Goal: Information Seeking & Learning: Learn about a topic

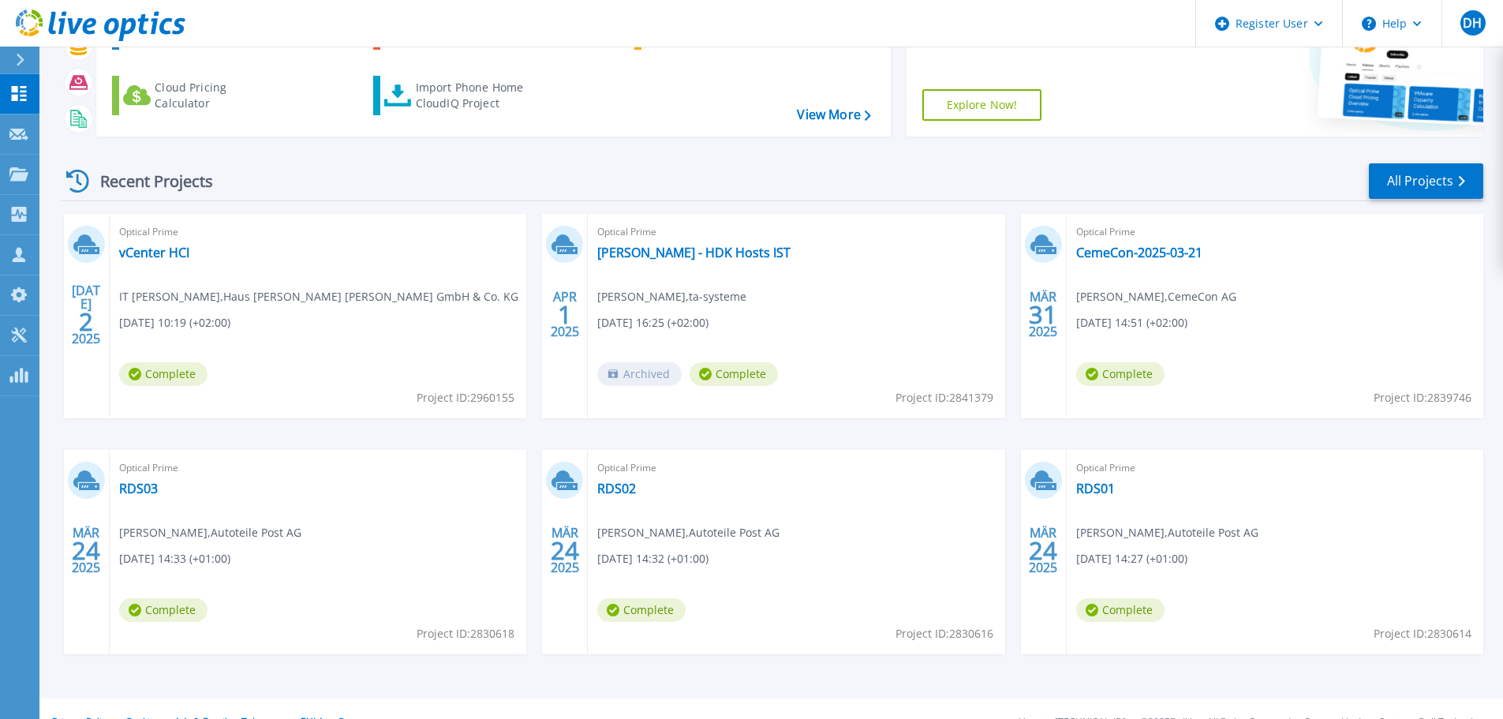
scroll to position [155, 0]
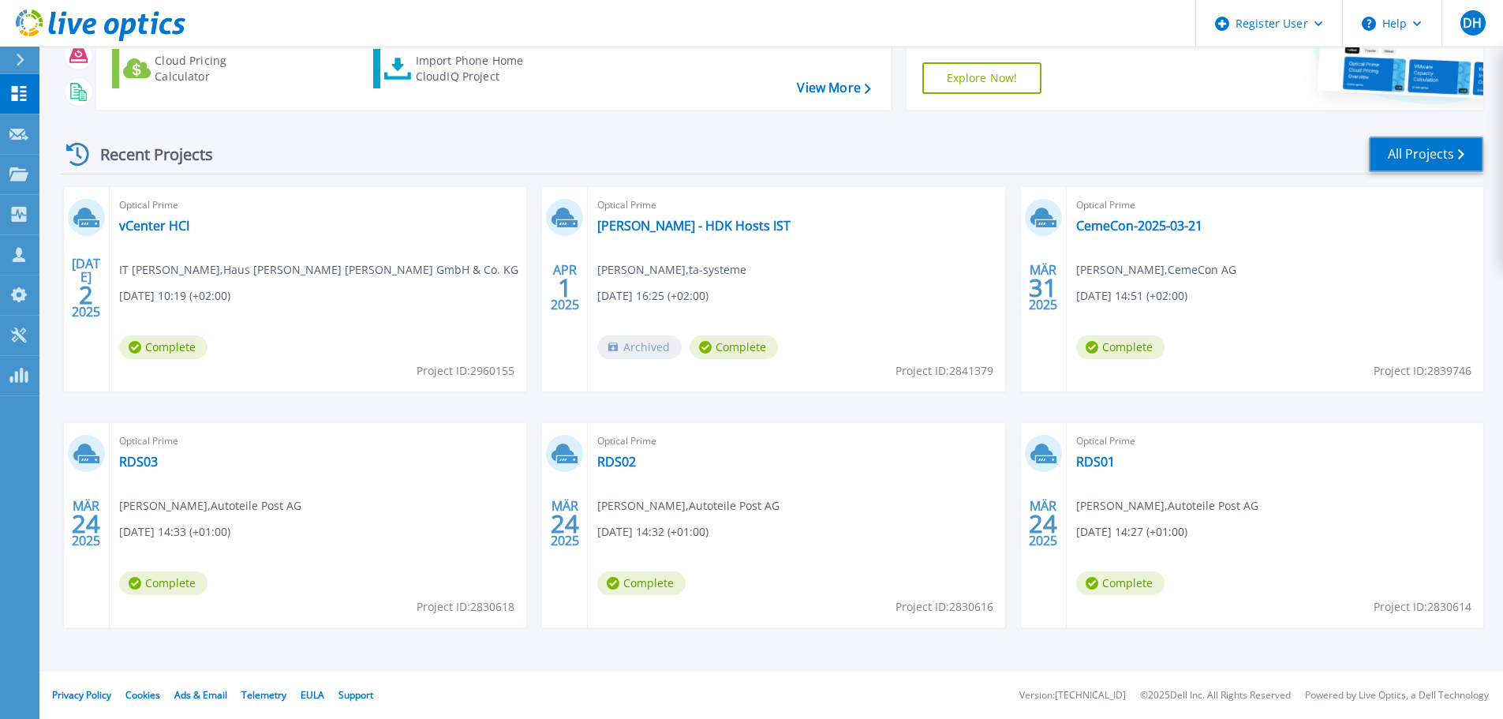
click at [1457, 155] on link "All Projects" at bounding box center [1425, 153] width 114 height 35
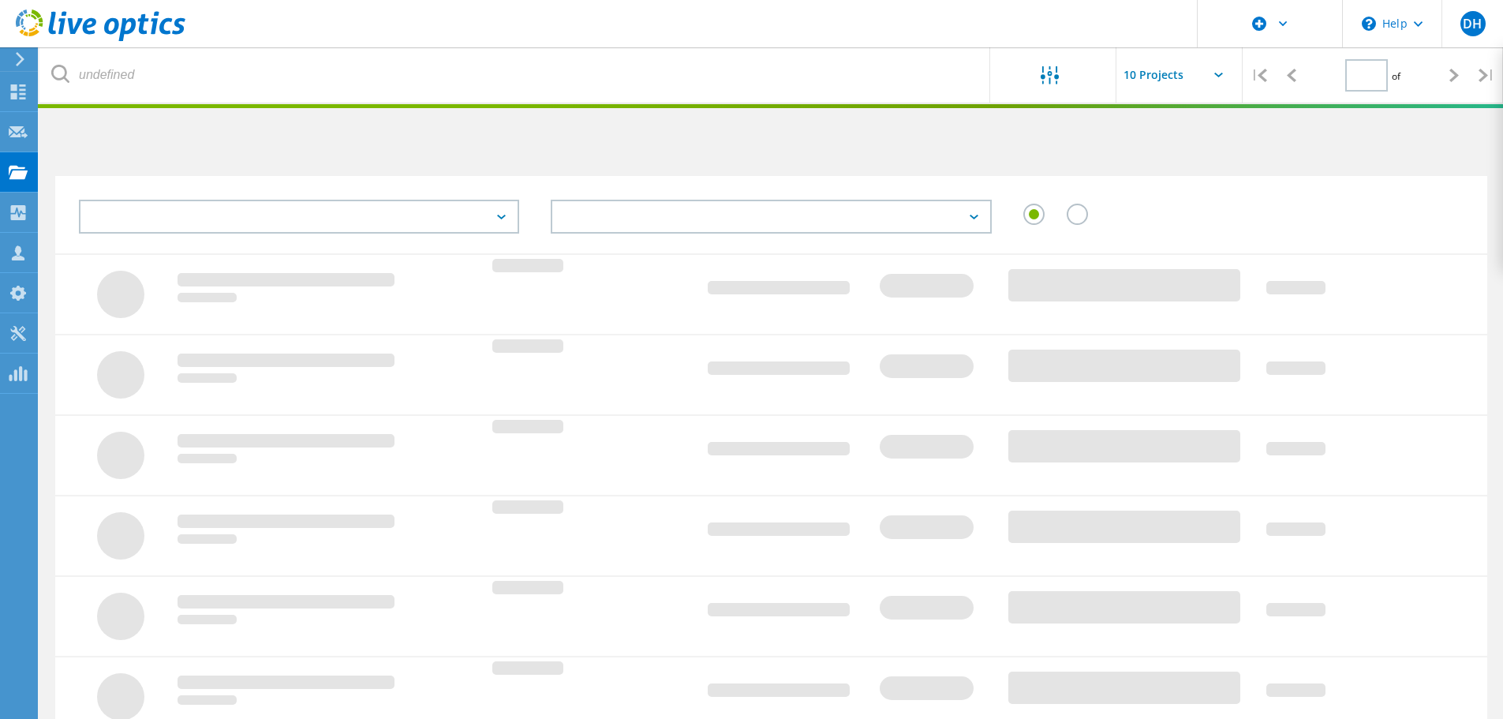
type input "1"
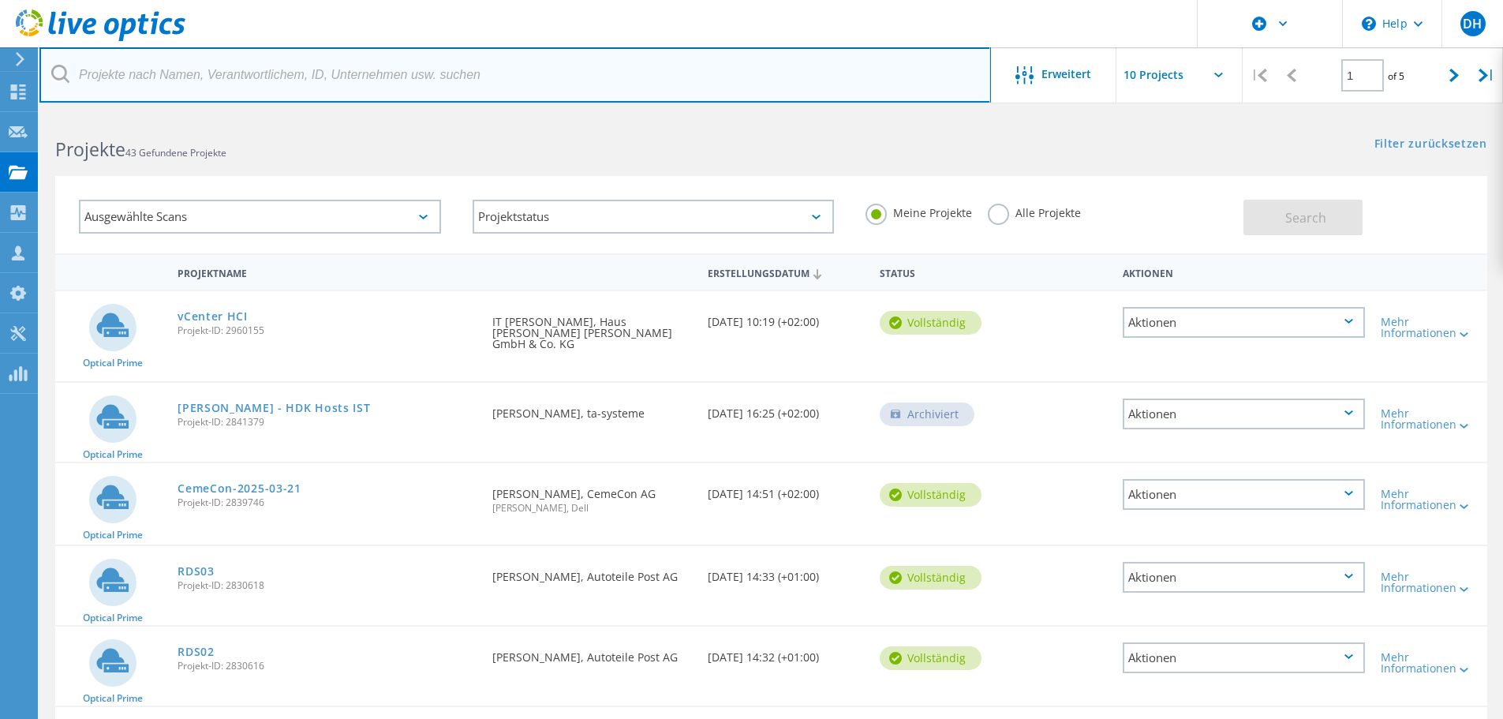
click at [315, 80] on input "text" at bounding box center [514, 74] width 951 height 55
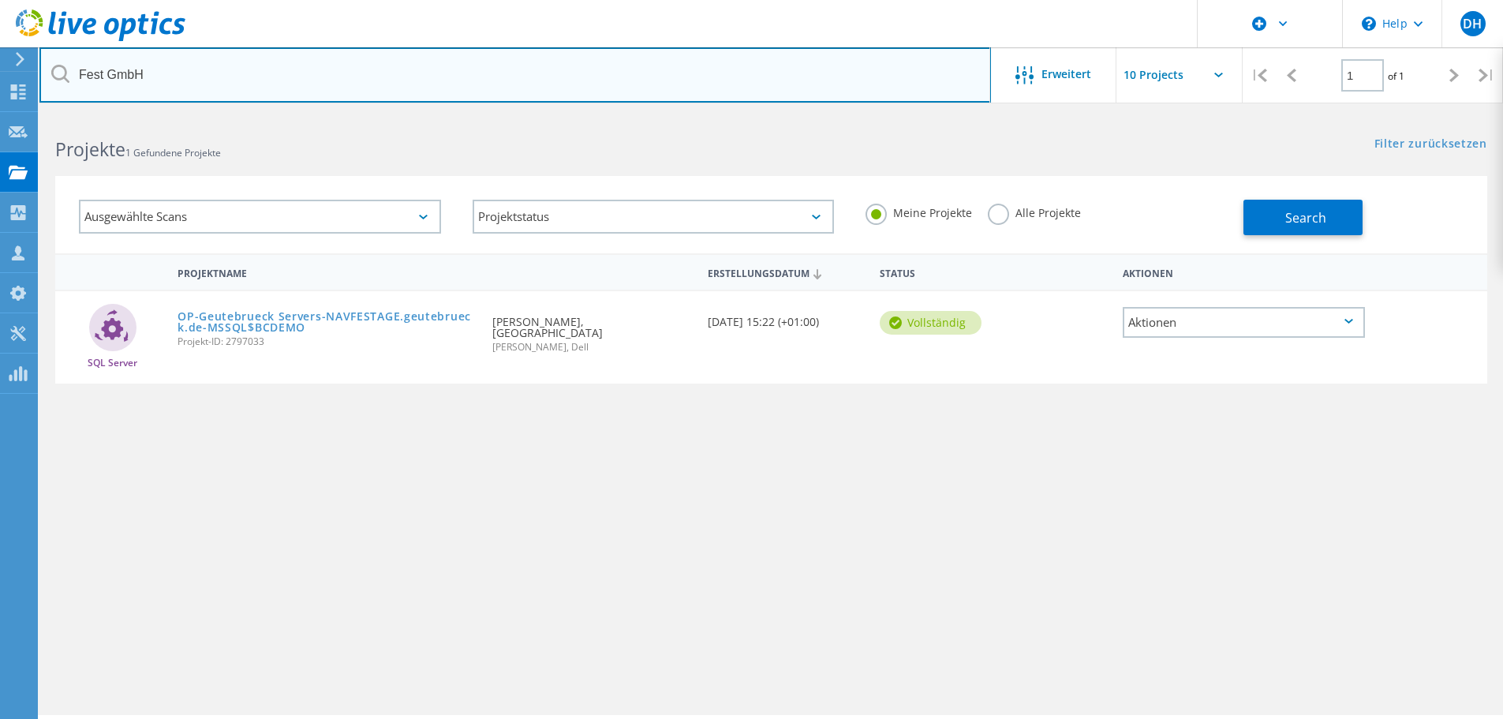
type input "Fest GmbH"
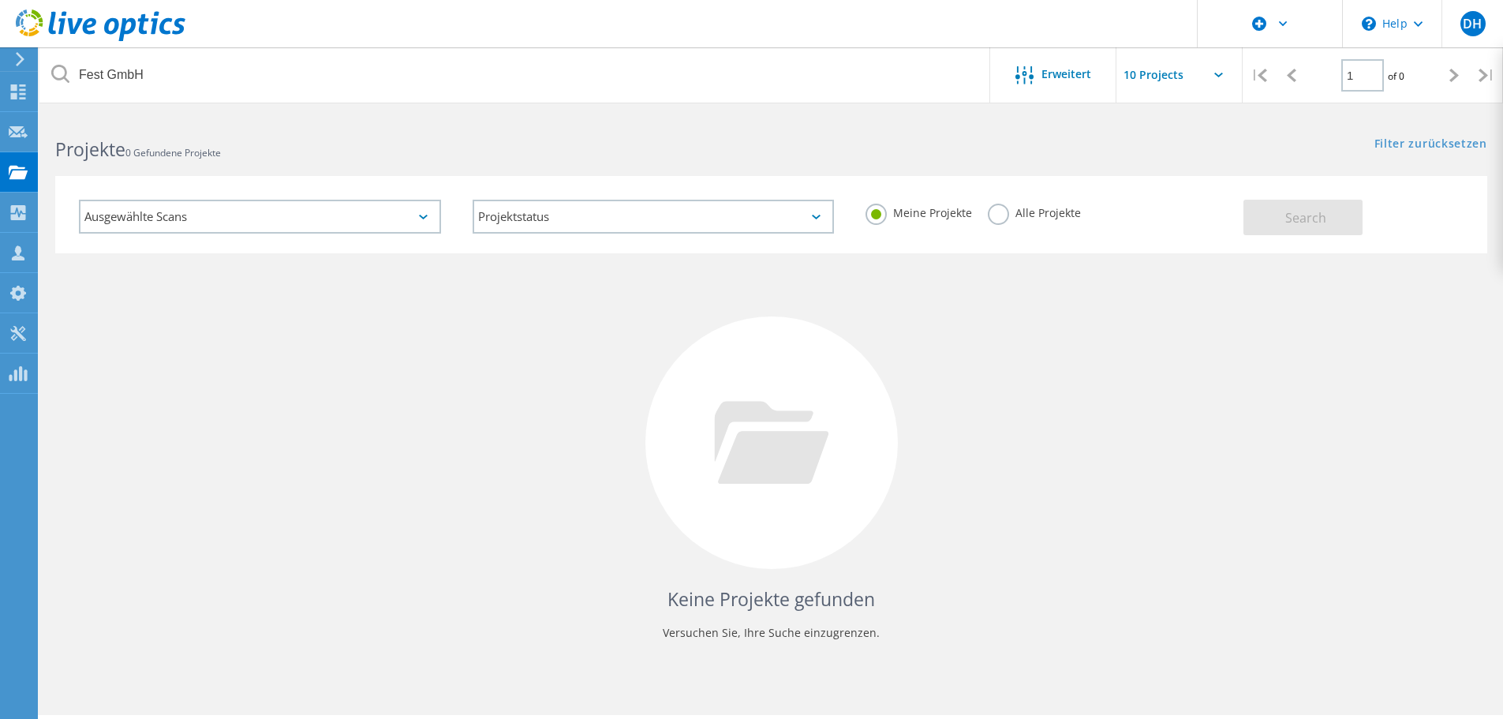
click at [426, 215] on icon at bounding box center [423, 217] width 9 height 5
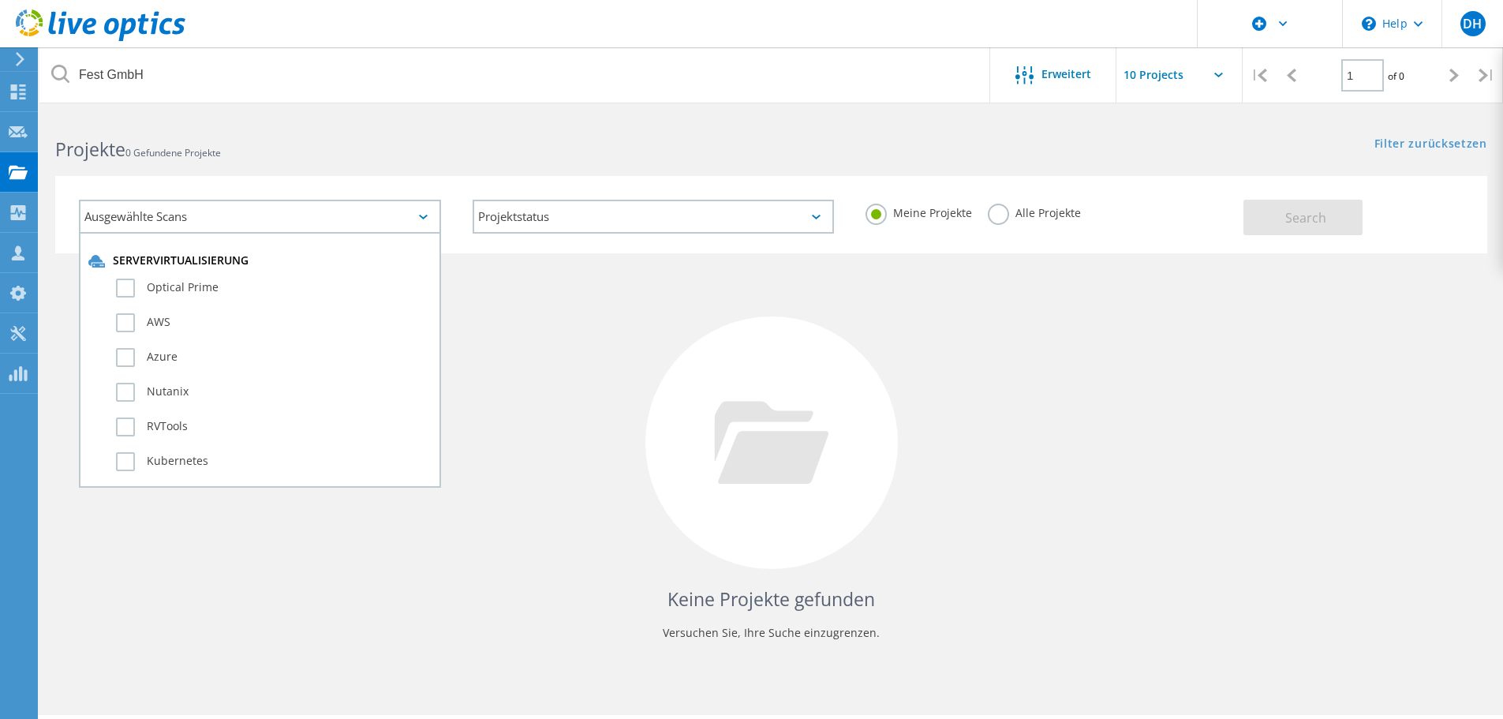
click at [492, 164] on div "Ausgewählte Scans Servervirtualisierung Optical Prime AWS Azure Nutanix RVTools…" at bounding box center [770, 204] width 1463 height 97
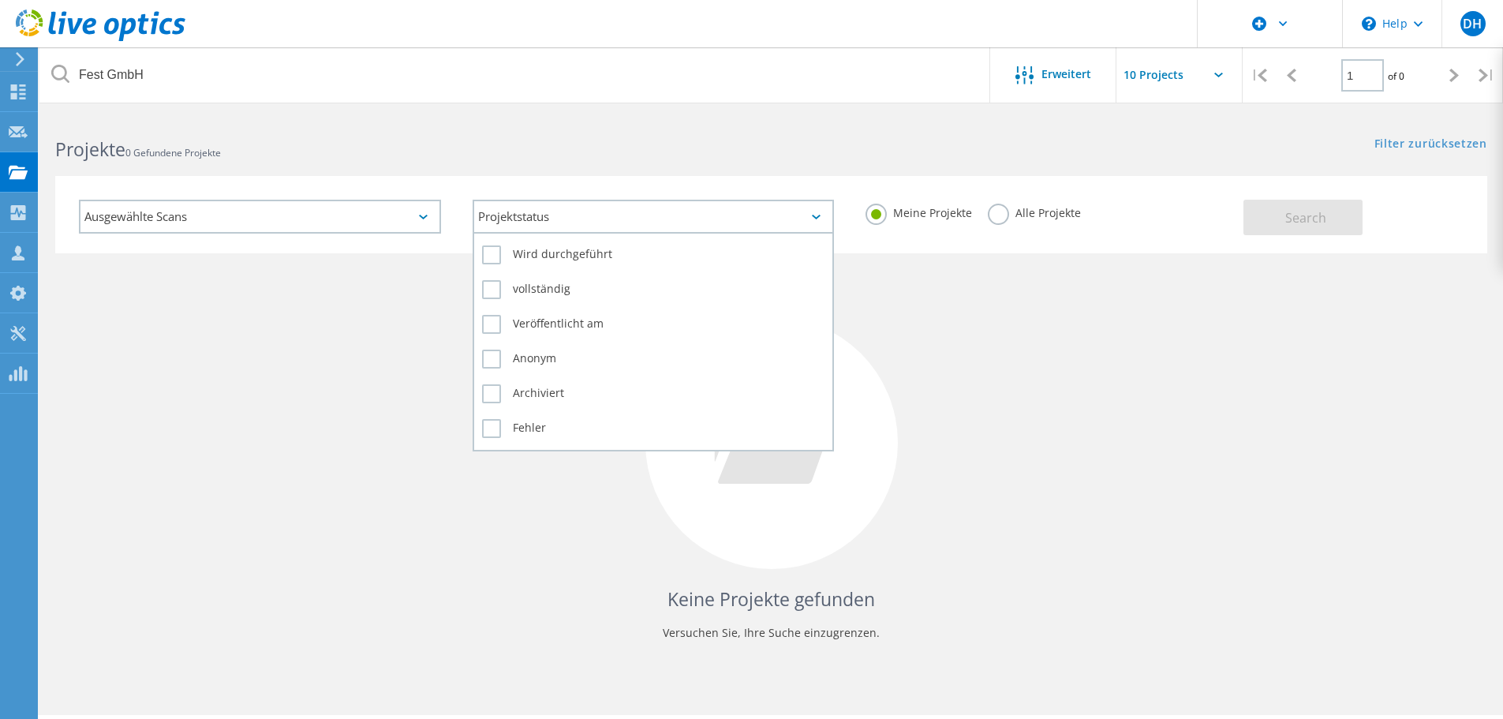
click at [522, 203] on div "Projektstatus" at bounding box center [653, 217] width 362 height 34
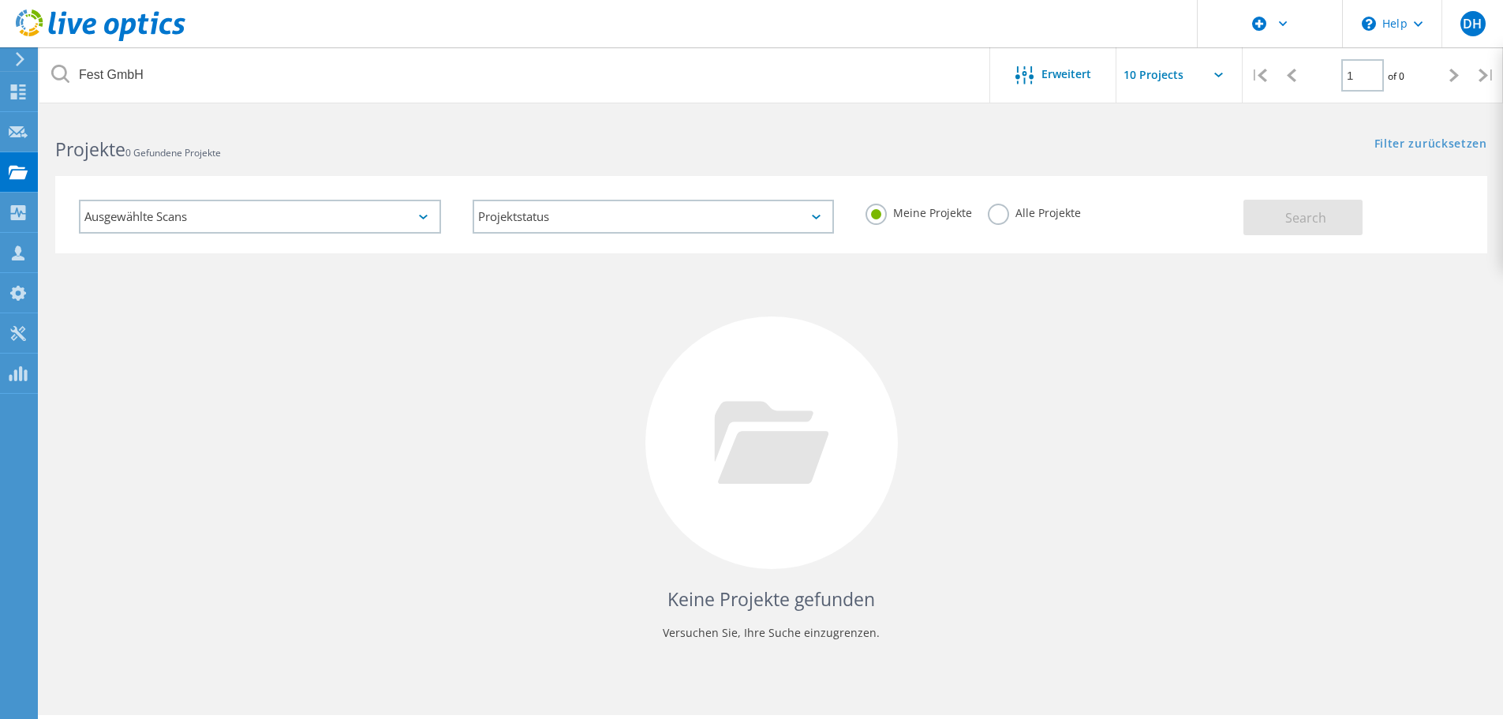
click at [545, 184] on div "Projektstatus Wird durchgeführt vollständig Veröffentlicht am Anonym Archiviert…" at bounding box center [654, 216] width 394 height 65
click at [994, 211] on label "Alle Projekte" at bounding box center [1033, 210] width 93 height 15
click at [0, 0] on input "Alle Projekte" at bounding box center [0, 0] width 0 height 0
click at [1320, 218] on span "Search" at bounding box center [1305, 217] width 41 height 17
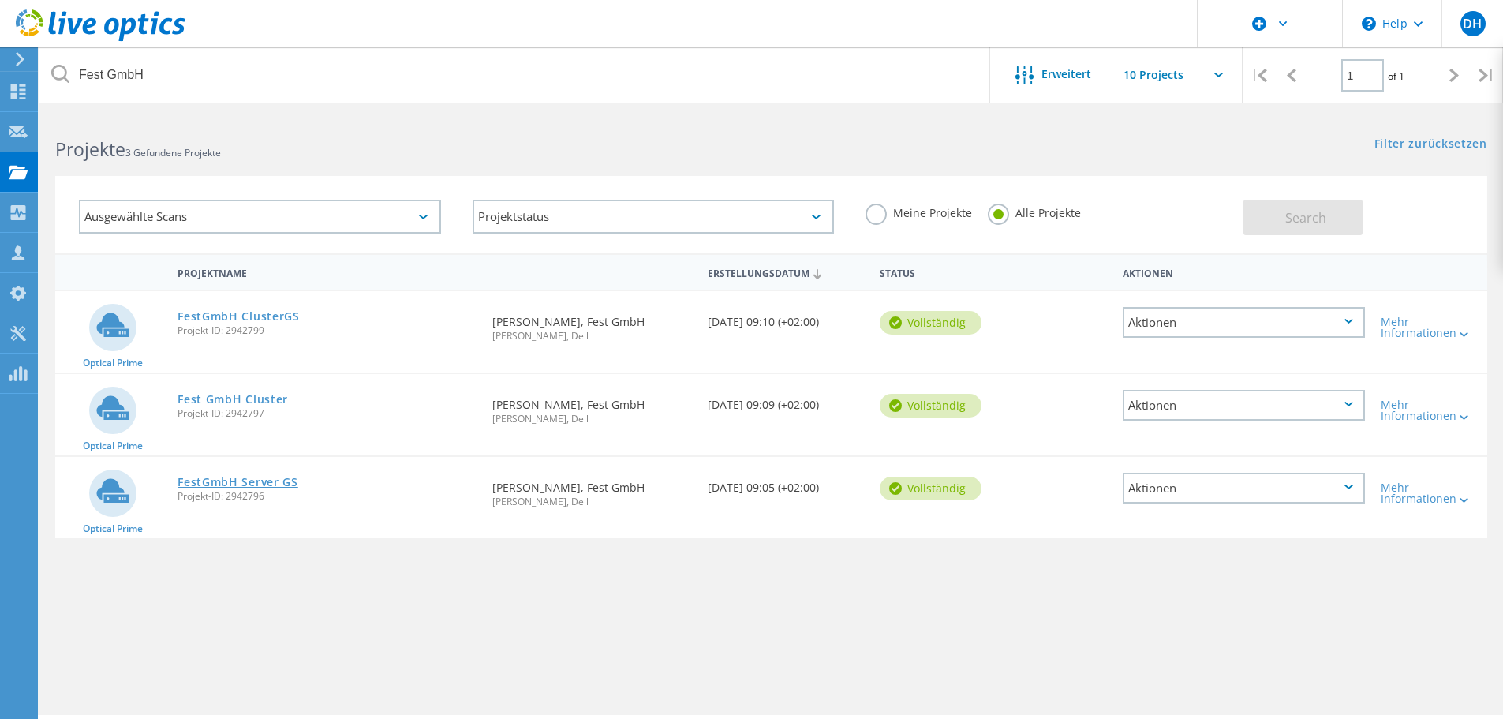
click at [280, 477] on link "FestGmbH Server GS" at bounding box center [237, 481] width 121 height 11
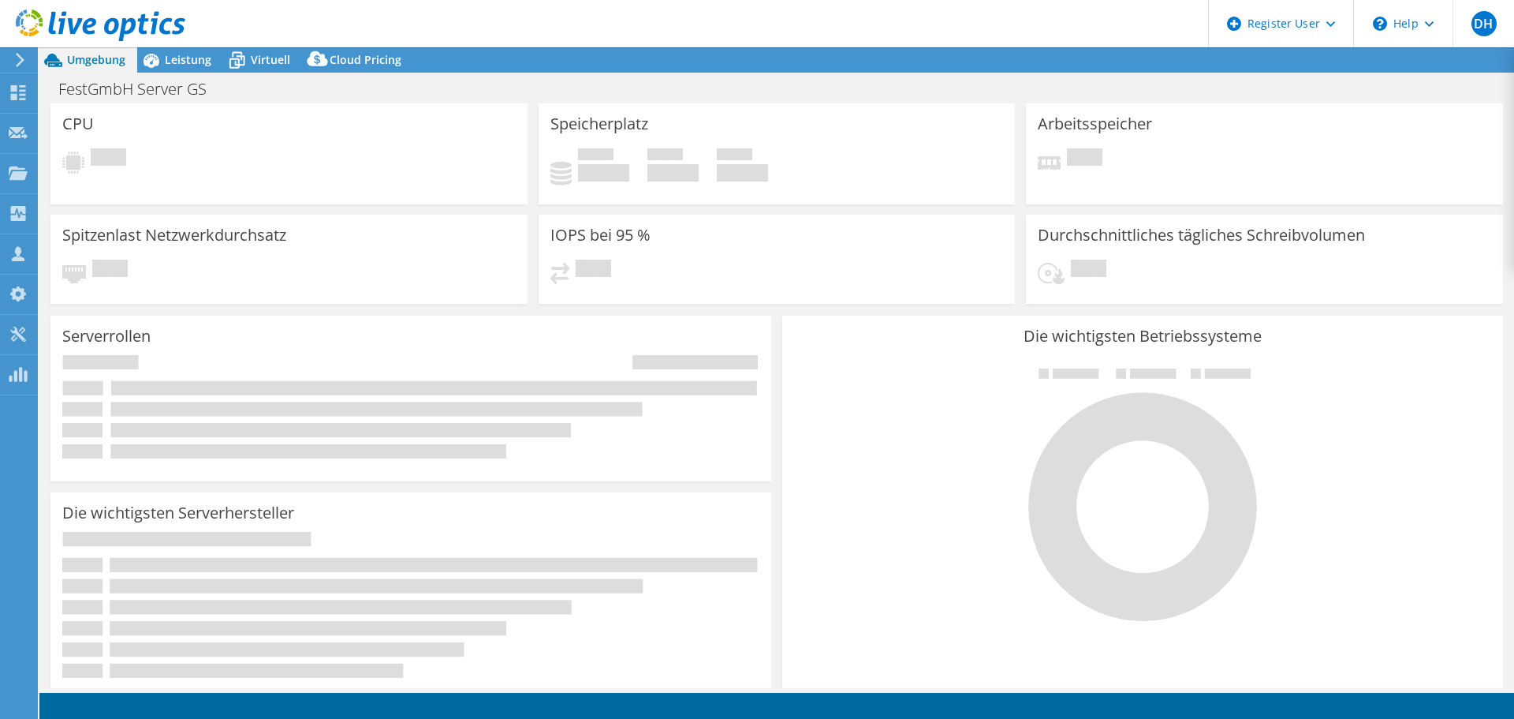
select select "USD"
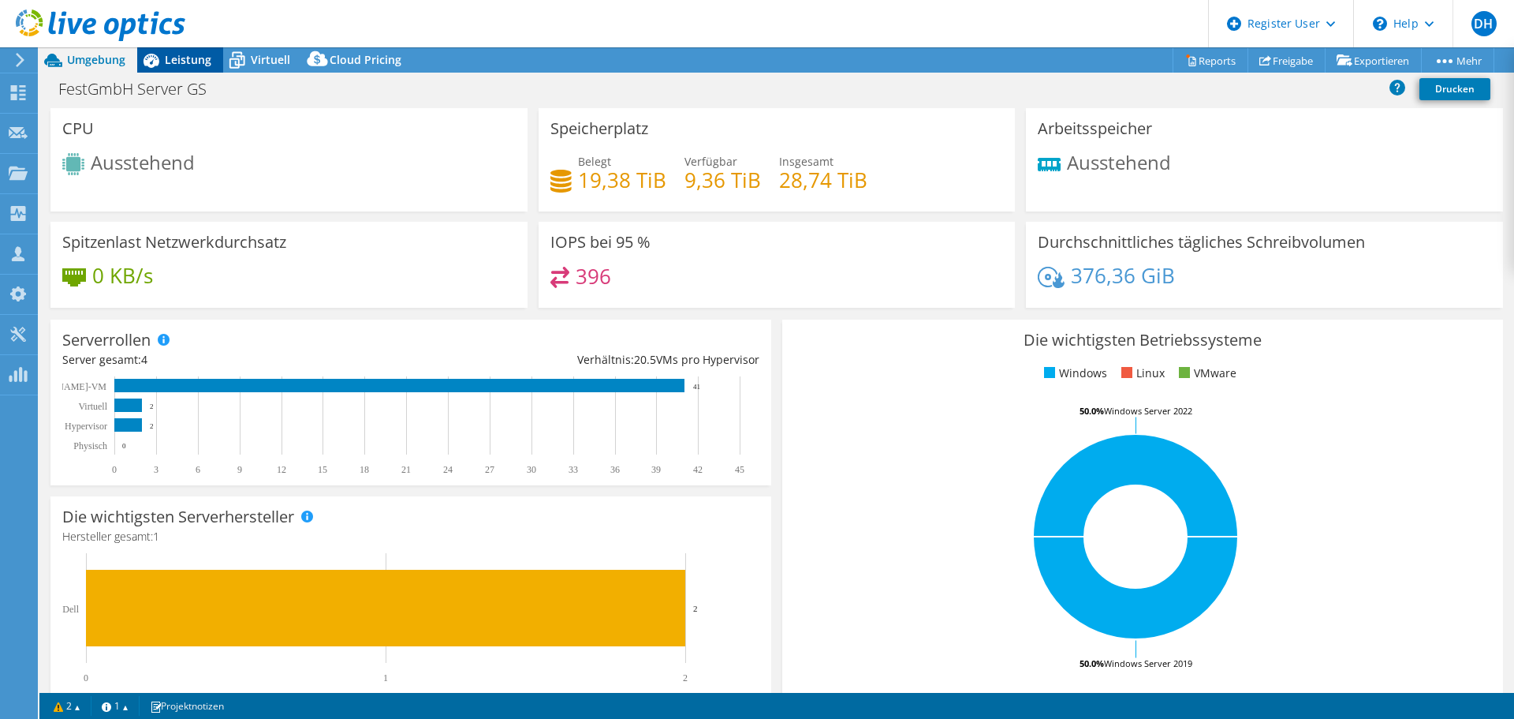
click at [200, 65] on span "Leistung" at bounding box center [188, 59] width 47 height 15
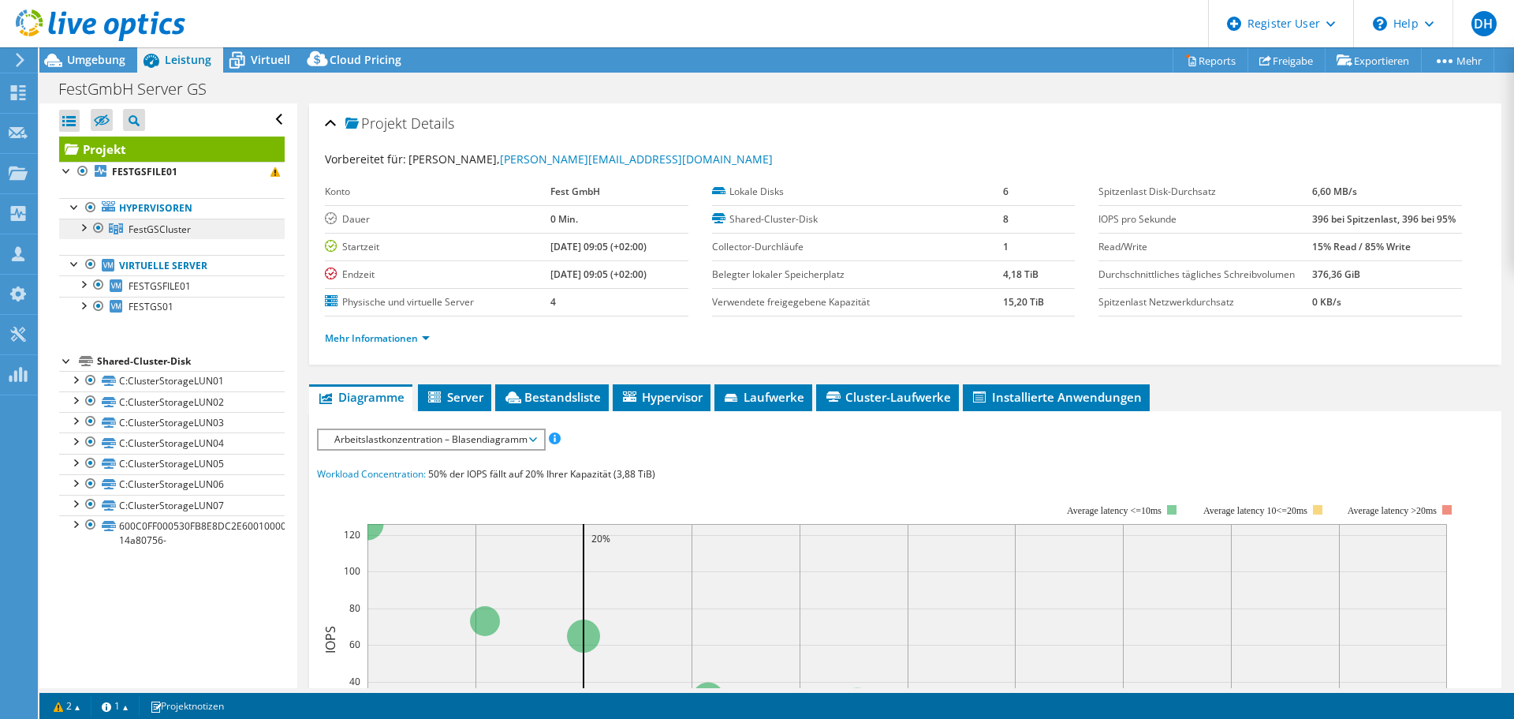
click at [156, 230] on span "FestGSCluster" at bounding box center [160, 228] width 62 height 13
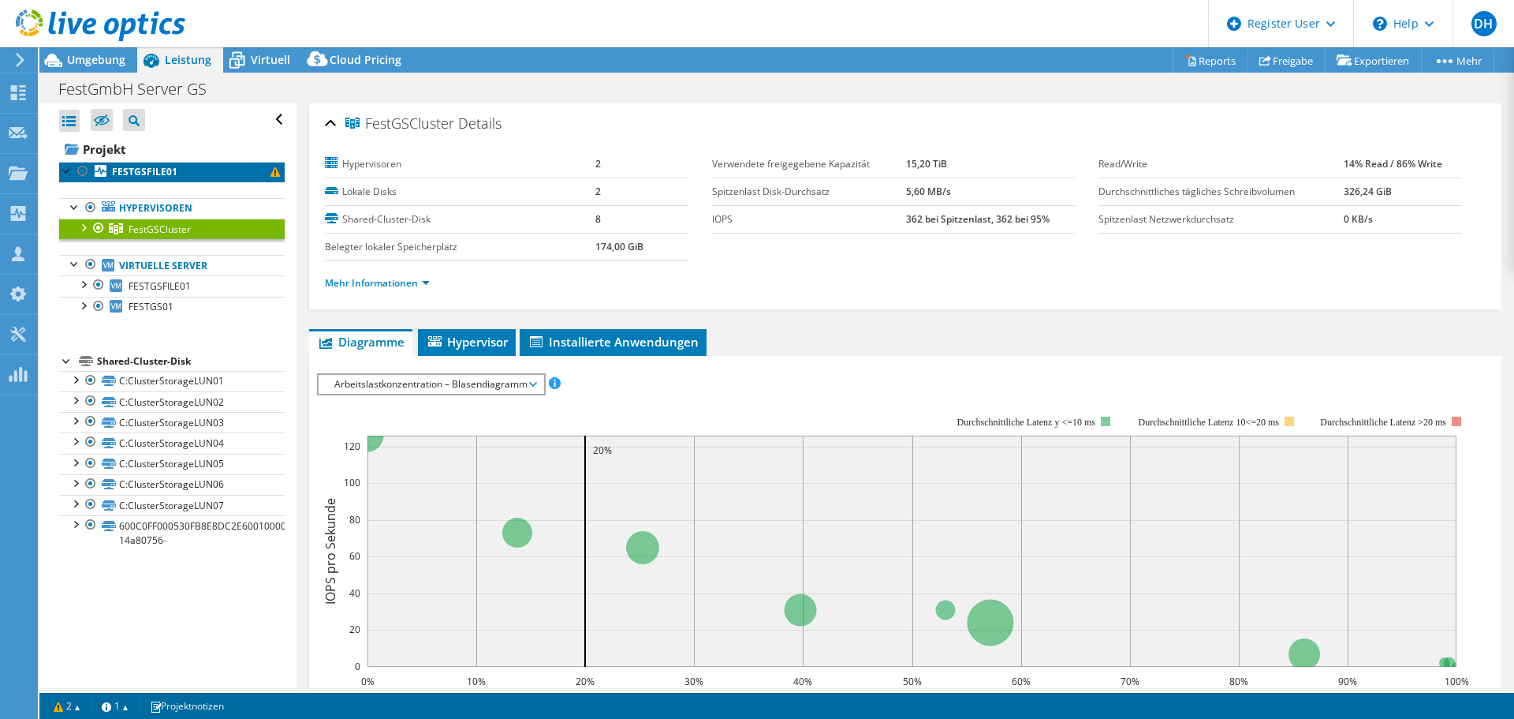
click at [155, 170] on b "FESTGSFILE01" at bounding box center [144, 171] width 65 height 13
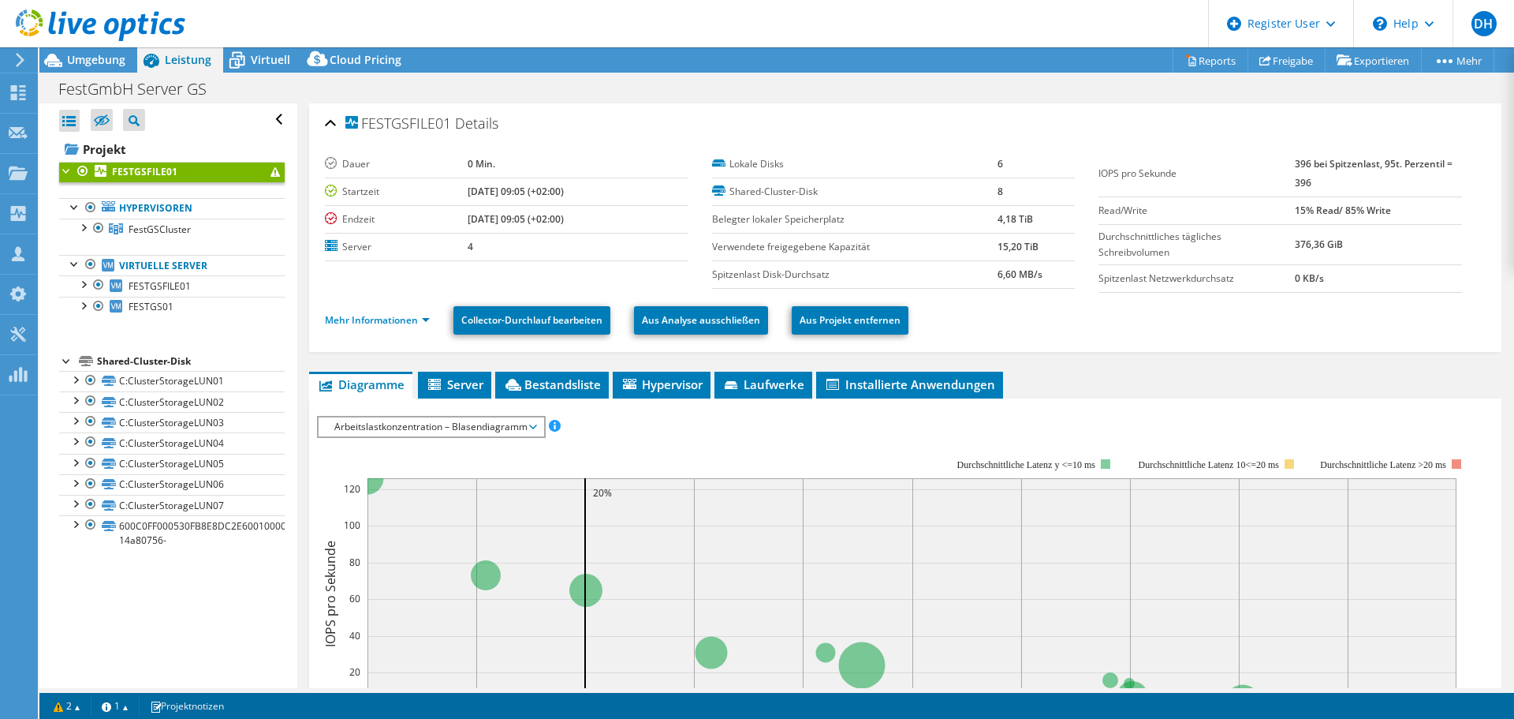
click at [492, 427] on span "Arbeitslastkonzentration – Blasendiagramm" at bounding box center [431, 426] width 209 height 19
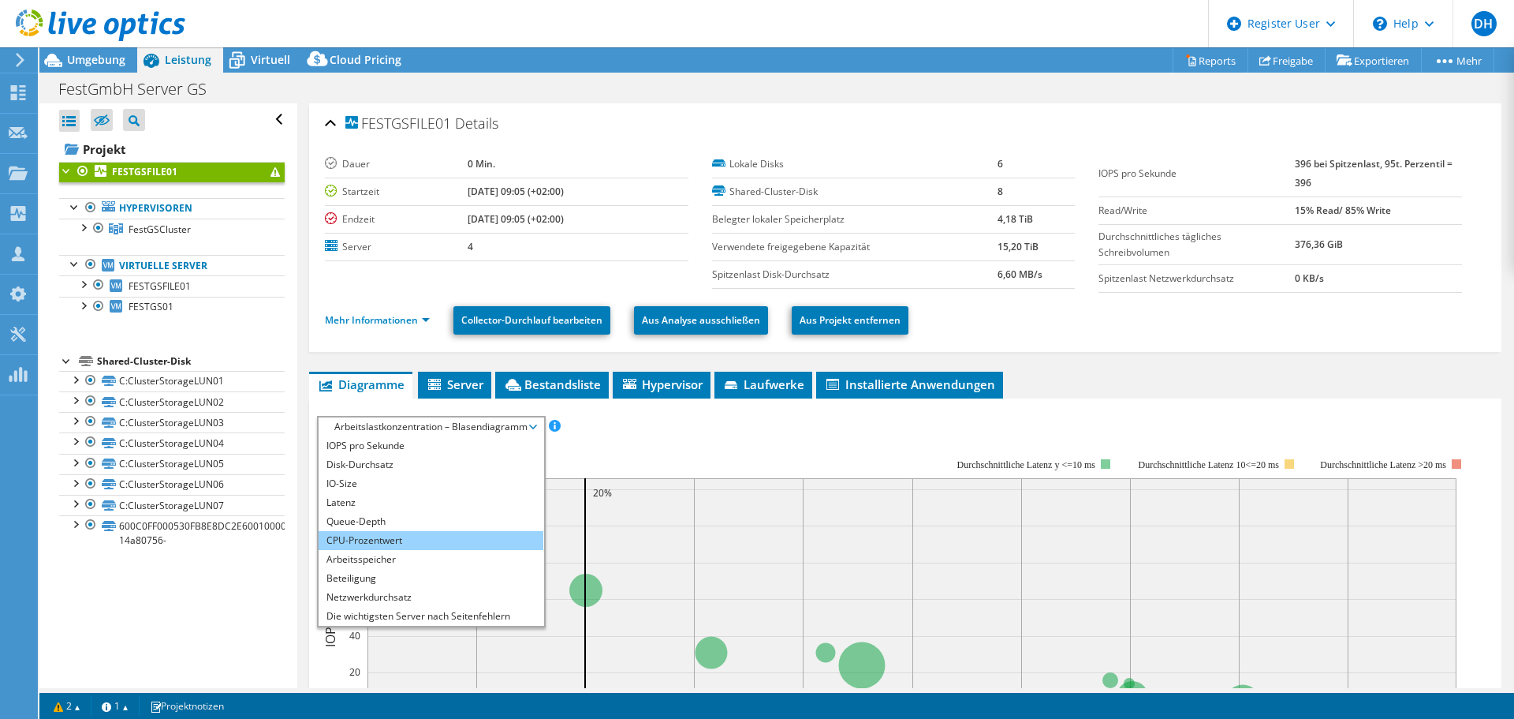
click at [398, 536] on li "CPU-Prozentwert" at bounding box center [431, 540] width 225 height 19
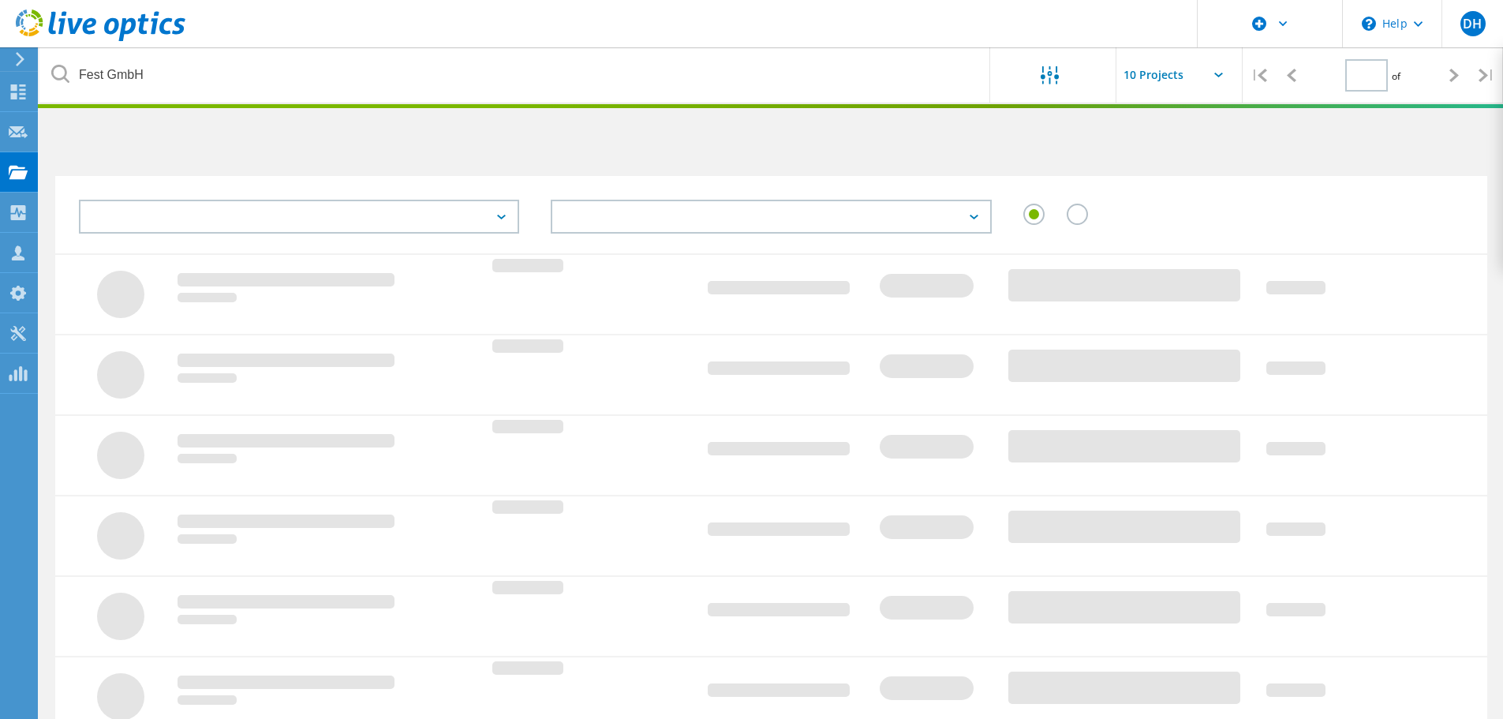
type input "1"
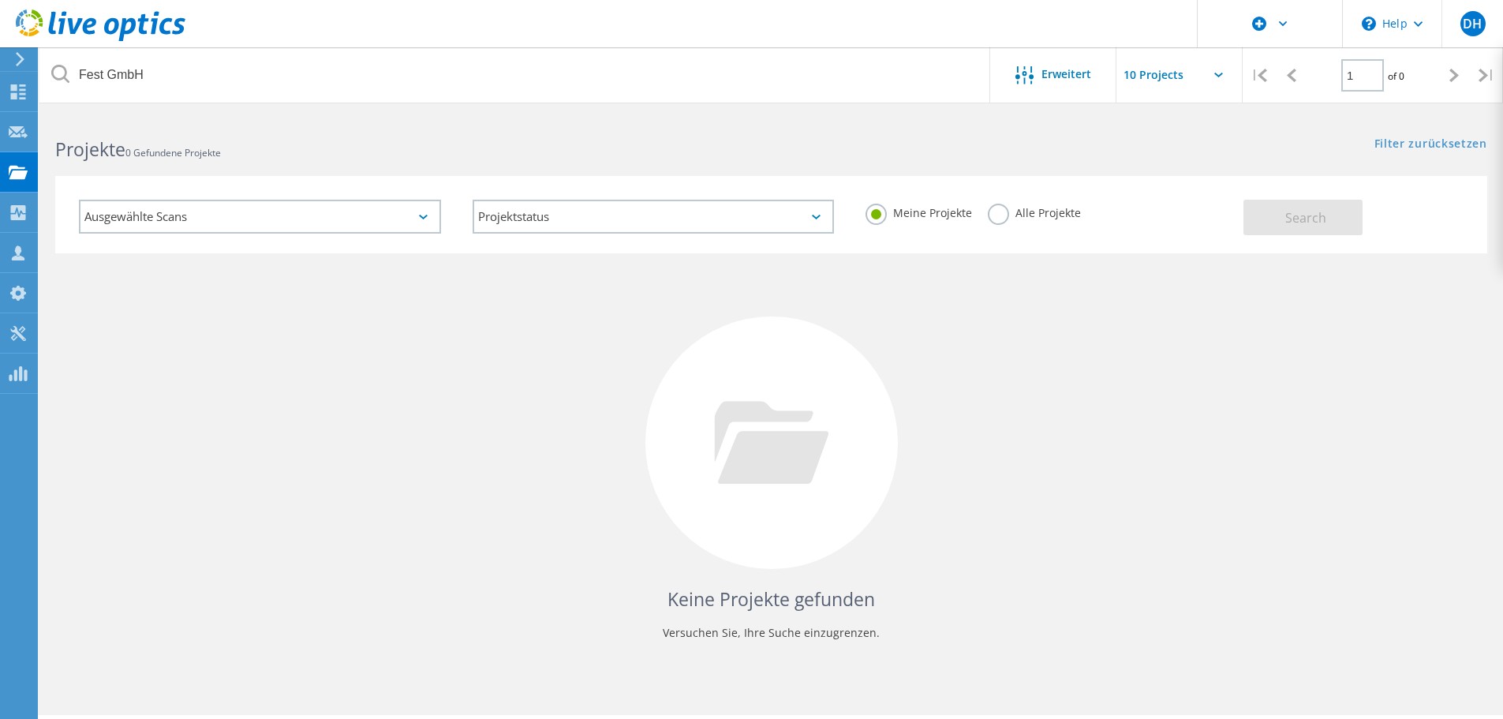
click at [1006, 218] on label "Alle Projekte" at bounding box center [1033, 210] width 93 height 15
click at [0, 0] on input "Alle Projekte" at bounding box center [0, 0] width 0 height 0
click at [1286, 223] on span "Search" at bounding box center [1305, 217] width 41 height 17
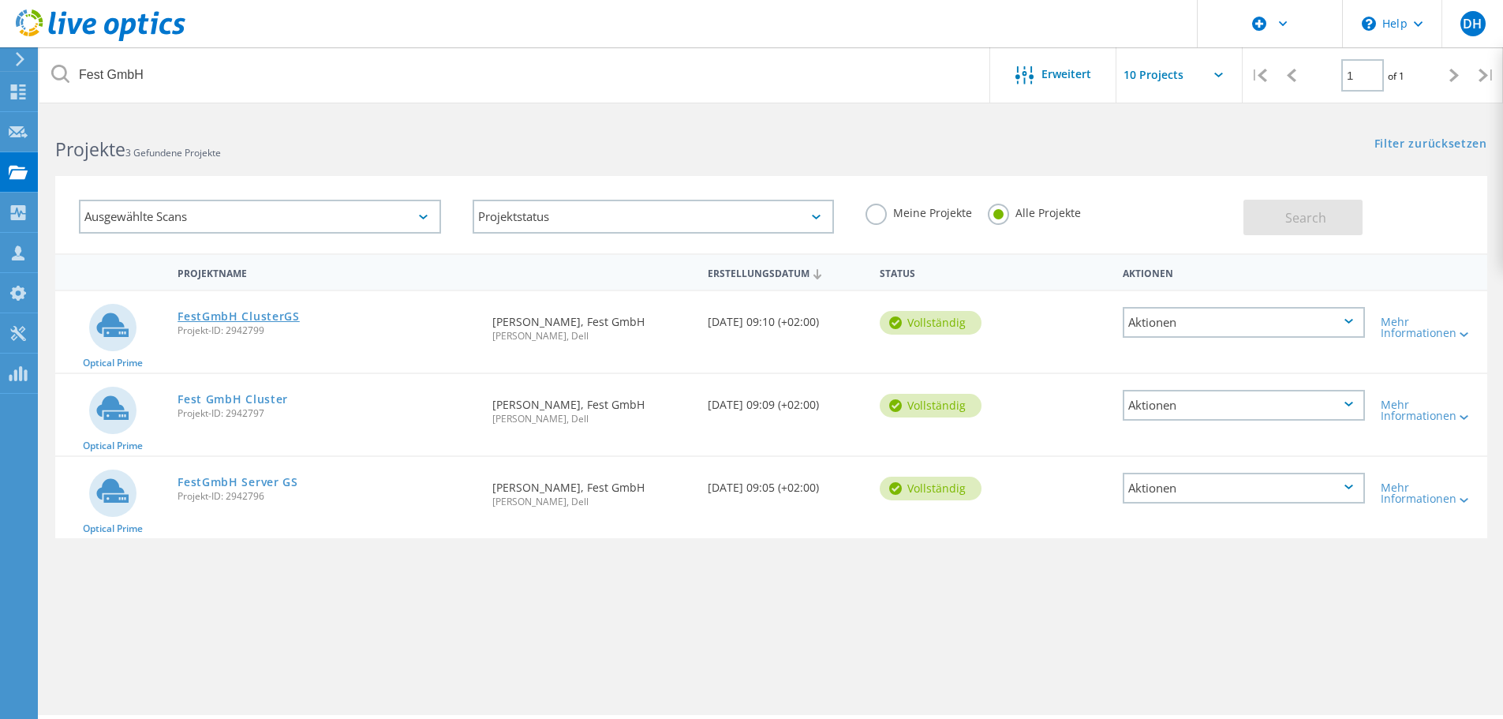
click at [271, 313] on link "FestGmbH ClusterGS" at bounding box center [238, 316] width 122 height 11
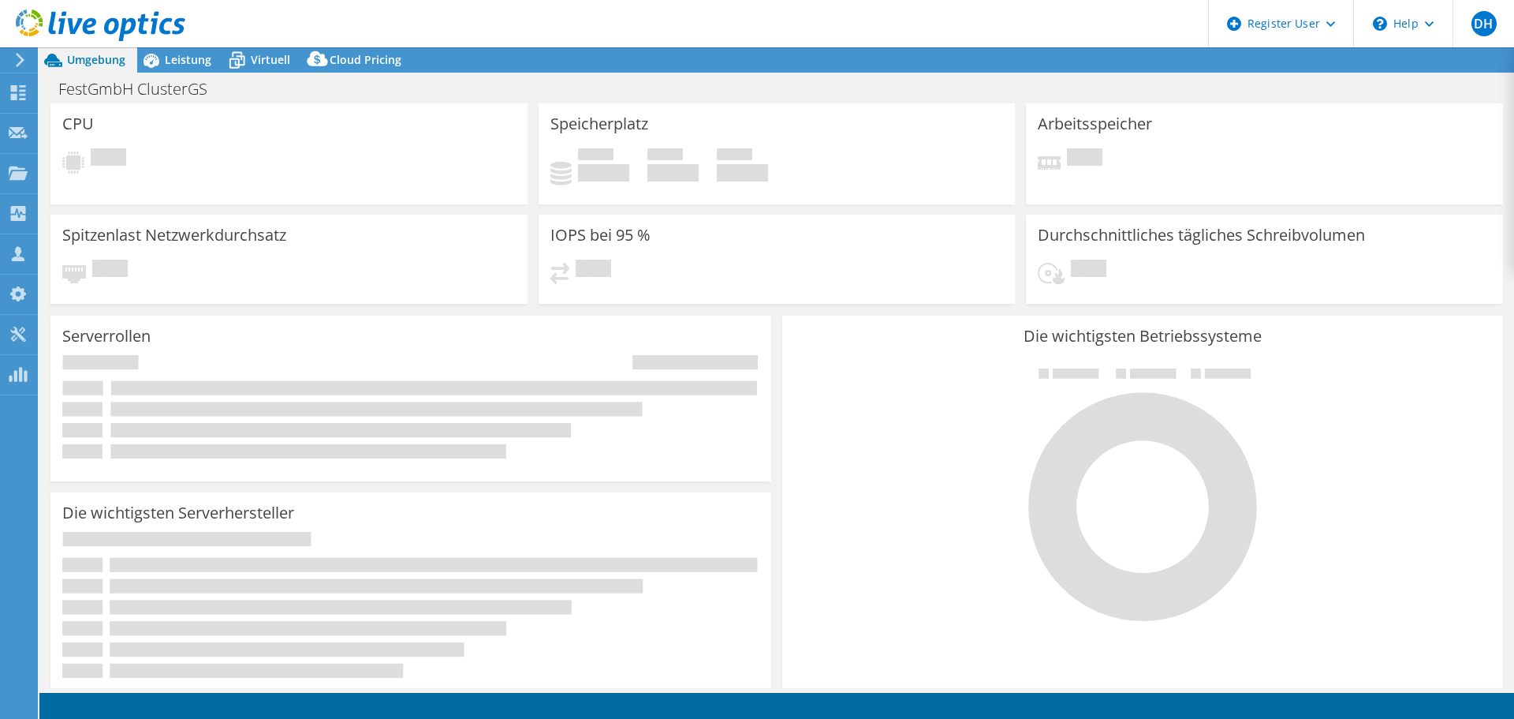
select select "USD"
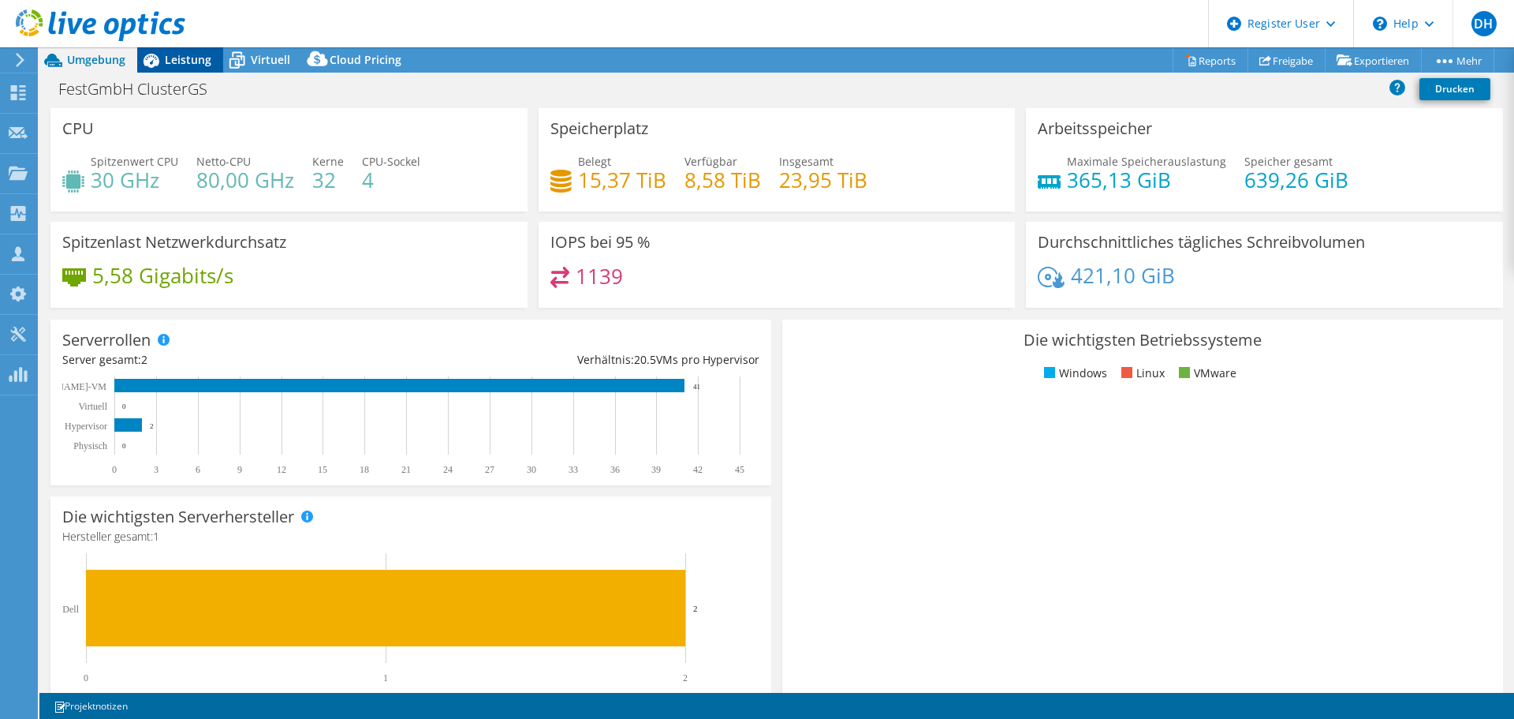
click at [200, 64] on span "Leistung" at bounding box center [188, 59] width 47 height 15
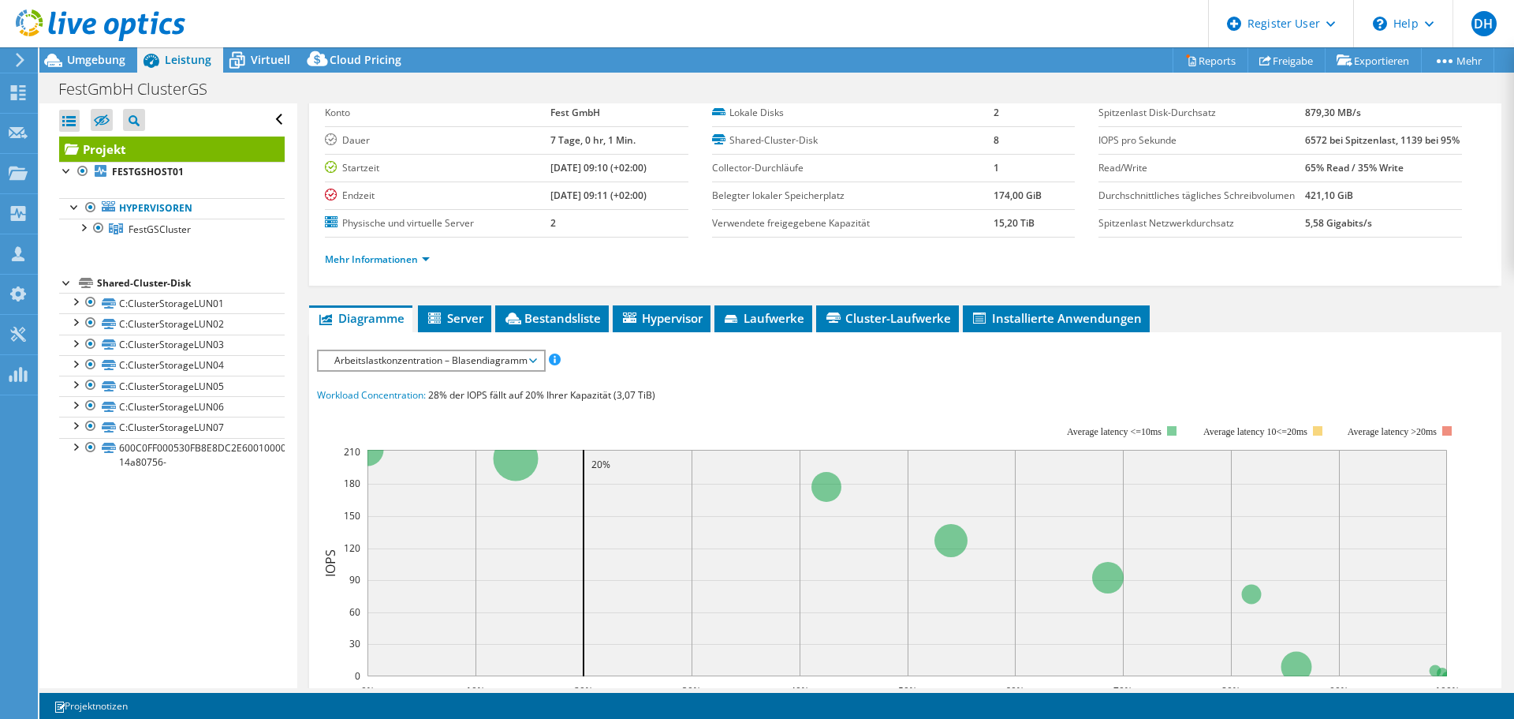
scroll to position [158, 0]
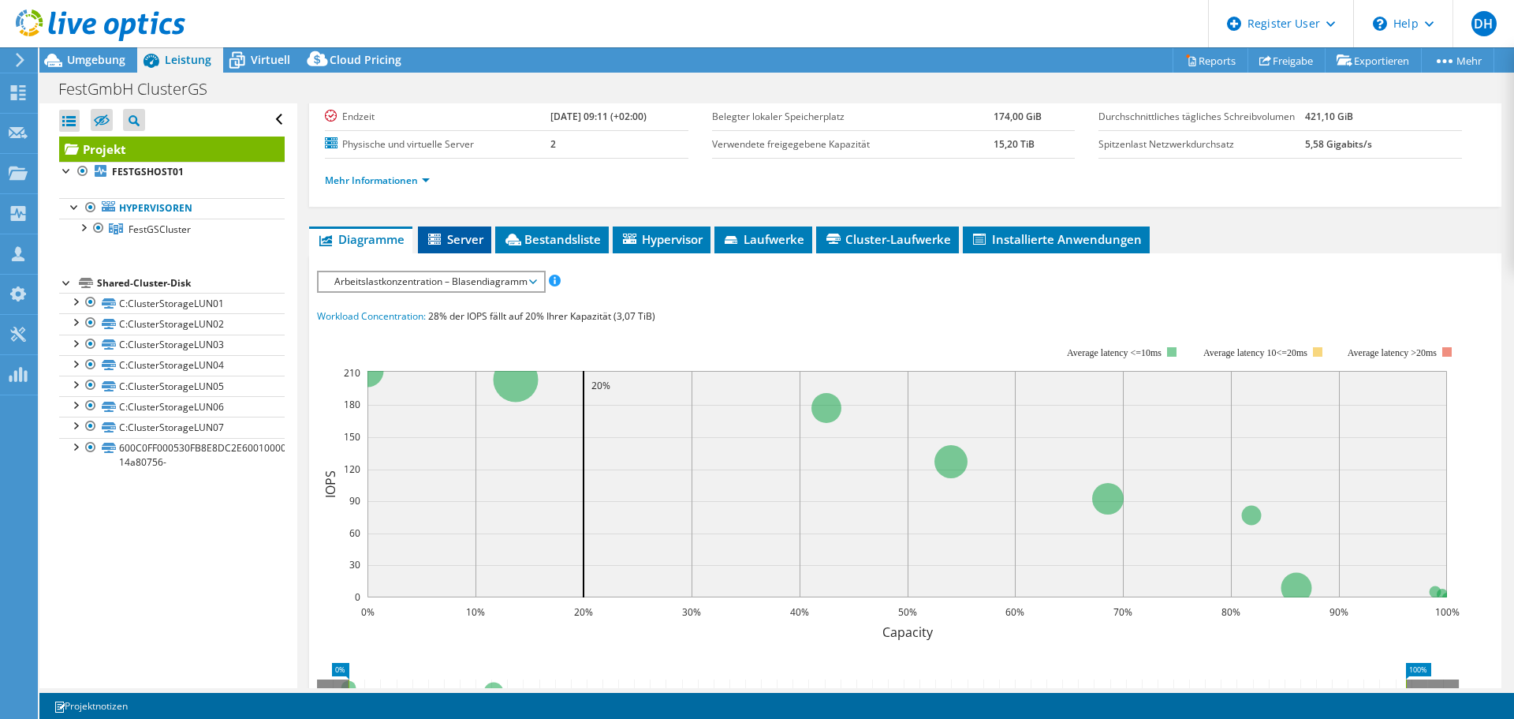
click at [457, 247] on span "Server" at bounding box center [455, 239] width 58 height 16
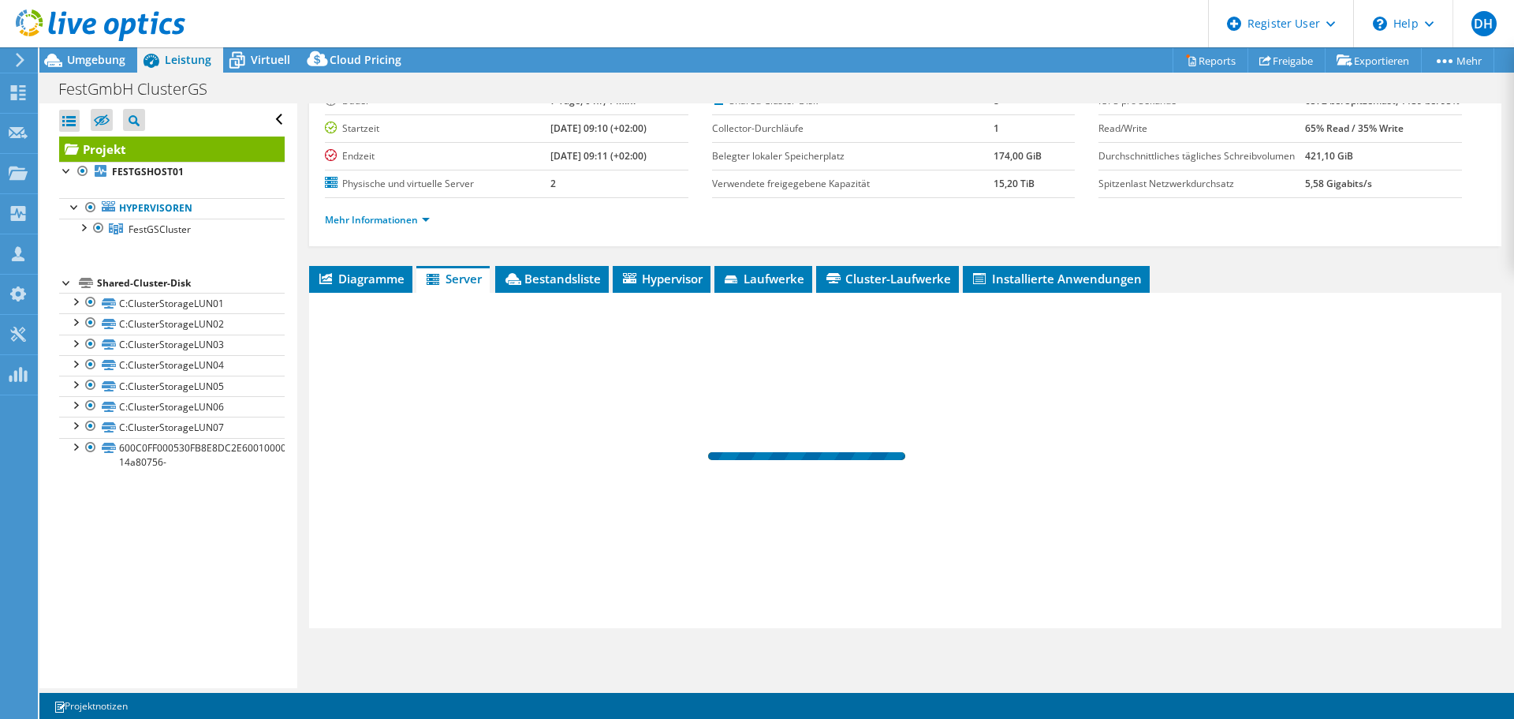
scroll to position [150, 0]
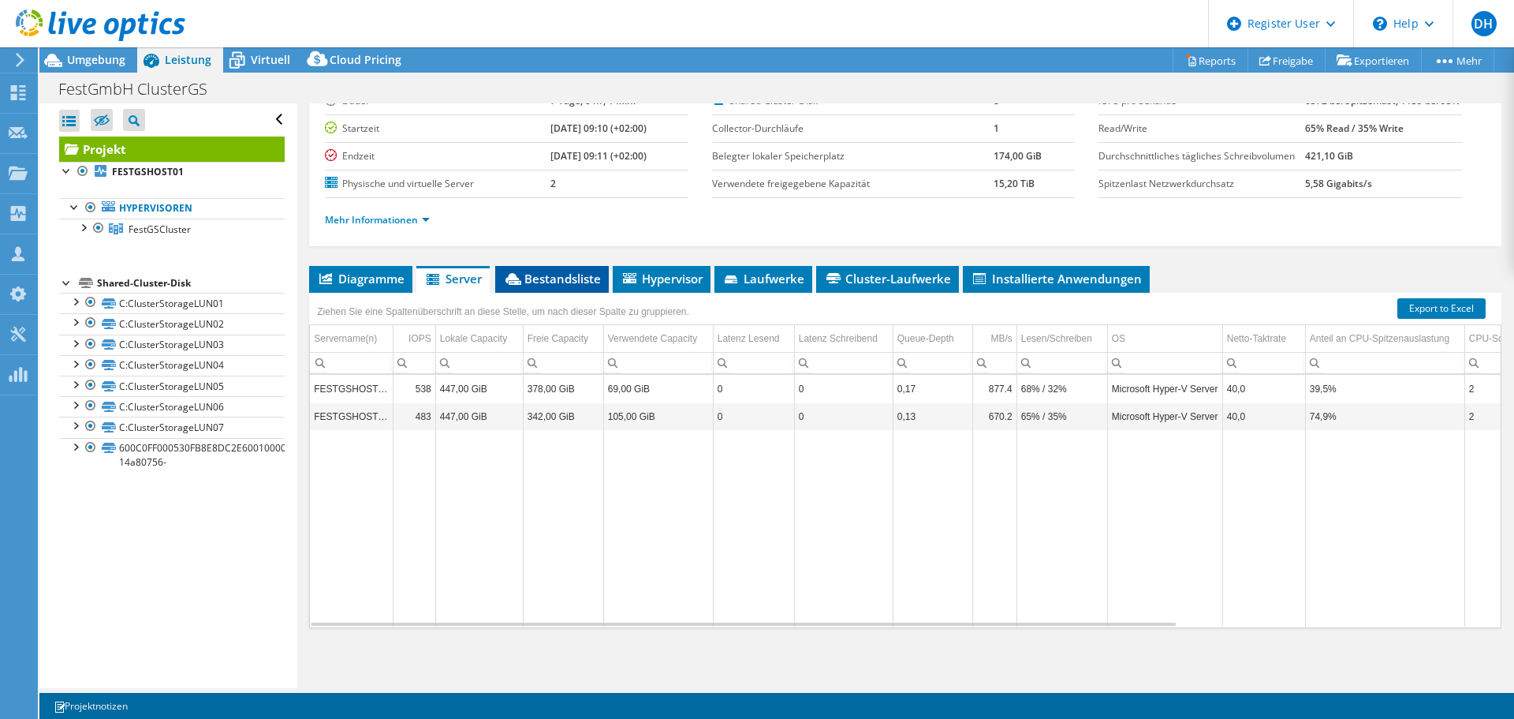
click at [539, 278] on span "Bestandsliste" at bounding box center [552, 279] width 98 height 16
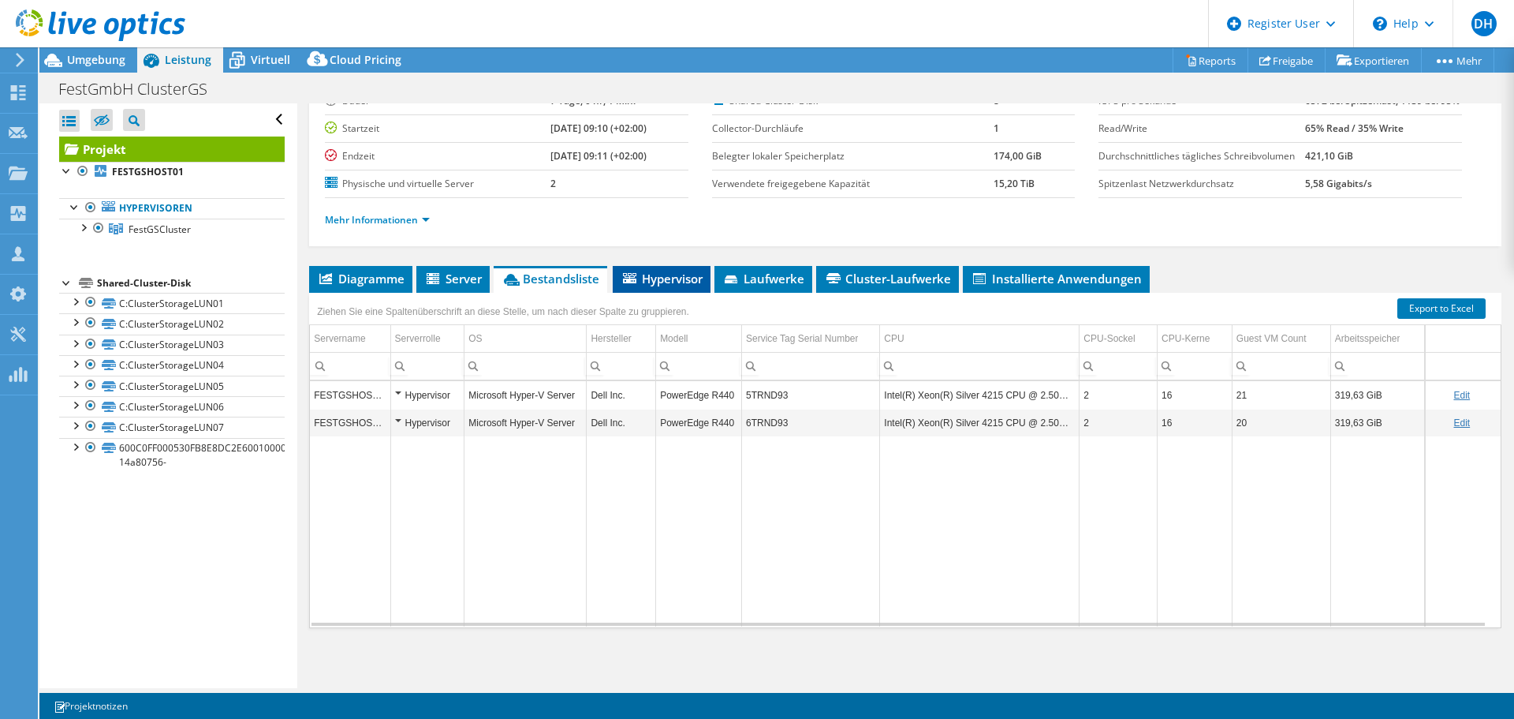
click at [667, 278] on span "Hypervisor" at bounding box center [662, 279] width 82 height 16
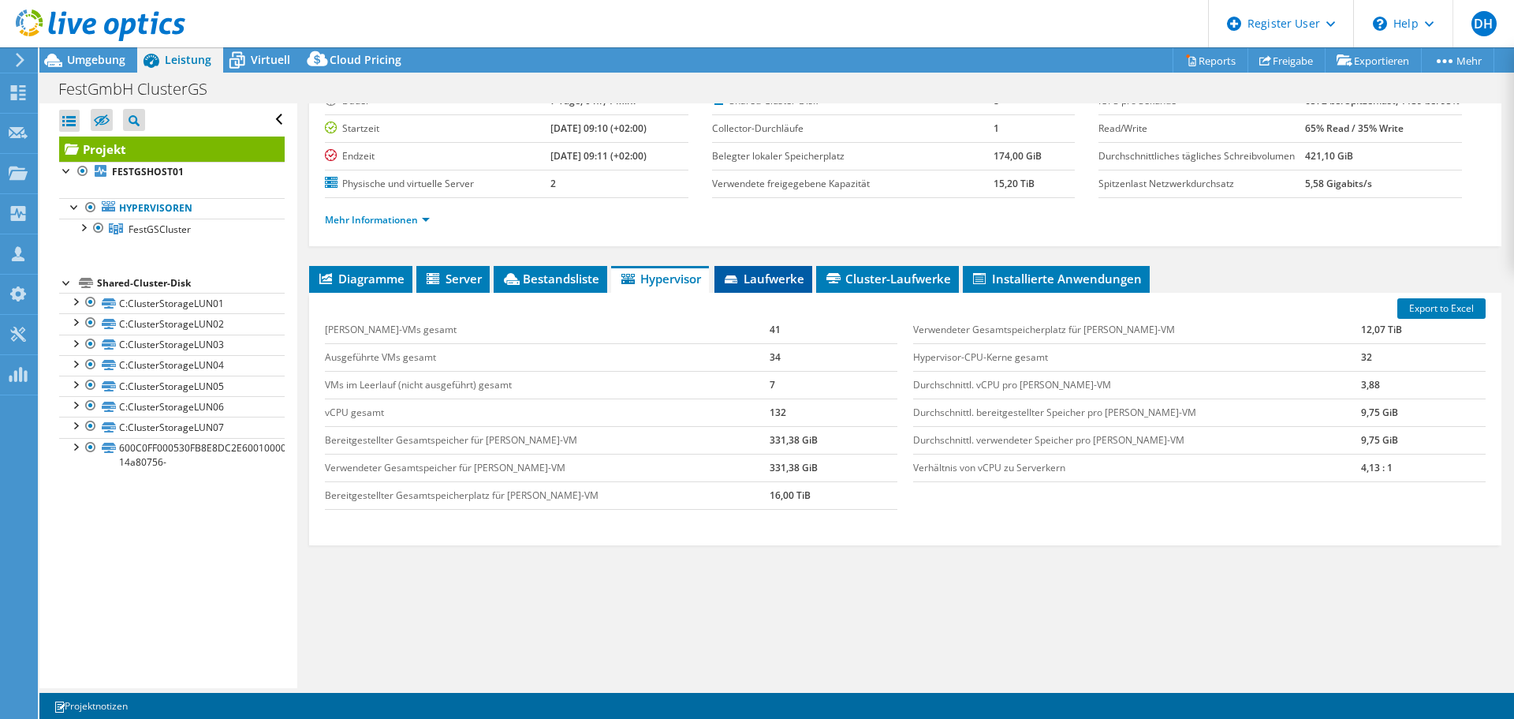
click at [751, 279] on span "Laufwerke" at bounding box center [763, 279] width 82 height 16
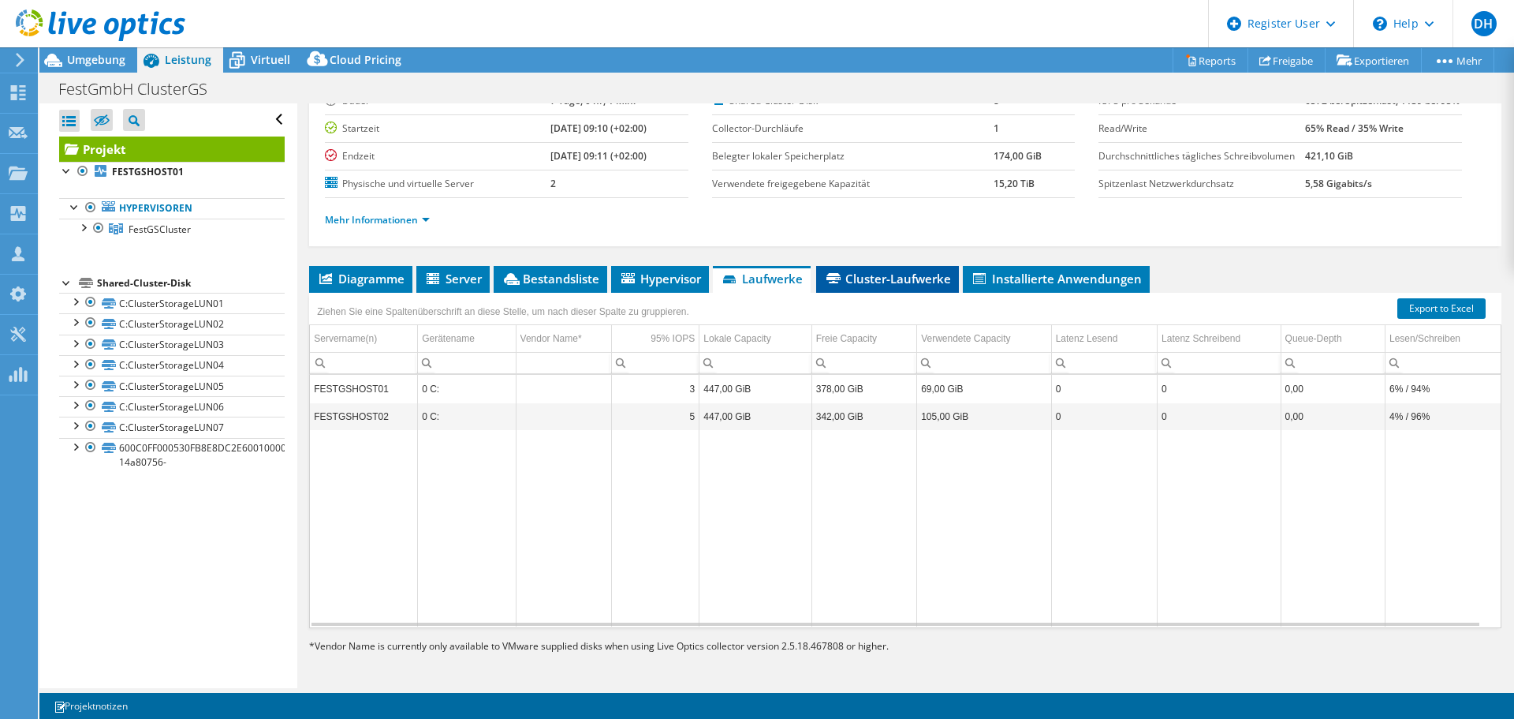
click at [876, 278] on span "Cluster-Laufwerke" at bounding box center [887, 279] width 127 height 16
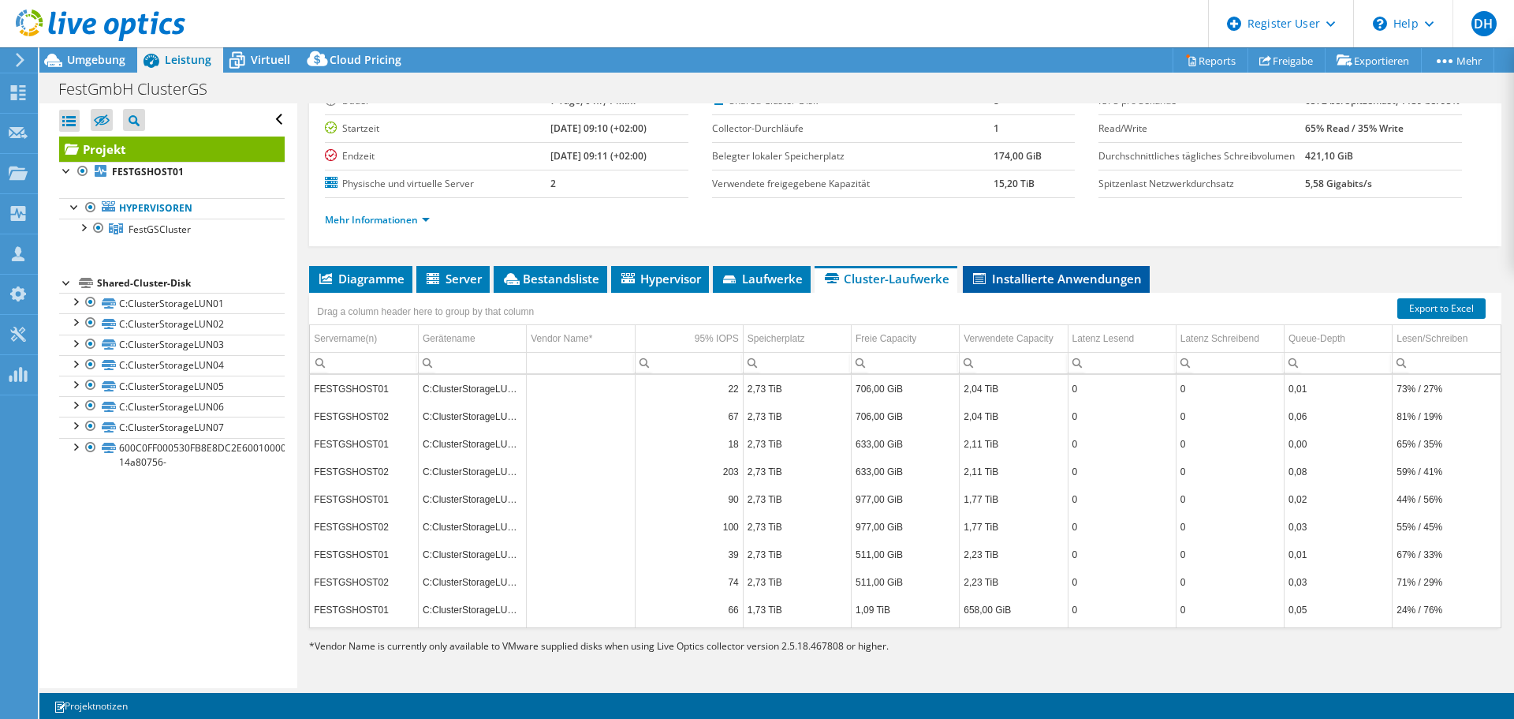
click at [1002, 283] on span "Installierte Anwendungen" at bounding box center [1056, 279] width 171 height 16
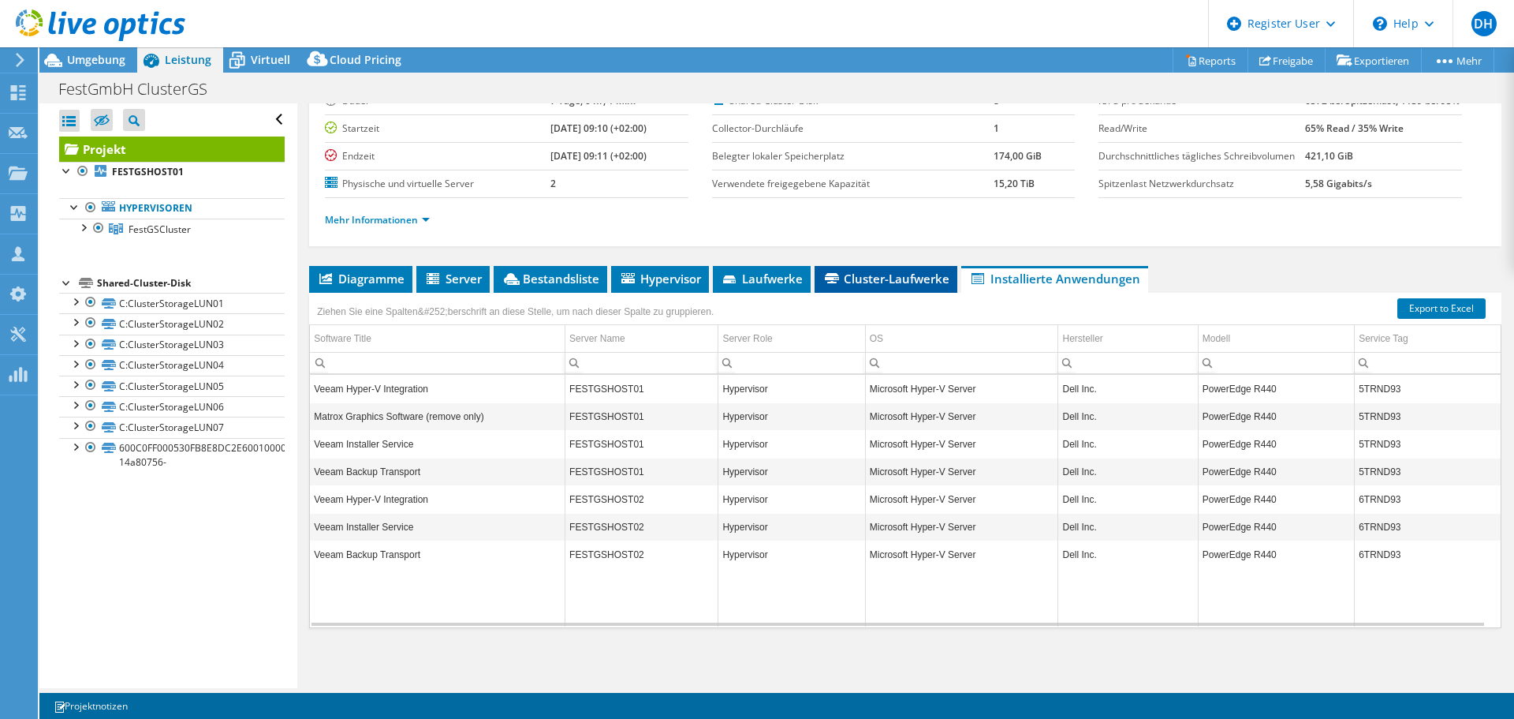
click at [858, 289] on li "Cluster-Laufwerke" at bounding box center [886, 279] width 143 height 27
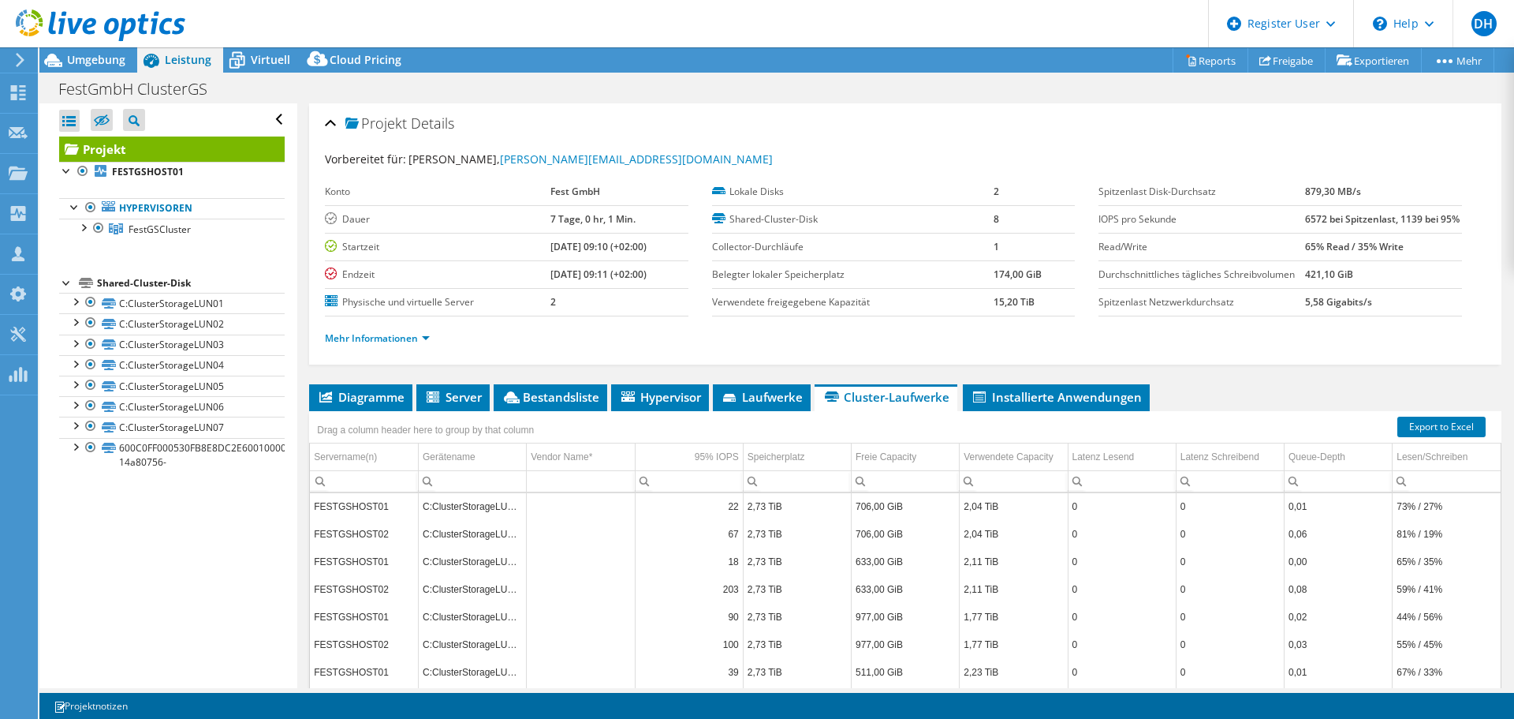
scroll to position [79, 0]
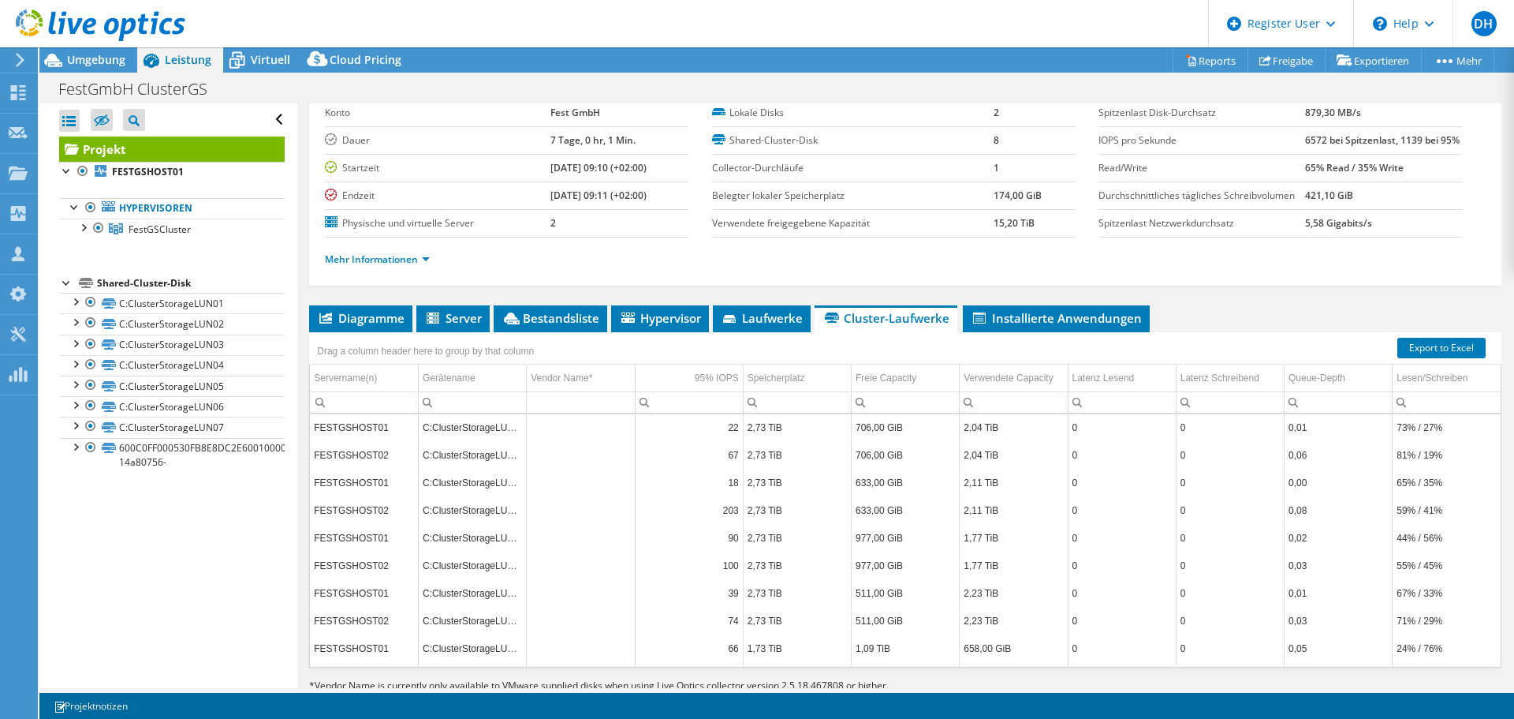
click at [635, 323] on icon at bounding box center [628, 317] width 13 height 10
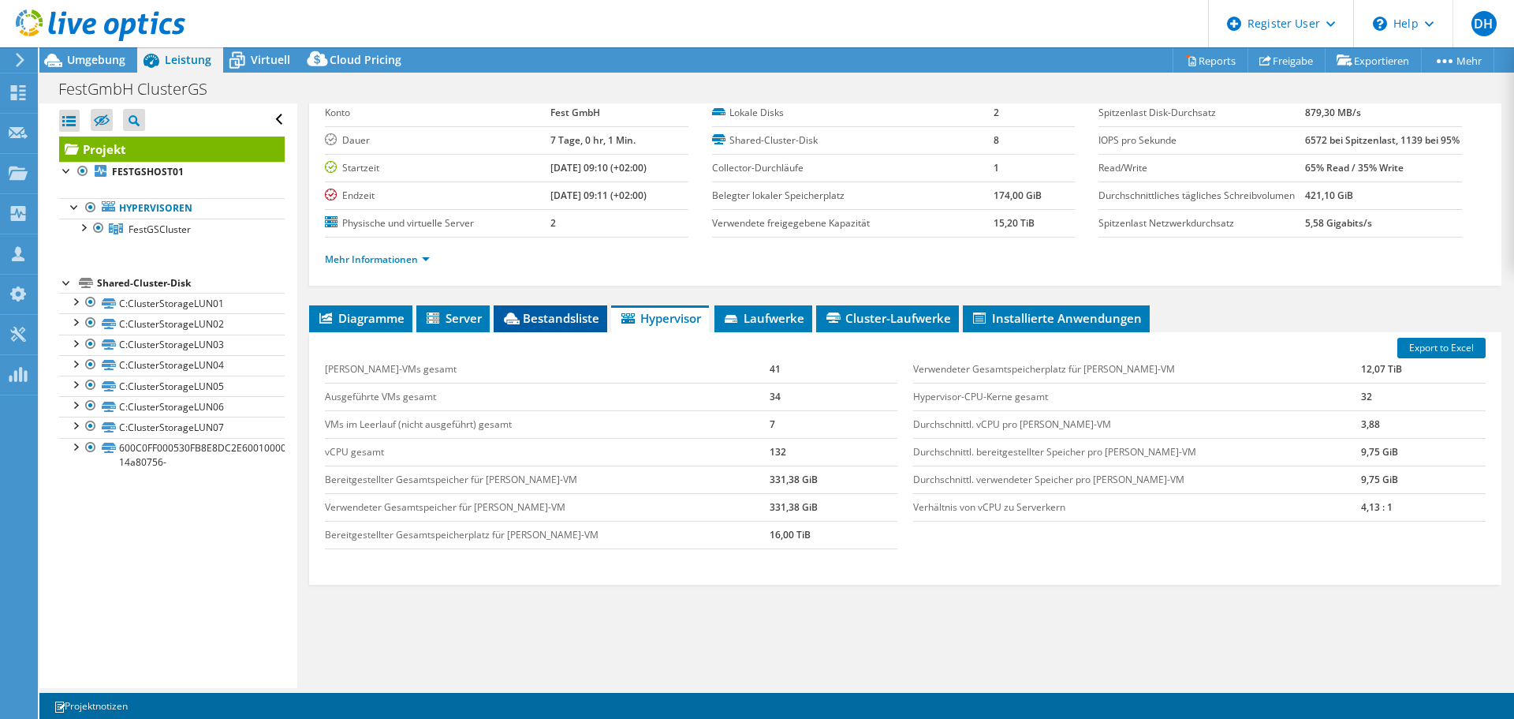
click at [559, 326] on span "Bestandsliste" at bounding box center [551, 318] width 98 height 16
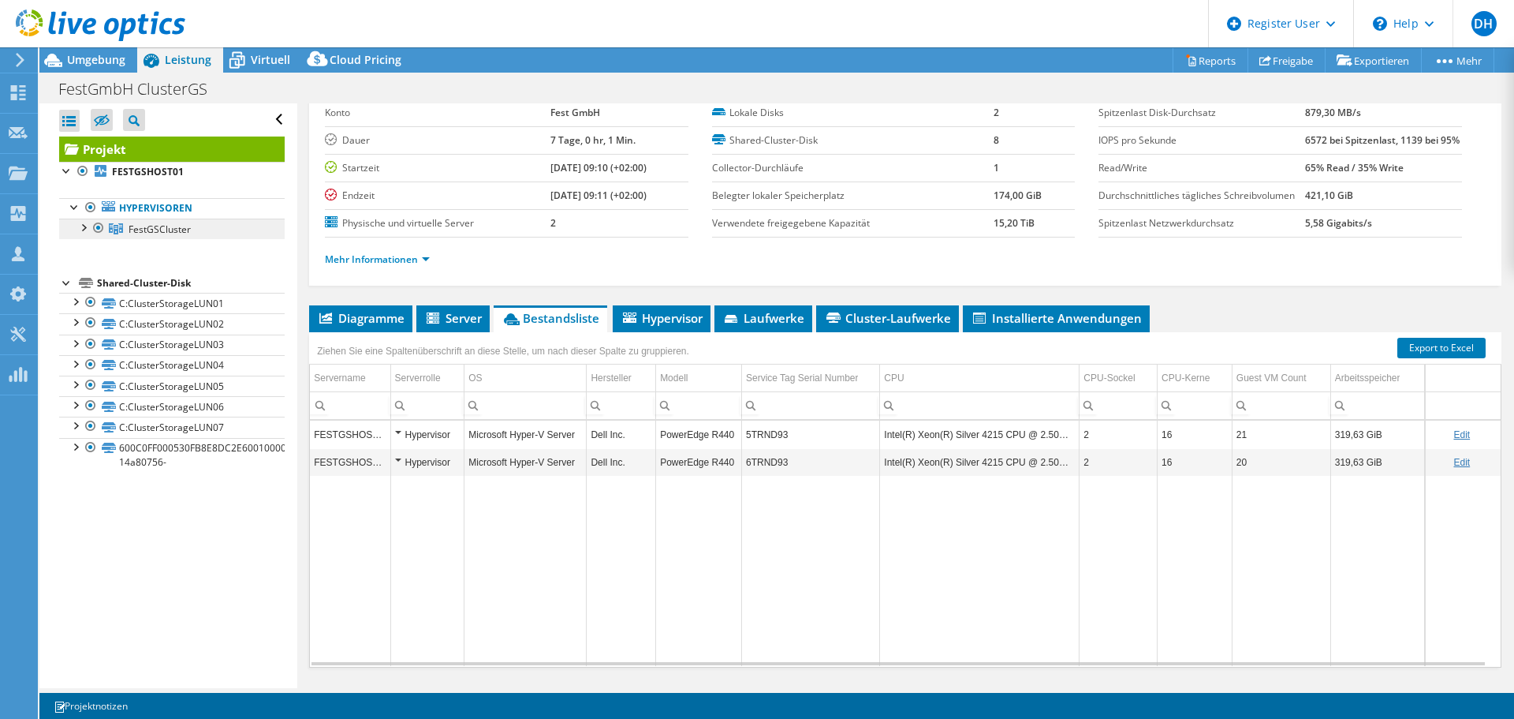
click at [189, 226] on span "FestGSCluster" at bounding box center [160, 228] width 62 height 13
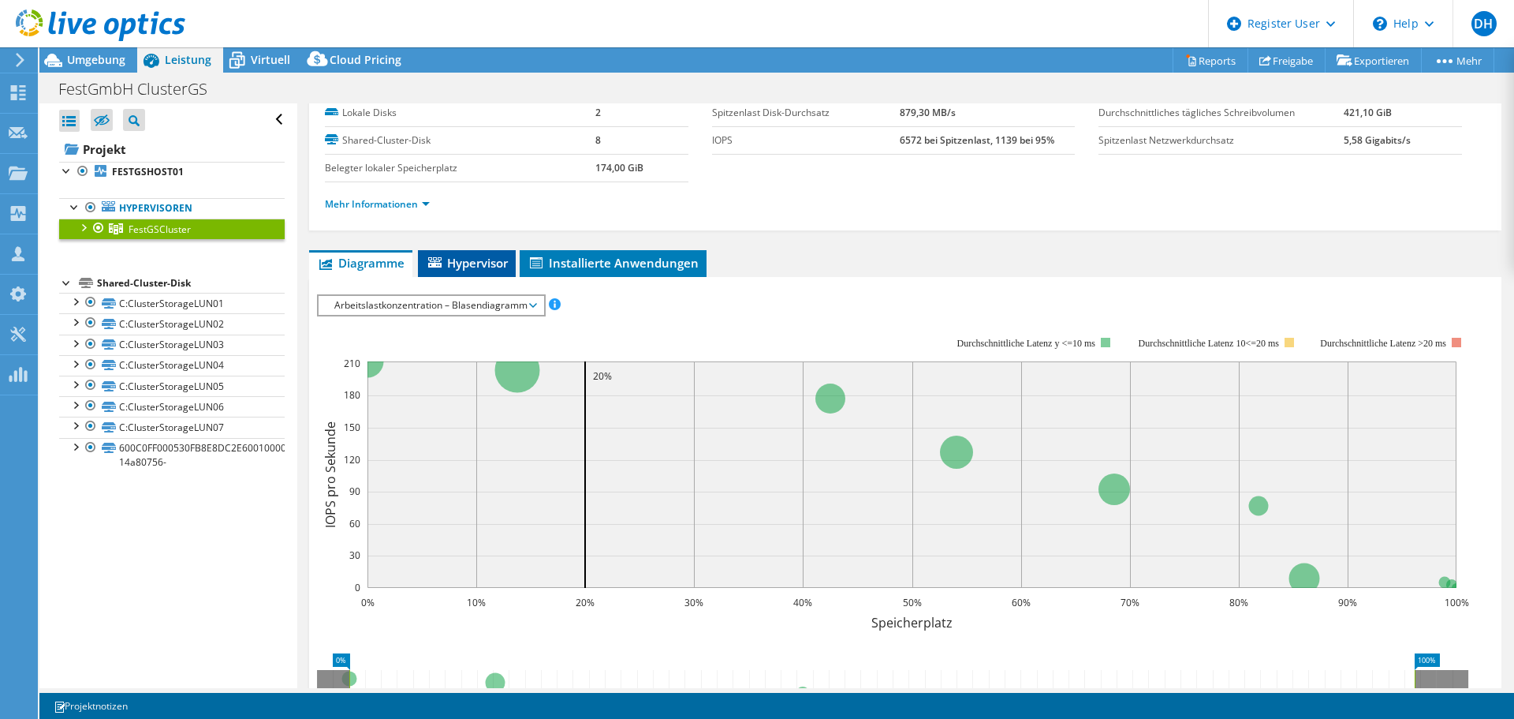
click at [483, 267] on span "Hypervisor" at bounding box center [467, 263] width 82 height 16
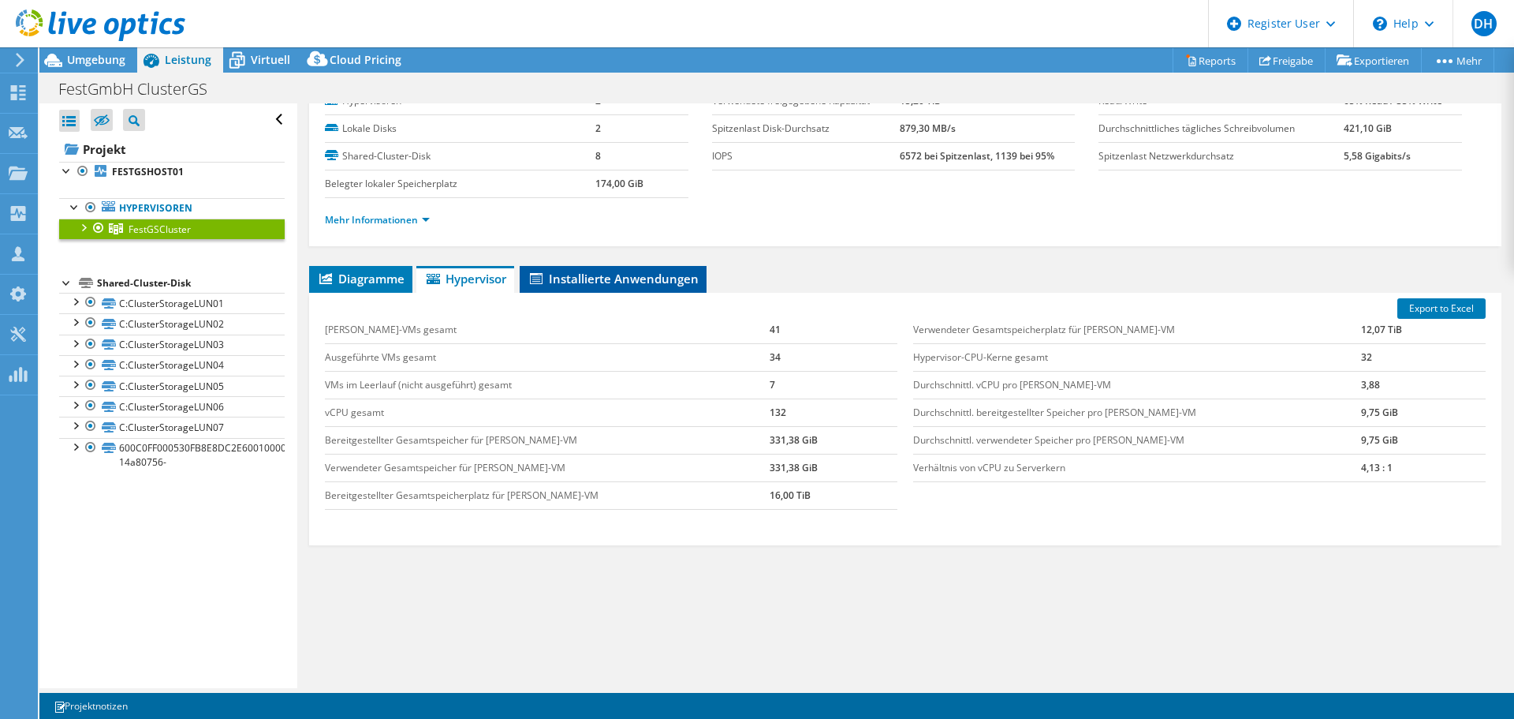
click at [599, 270] on li "Installierte Anwendungen" at bounding box center [613, 279] width 187 height 27
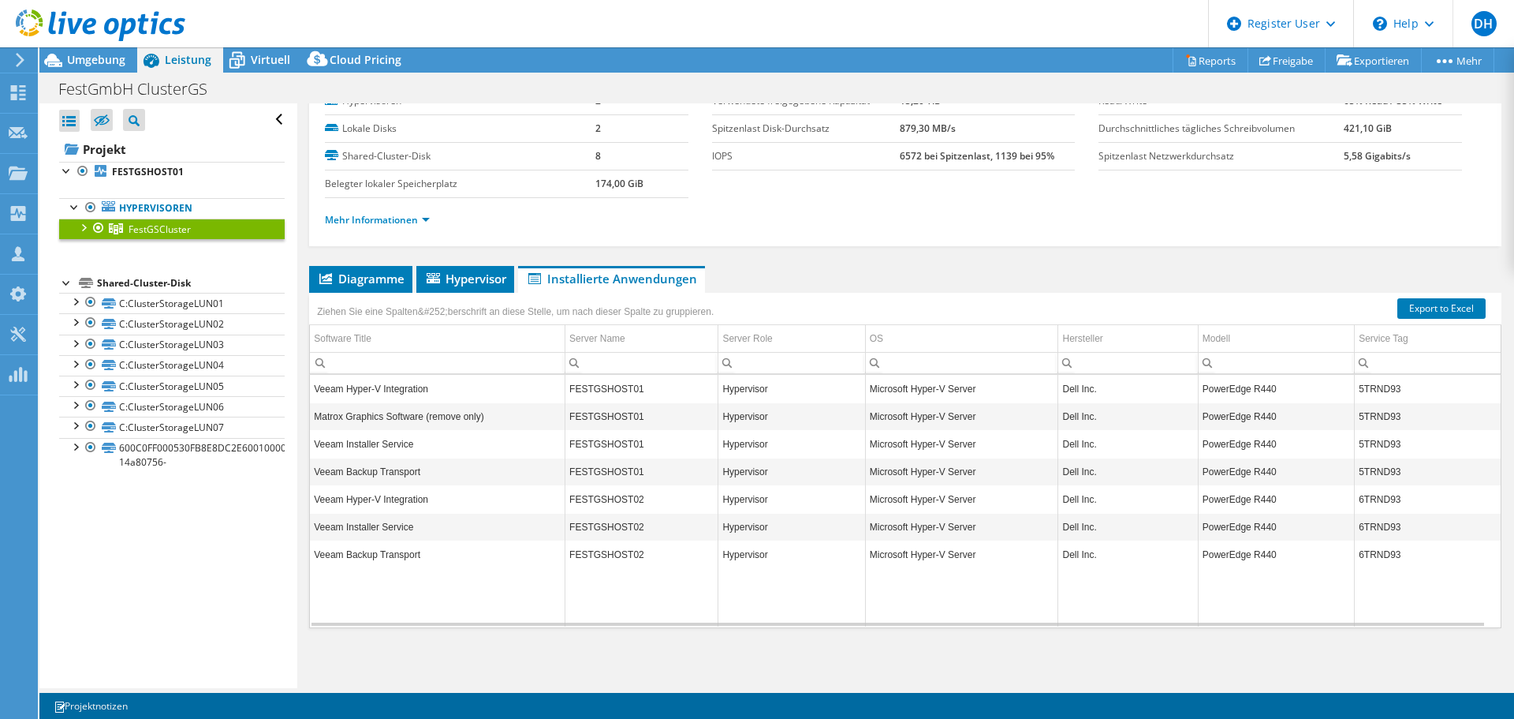
click at [755, 260] on div "FestGSCluster Details Hypervisoren 2 Lokale Disks 2 Shared-Cluster-Disk 8 Beleg…" at bounding box center [905, 364] width 1216 height 648
click at [96, 305] on div at bounding box center [91, 302] width 16 height 19
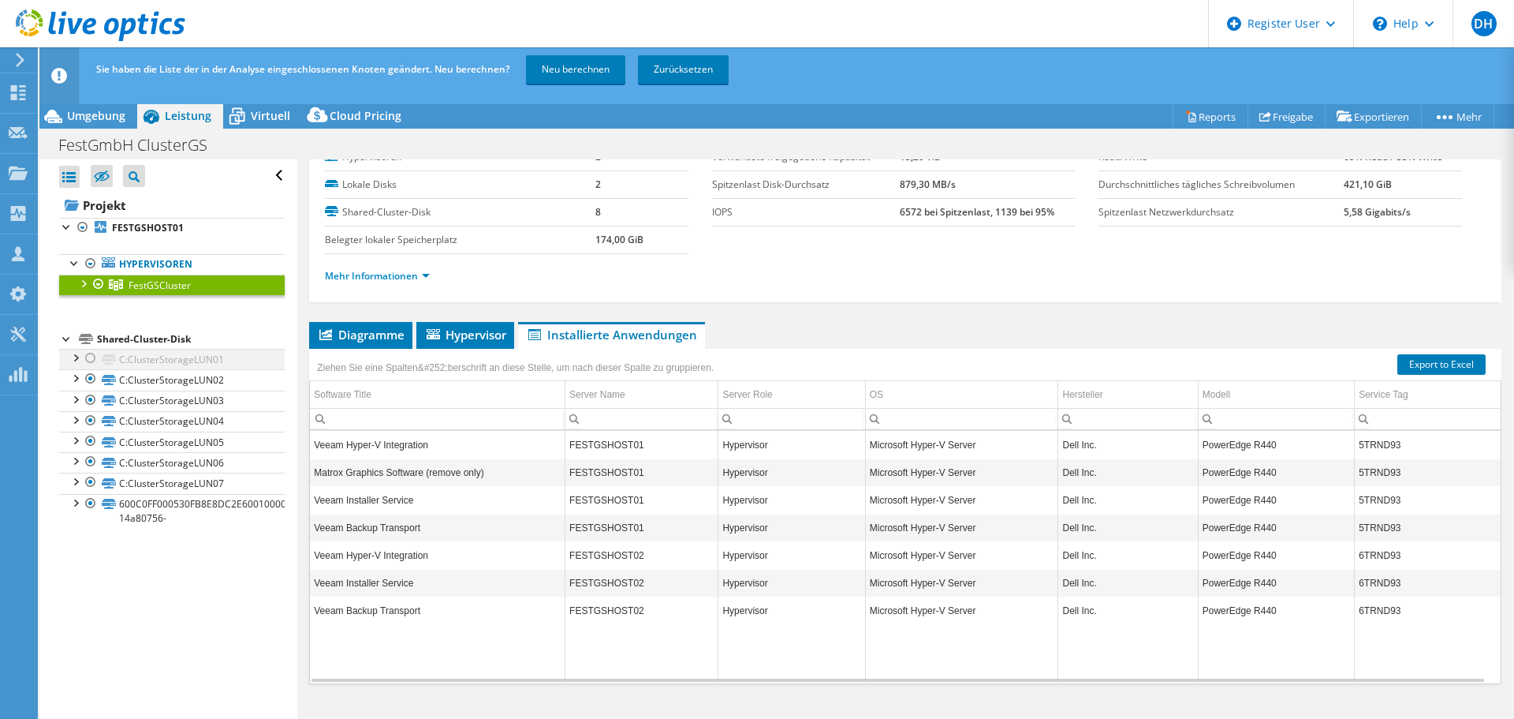
click at [91, 357] on div at bounding box center [91, 358] width 16 height 19
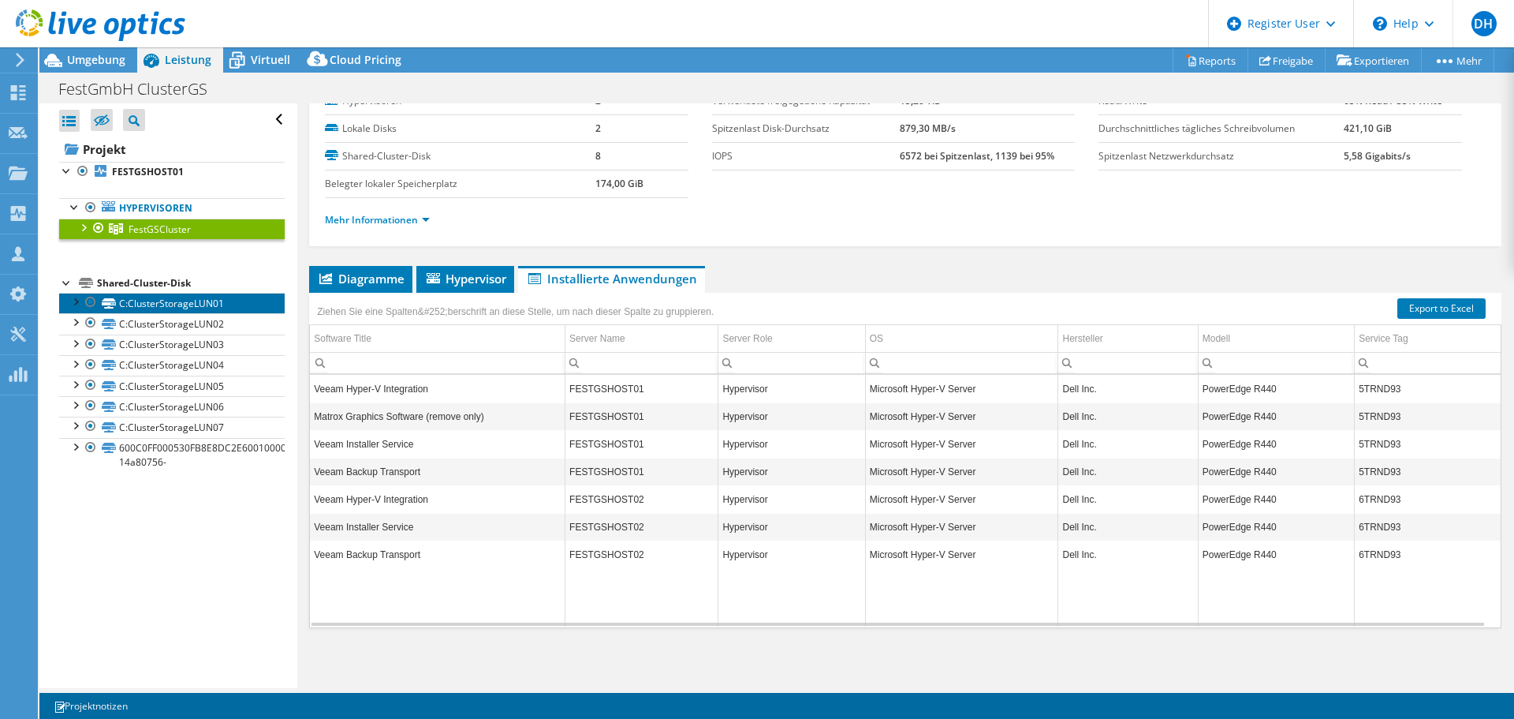
click at [181, 306] on link "C:ClusterStorageLUN01" at bounding box center [172, 303] width 226 height 21
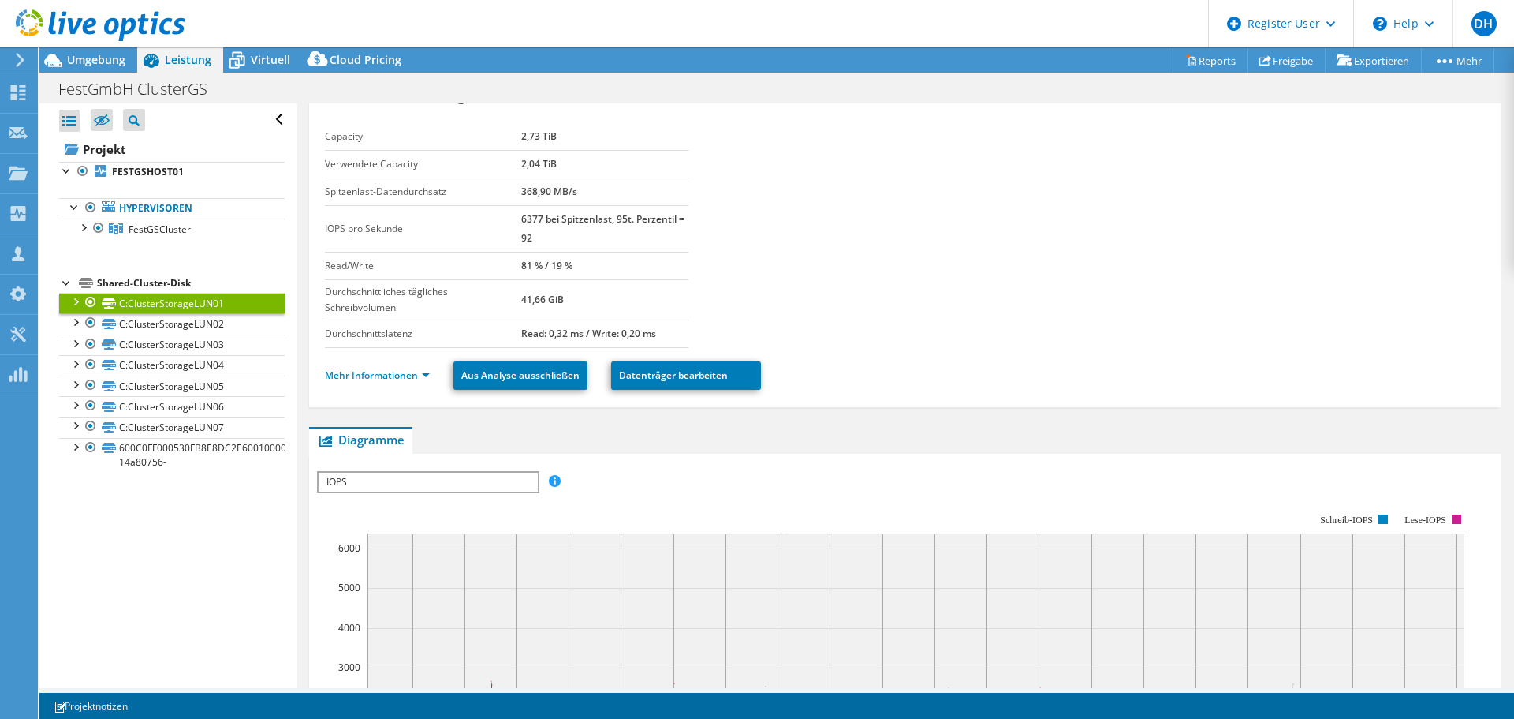
scroll to position [0, 0]
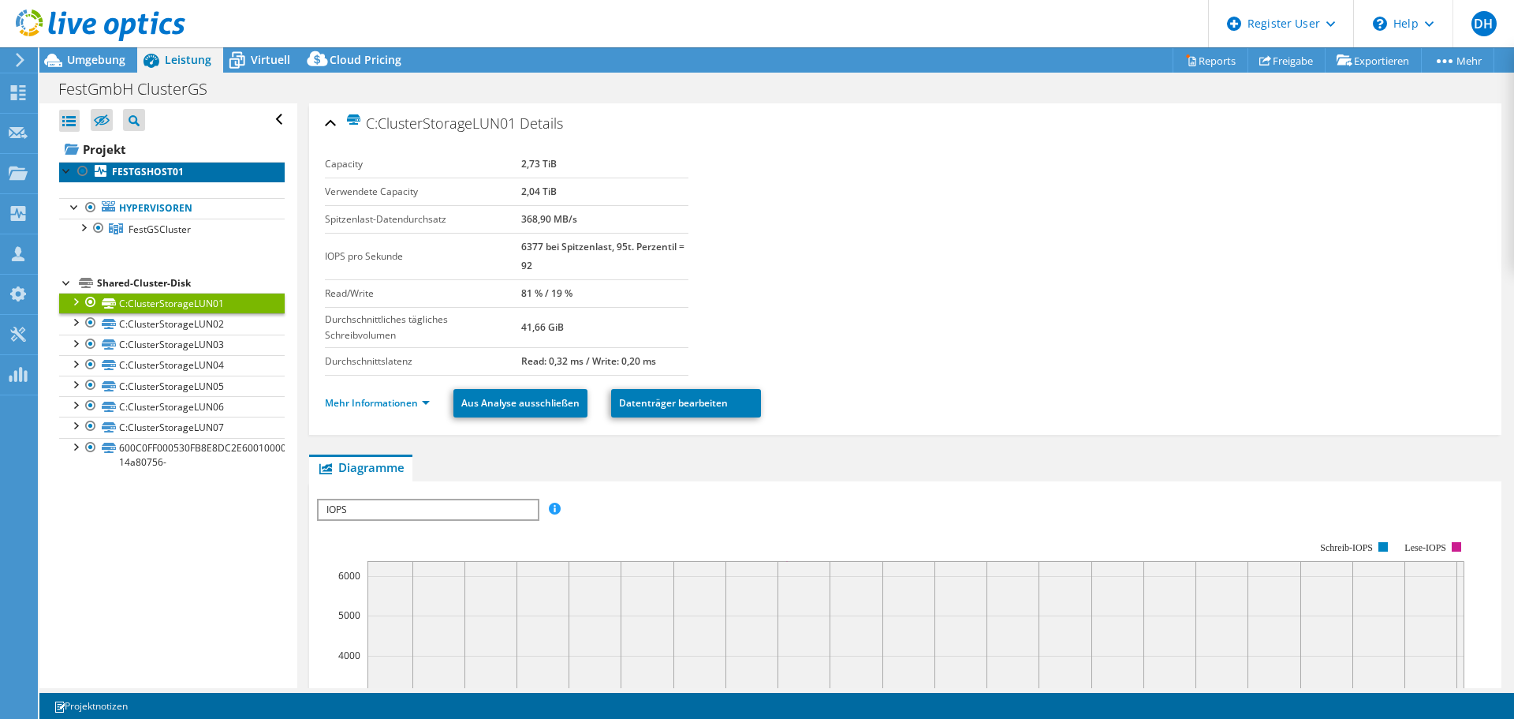
click at [159, 175] on b "FESTGSHOST01" at bounding box center [148, 171] width 72 height 13
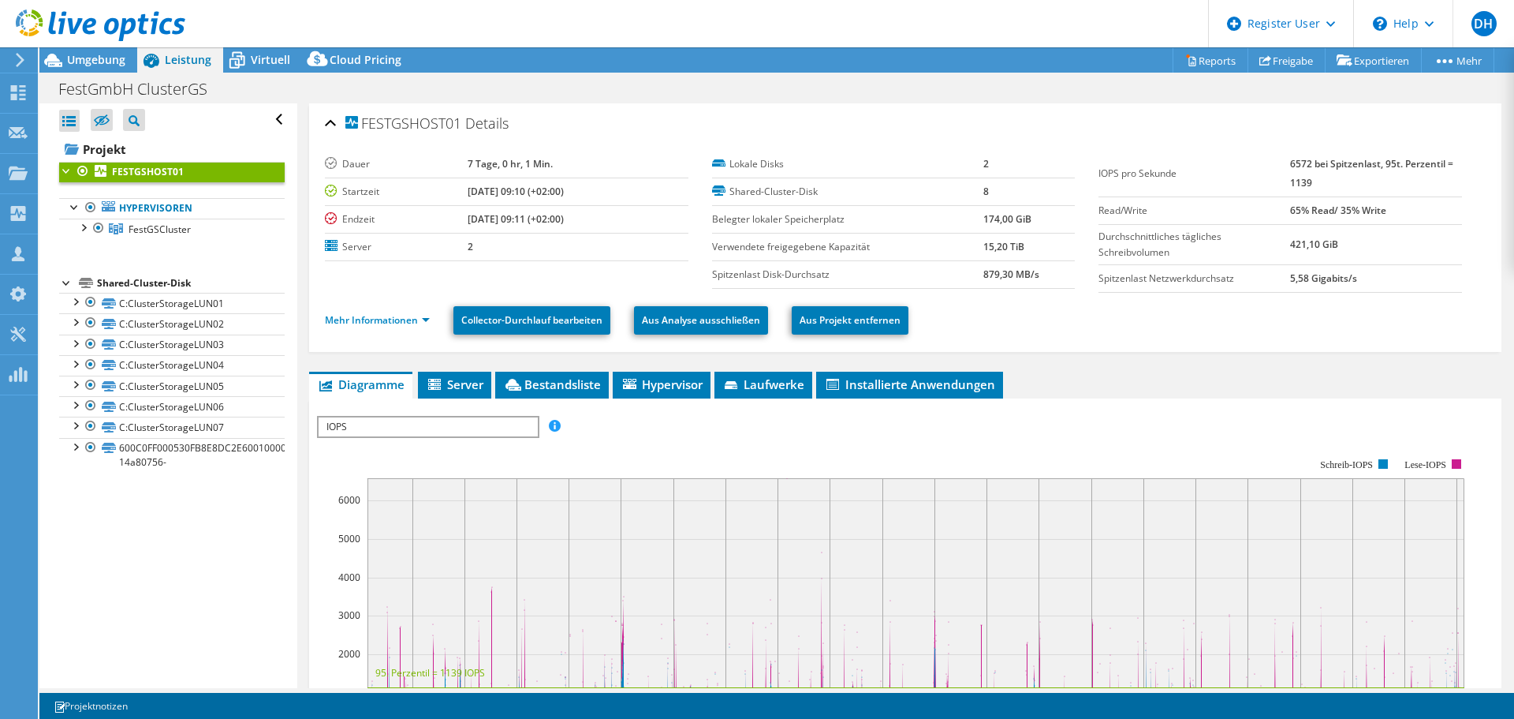
click at [65, 175] on div at bounding box center [67, 170] width 16 height 16
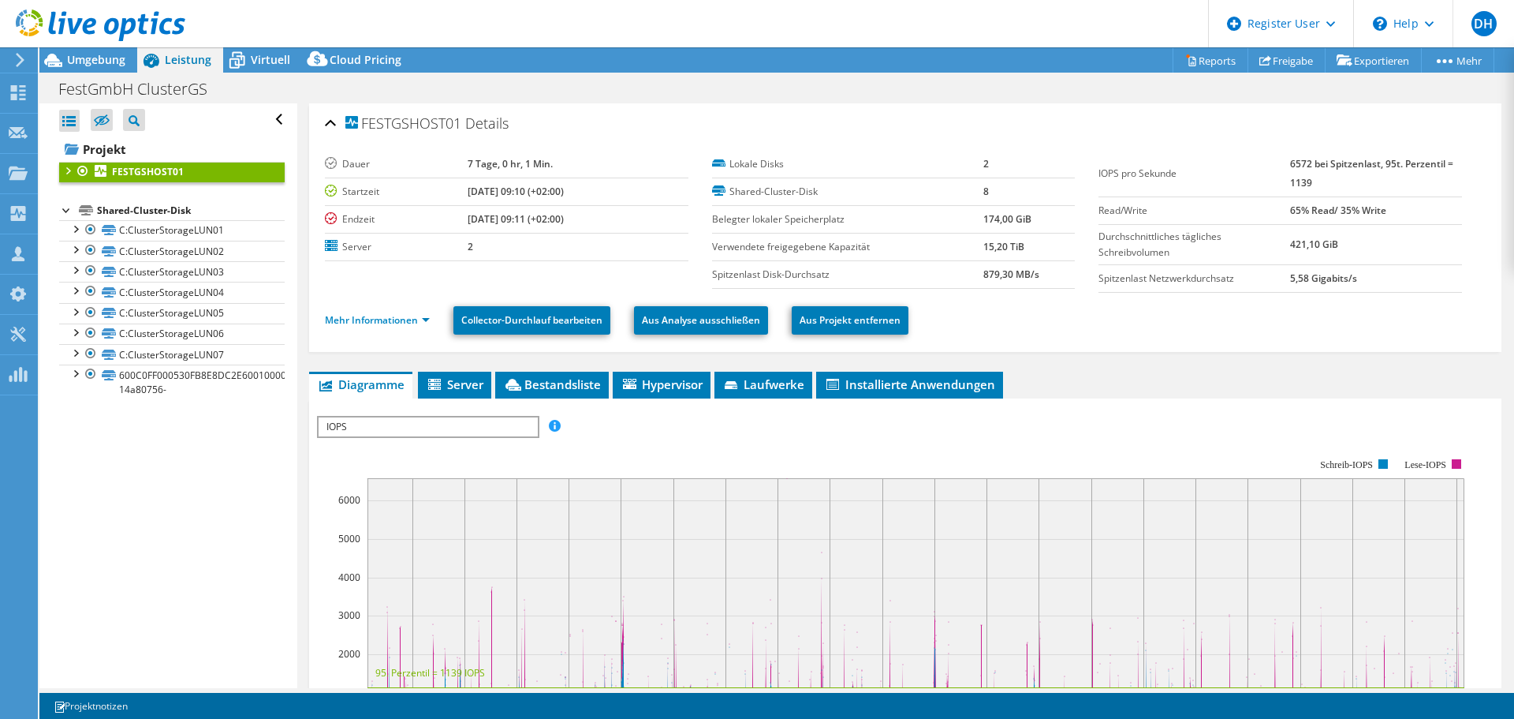
click at [65, 175] on div at bounding box center [67, 170] width 16 height 16
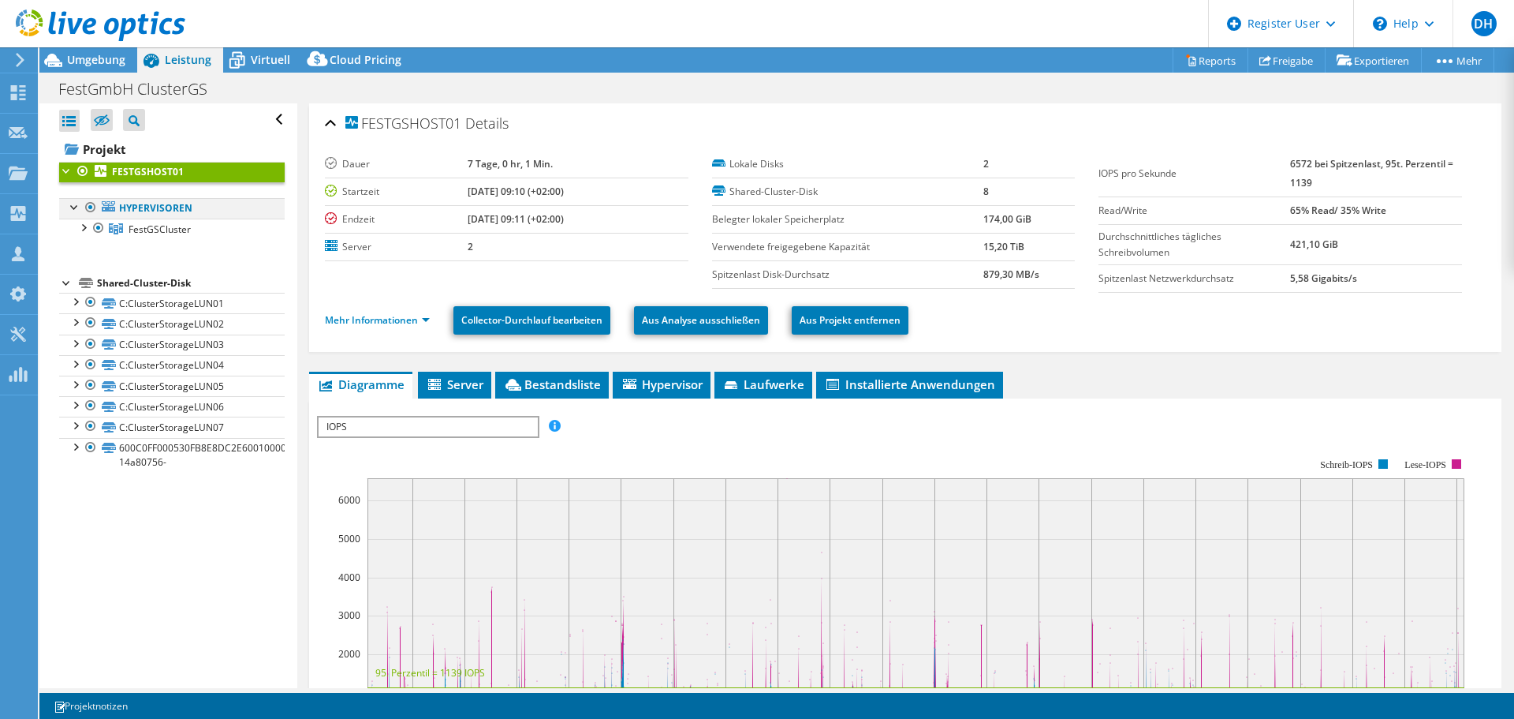
click at [70, 209] on div at bounding box center [75, 206] width 16 height 16
click at [81, 229] on div at bounding box center [83, 226] width 16 height 16
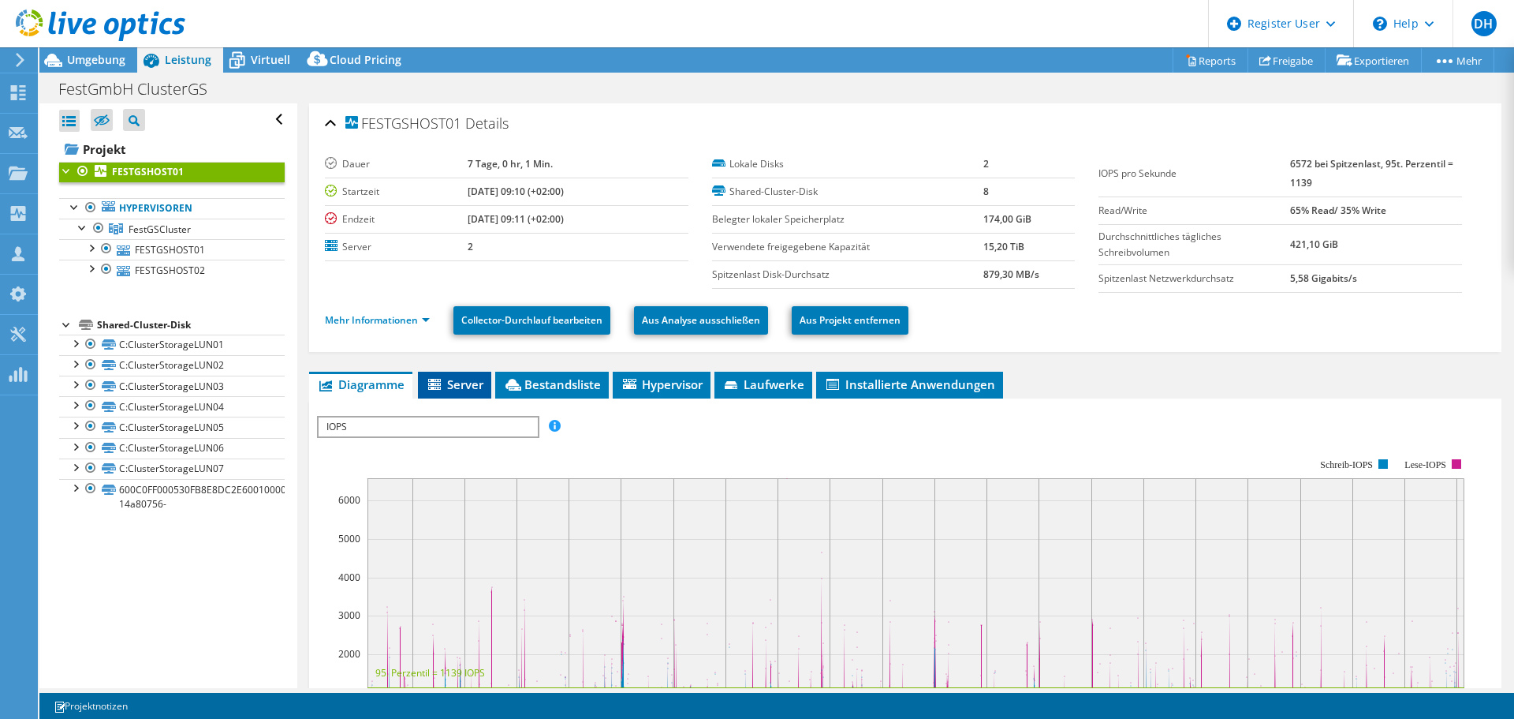
click at [447, 384] on span "Server" at bounding box center [455, 384] width 58 height 16
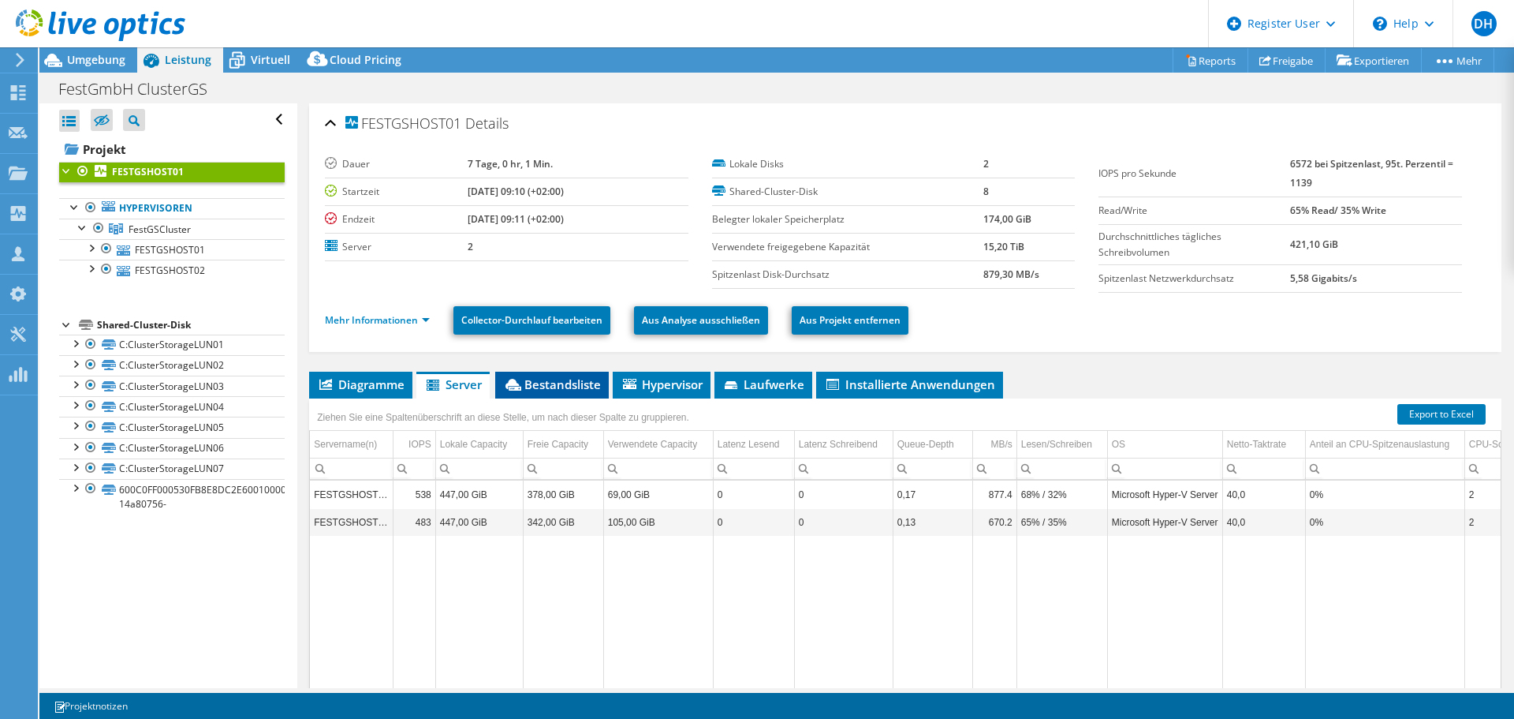
click at [593, 381] on span "Bestandsliste" at bounding box center [552, 384] width 98 height 16
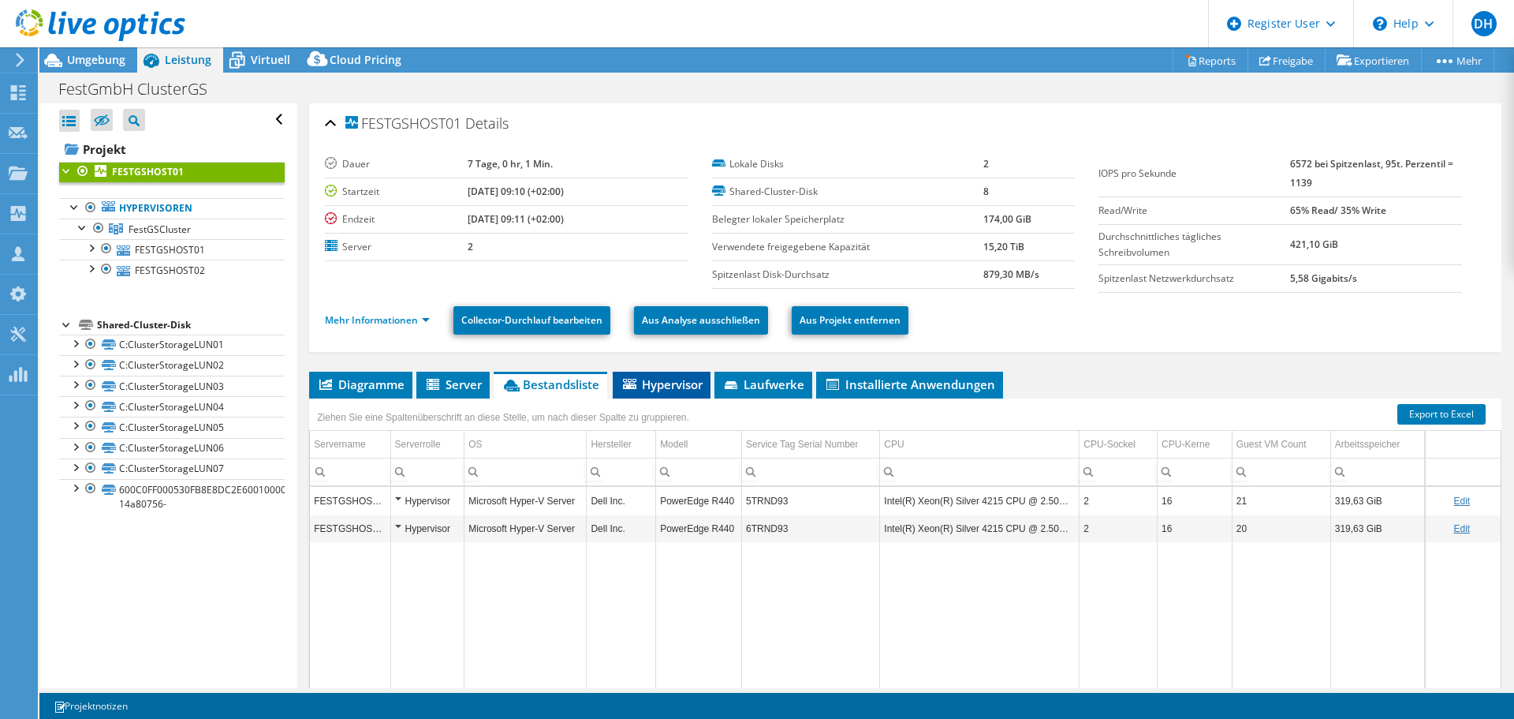
click at [662, 380] on span "Hypervisor" at bounding box center [662, 384] width 82 height 16
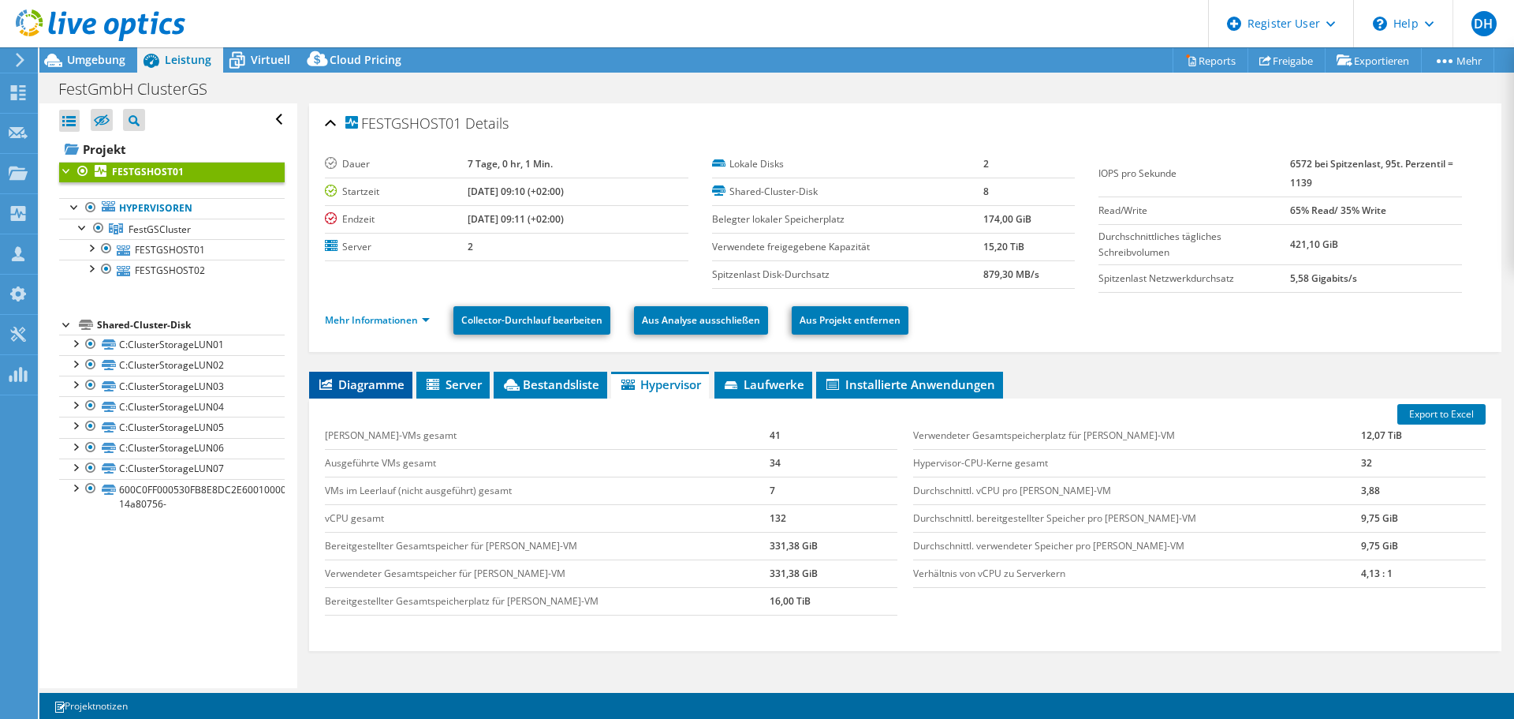
click at [382, 387] on span "Diagramme" at bounding box center [361, 384] width 88 height 16
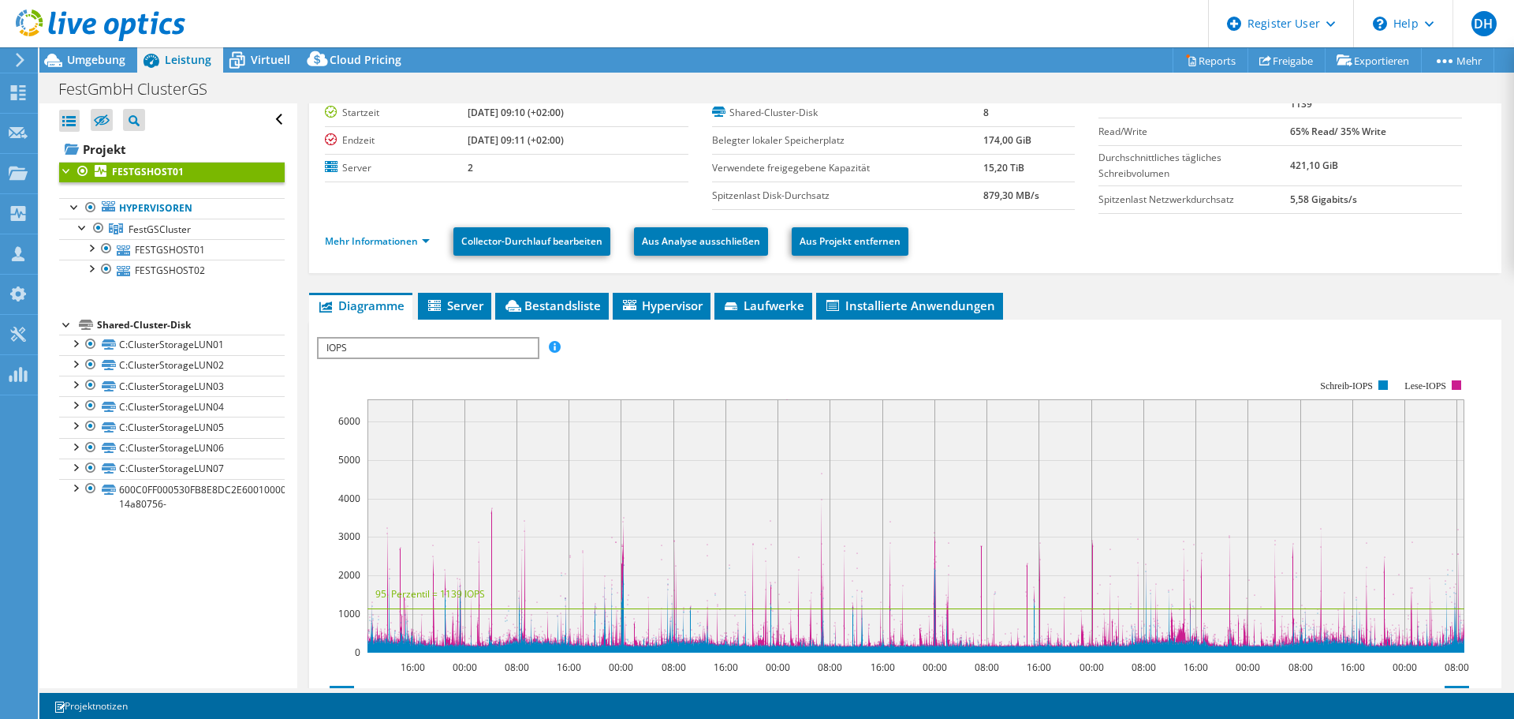
scroll to position [158, 0]
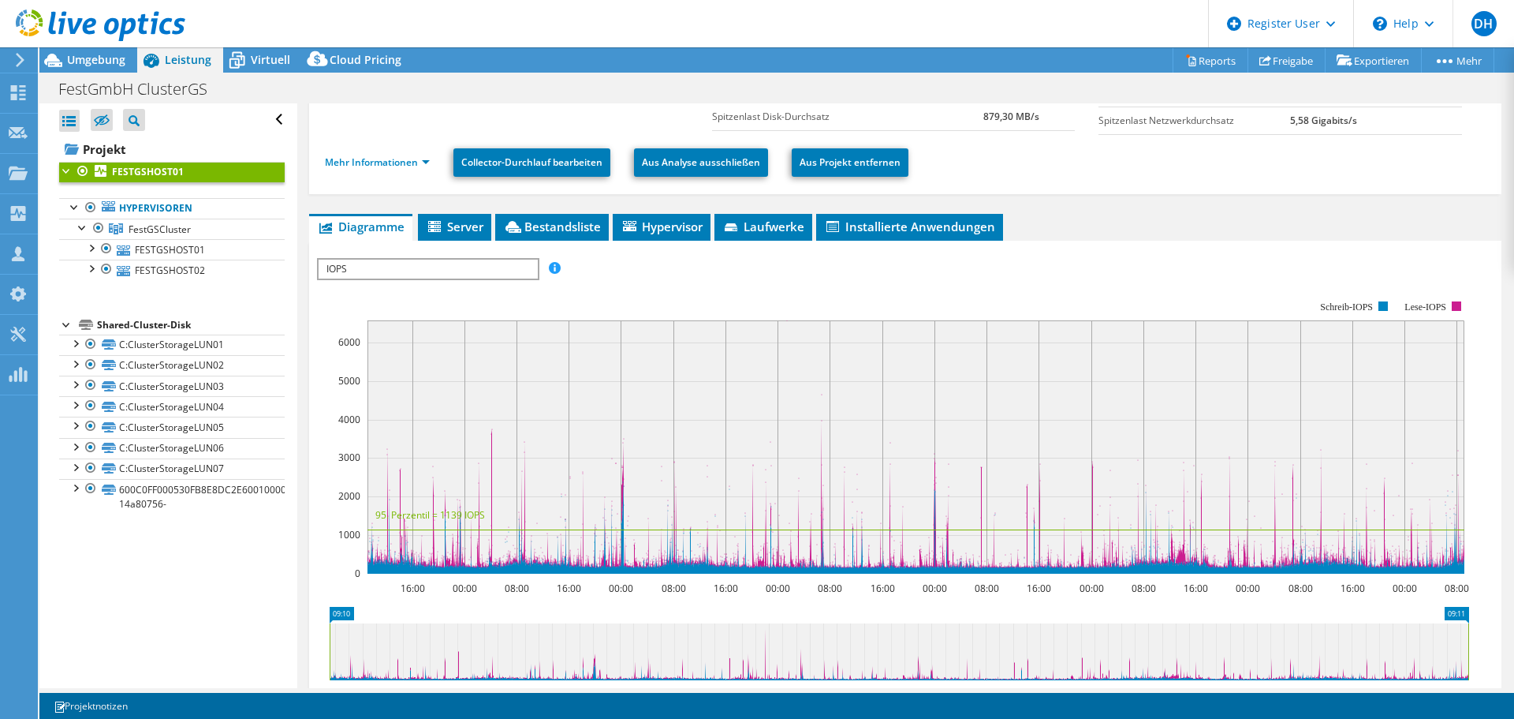
click at [513, 272] on span "IOPS" at bounding box center [428, 268] width 218 height 19
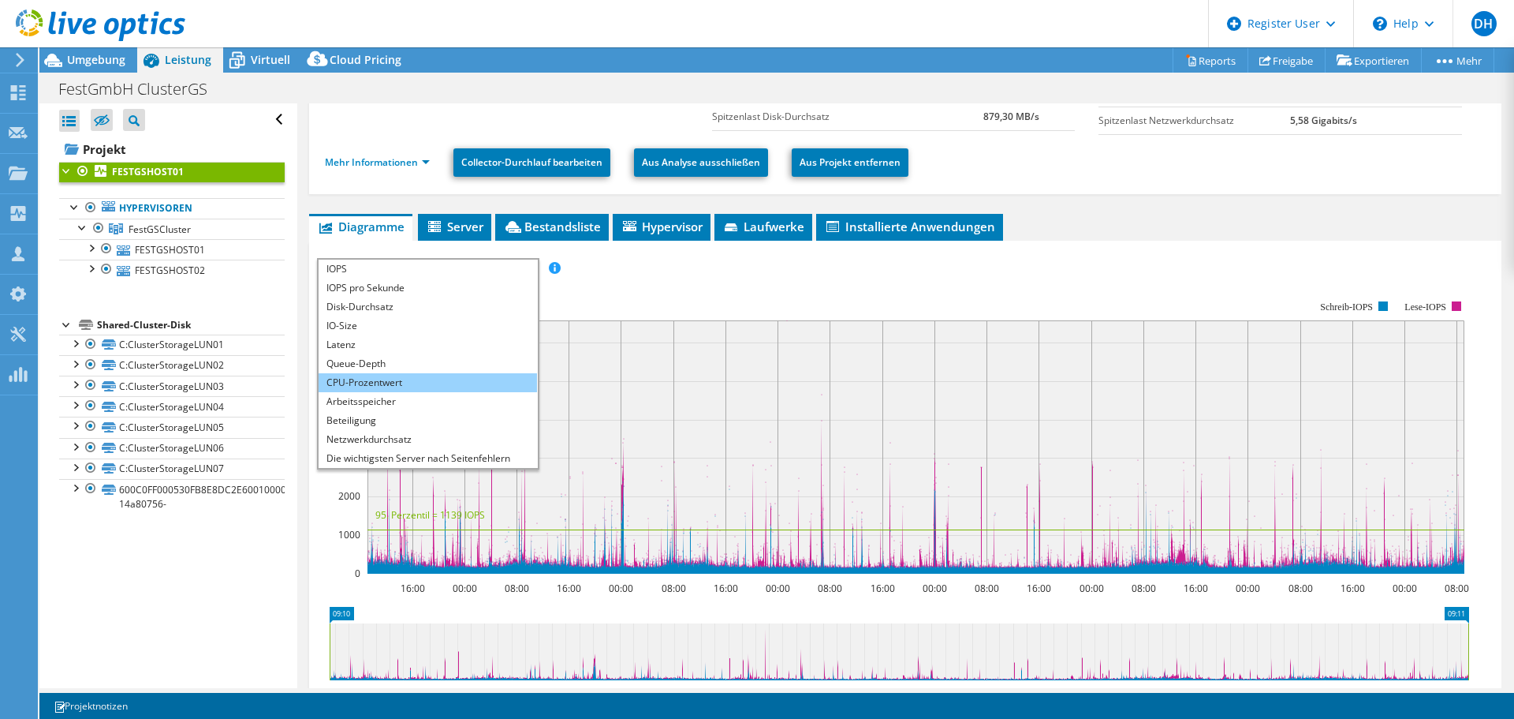
click at [397, 377] on li "CPU-Prozentwert" at bounding box center [428, 382] width 218 height 19
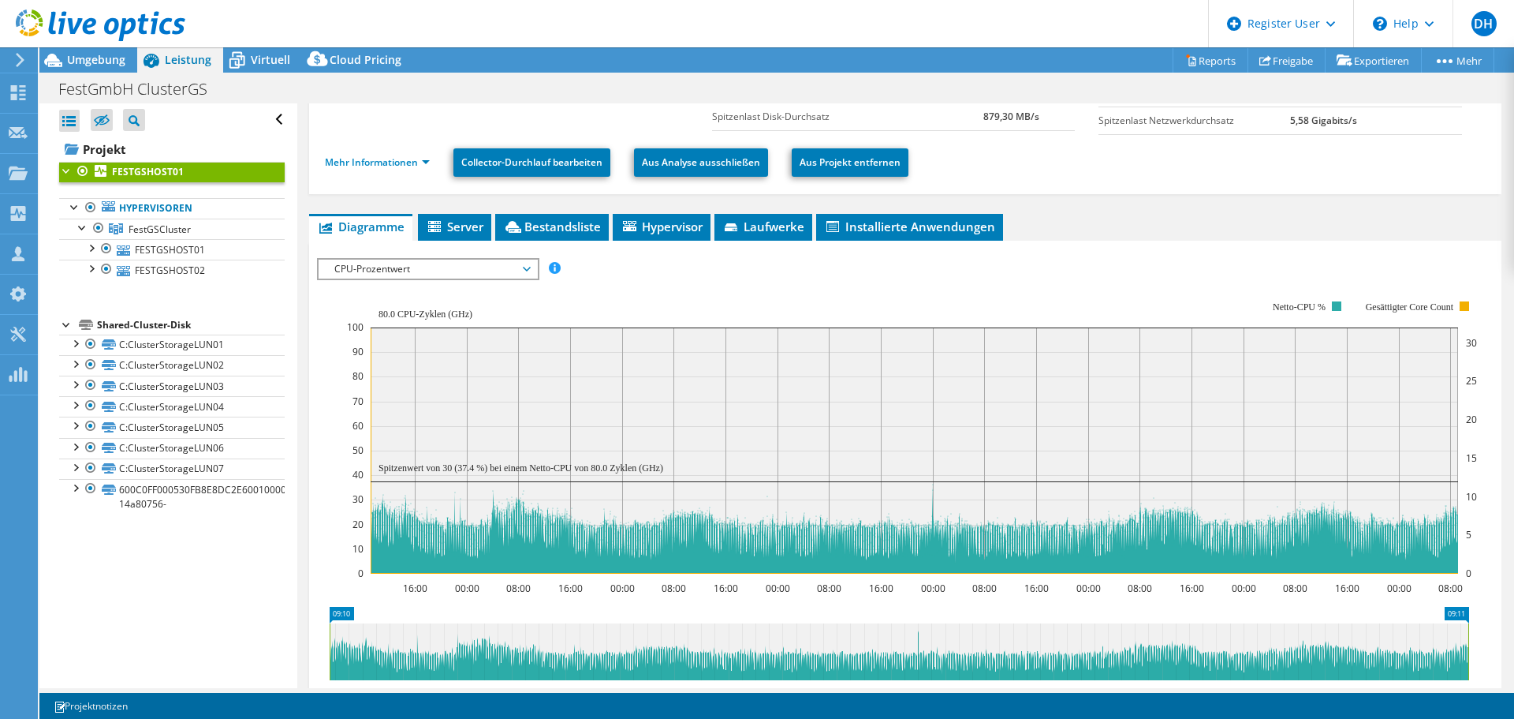
click at [524, 271] on span "CPU-Prozentwert" at bounding box center [428, 268] width 203 height 19
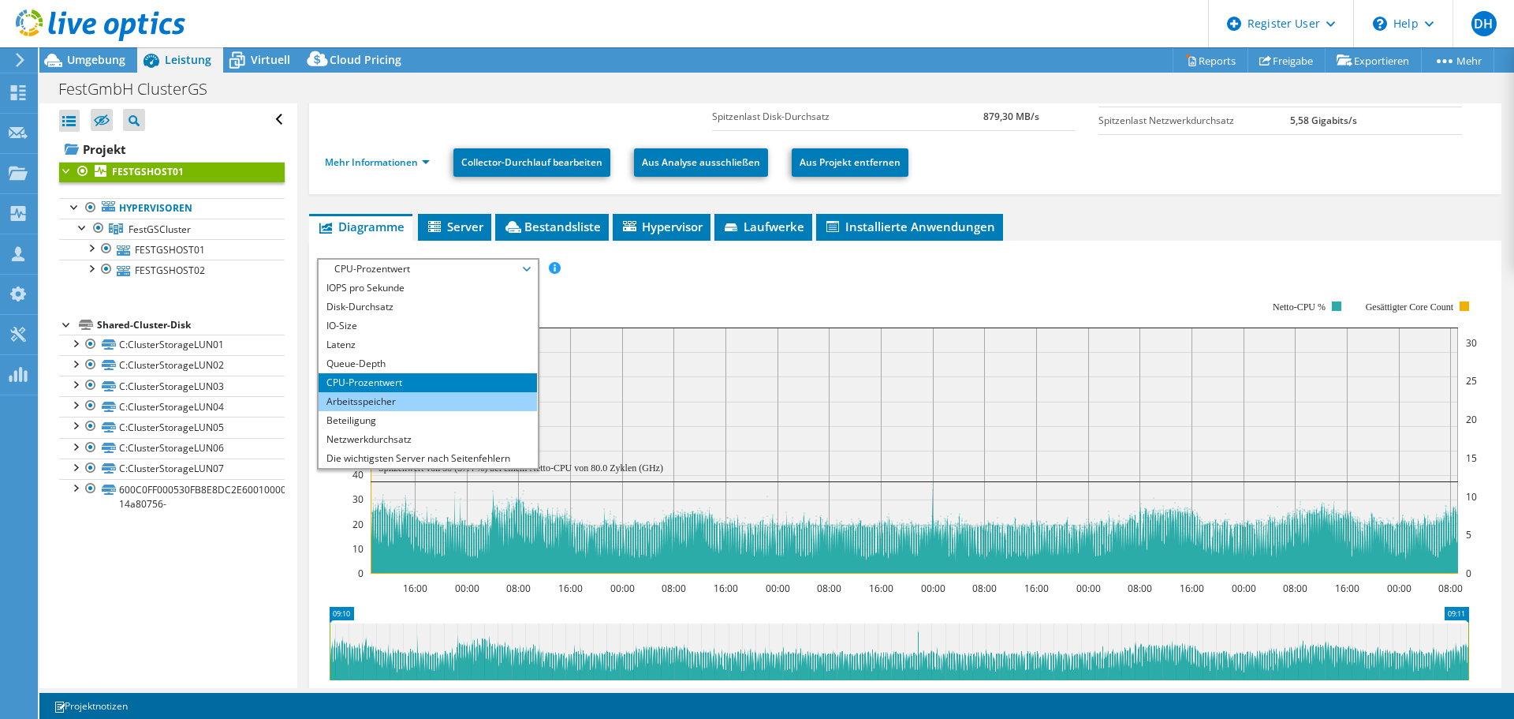
click at [390, 392] on li "Arbeitsspeicher" at bounding box center [428, 401] width 218 height 19
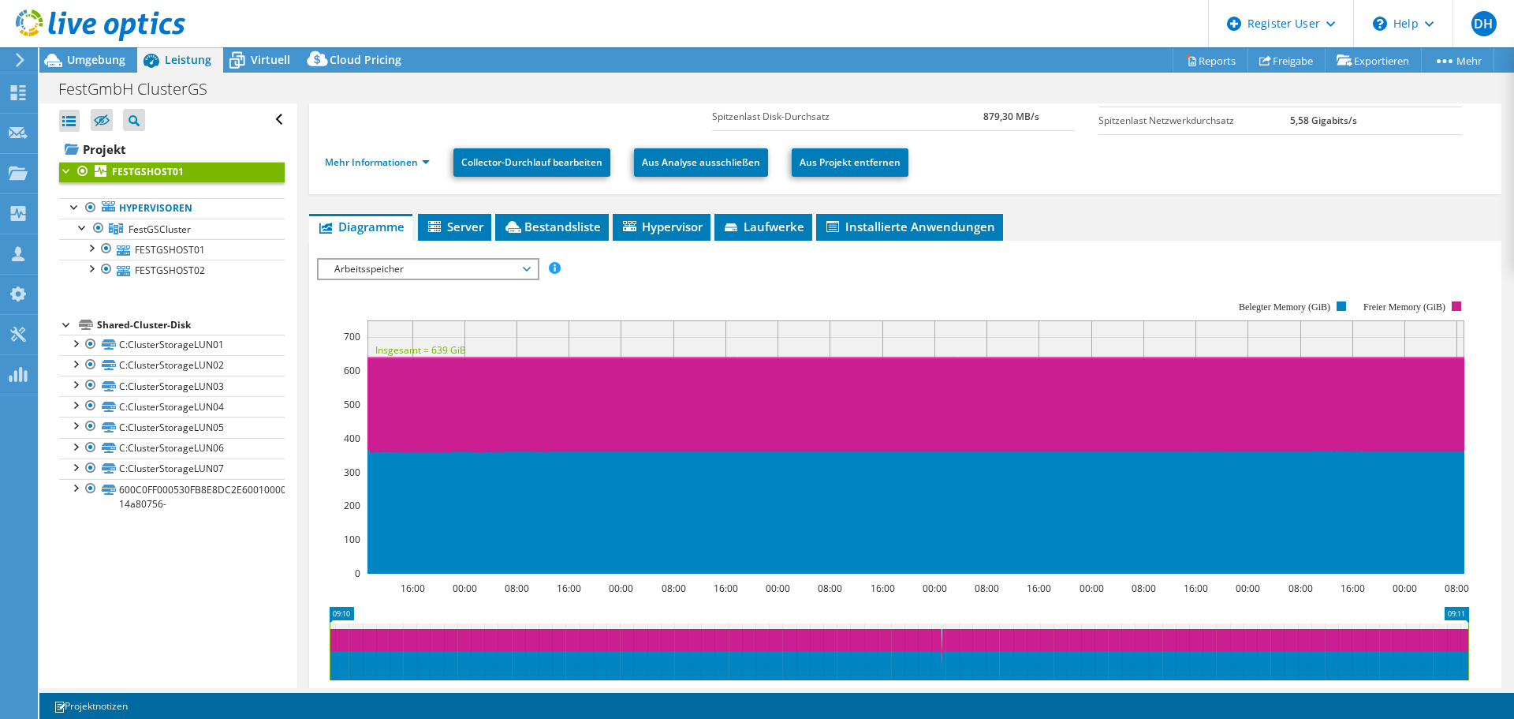
click at [531, 267] on icon at bounding box center [527, 269] width 8 height 5
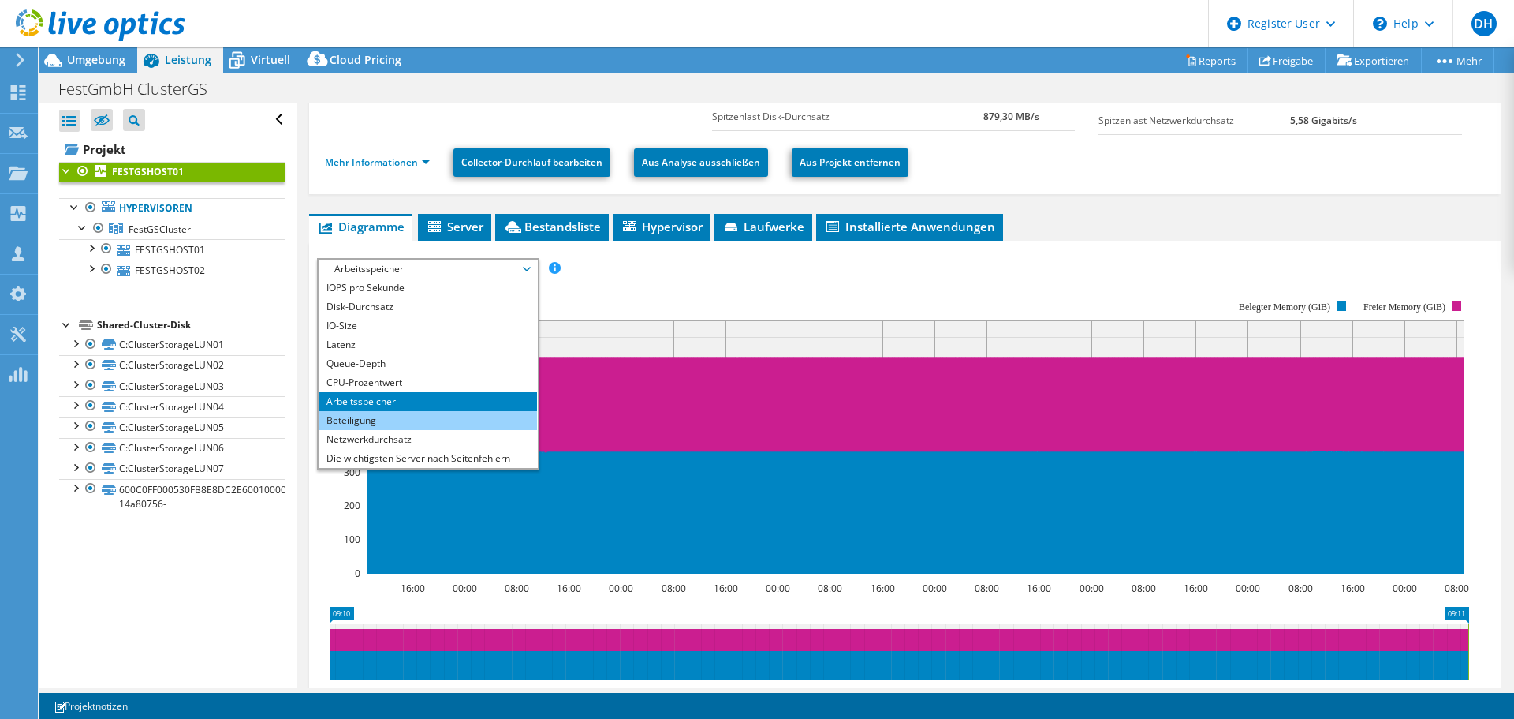
click at [390, 416] on li "Beteiligung" at bounding box center [428, 420] width 218 height 19
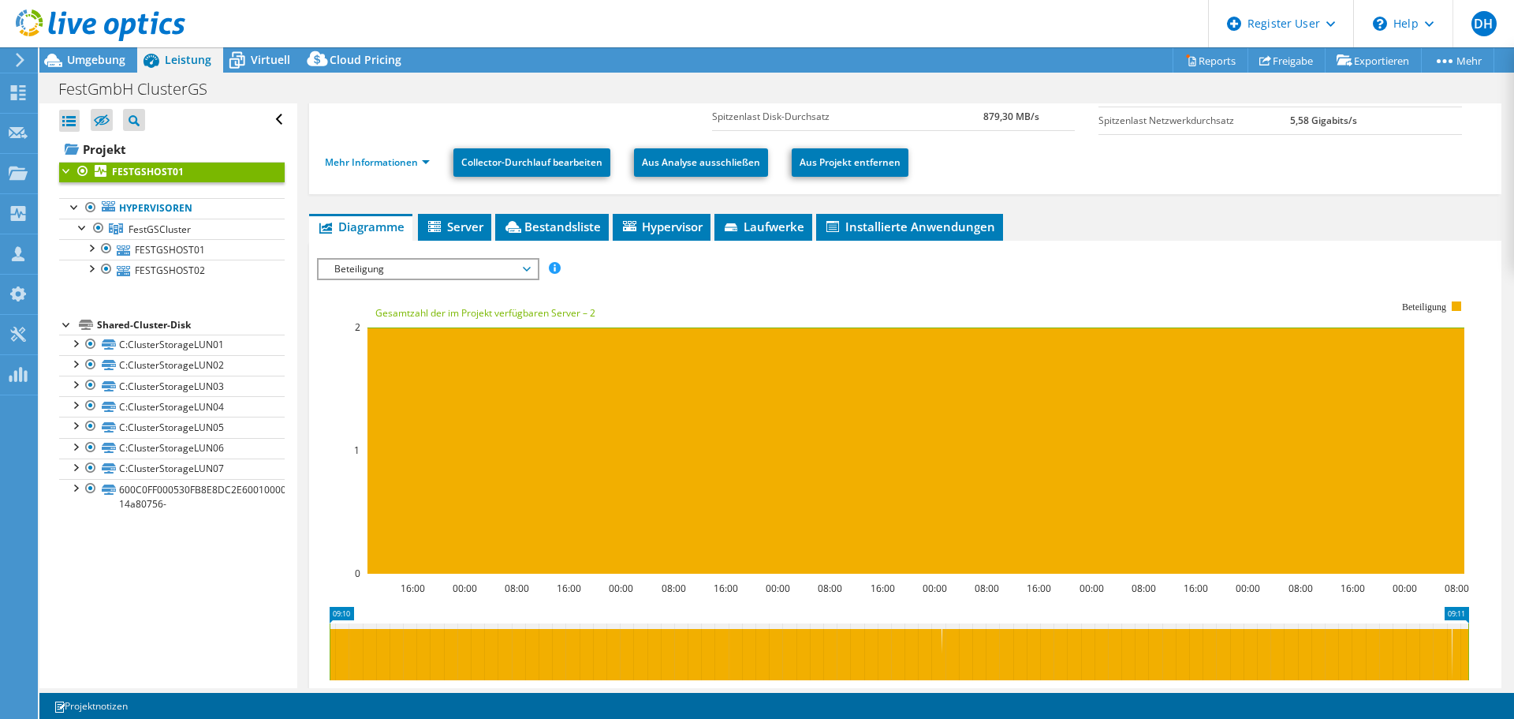
click at [535, 270] on span "Beteiligung" at bounding box center [428, 268] width 218 height 19
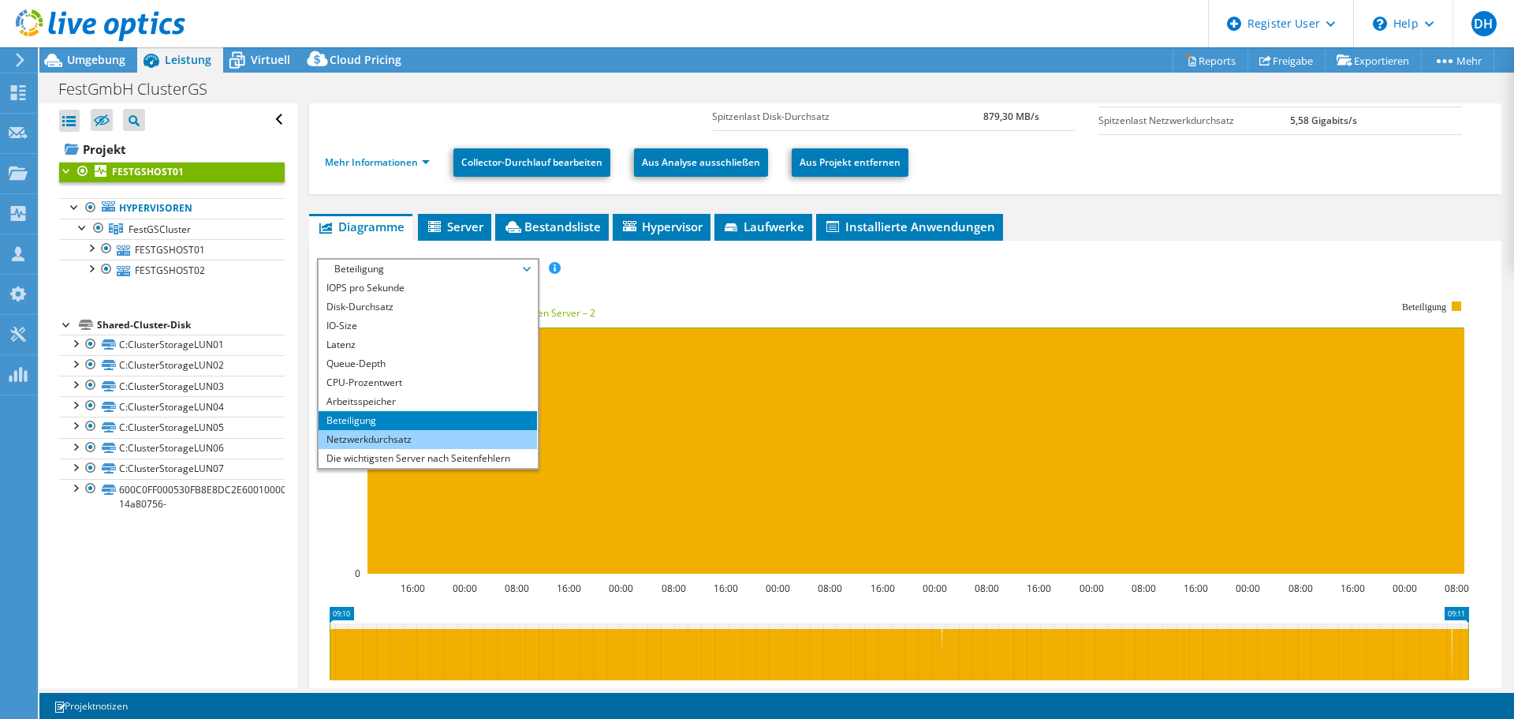
click at [420, 430] on li "Netzwerkdurchsatz" at bounding box center [428, 439] width 218 height 19
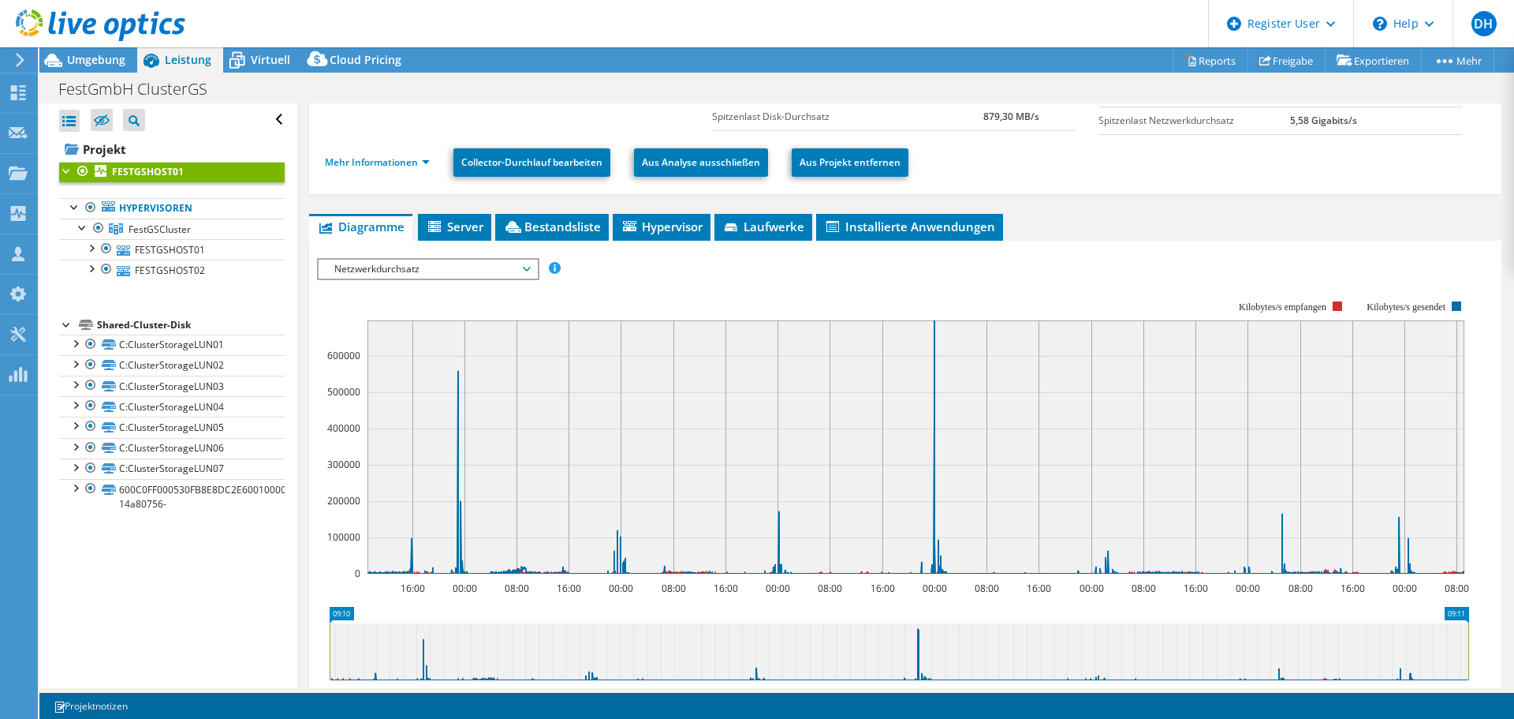
scroll to position [237, 0]
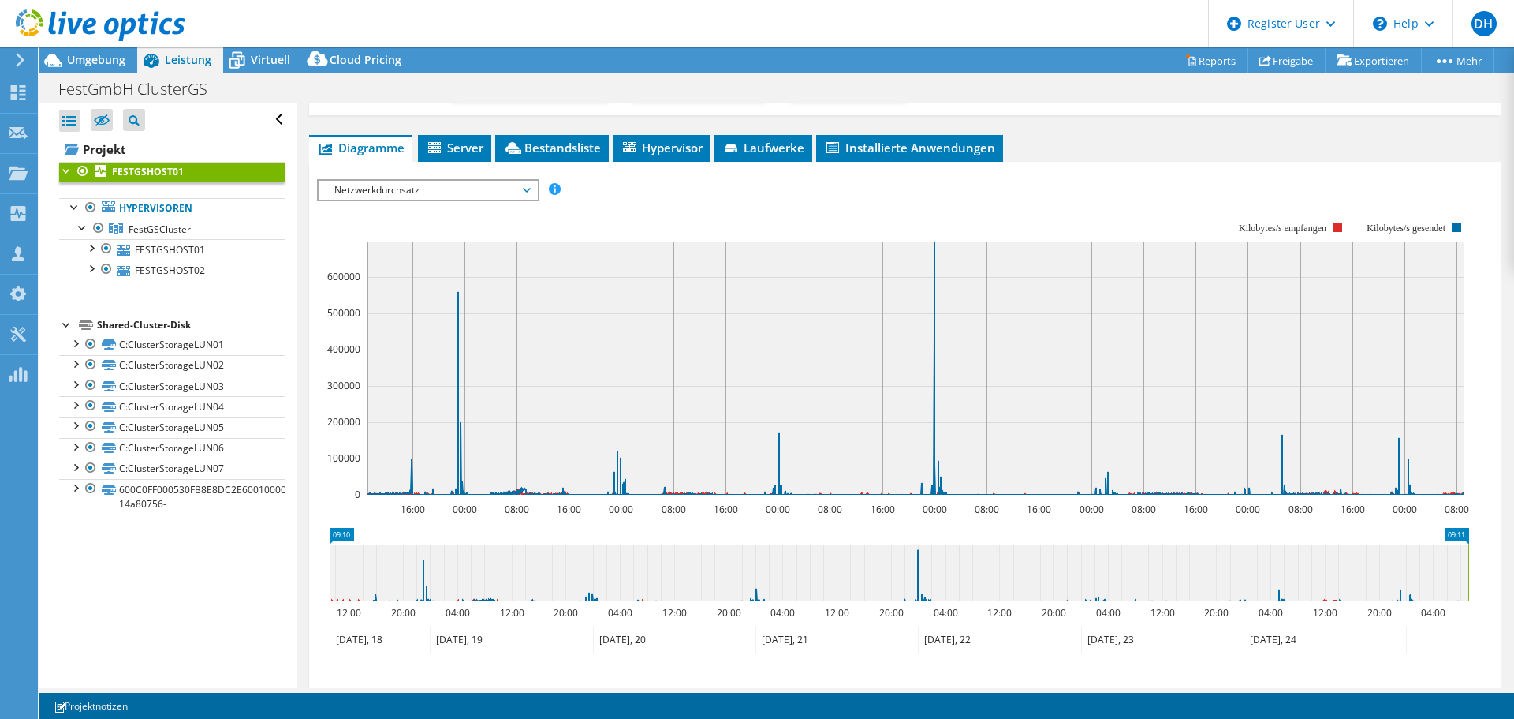
click at [524, 194] on span "Netzwerkdurchsatz" at bounding box center [428, 190] width 203 height 19
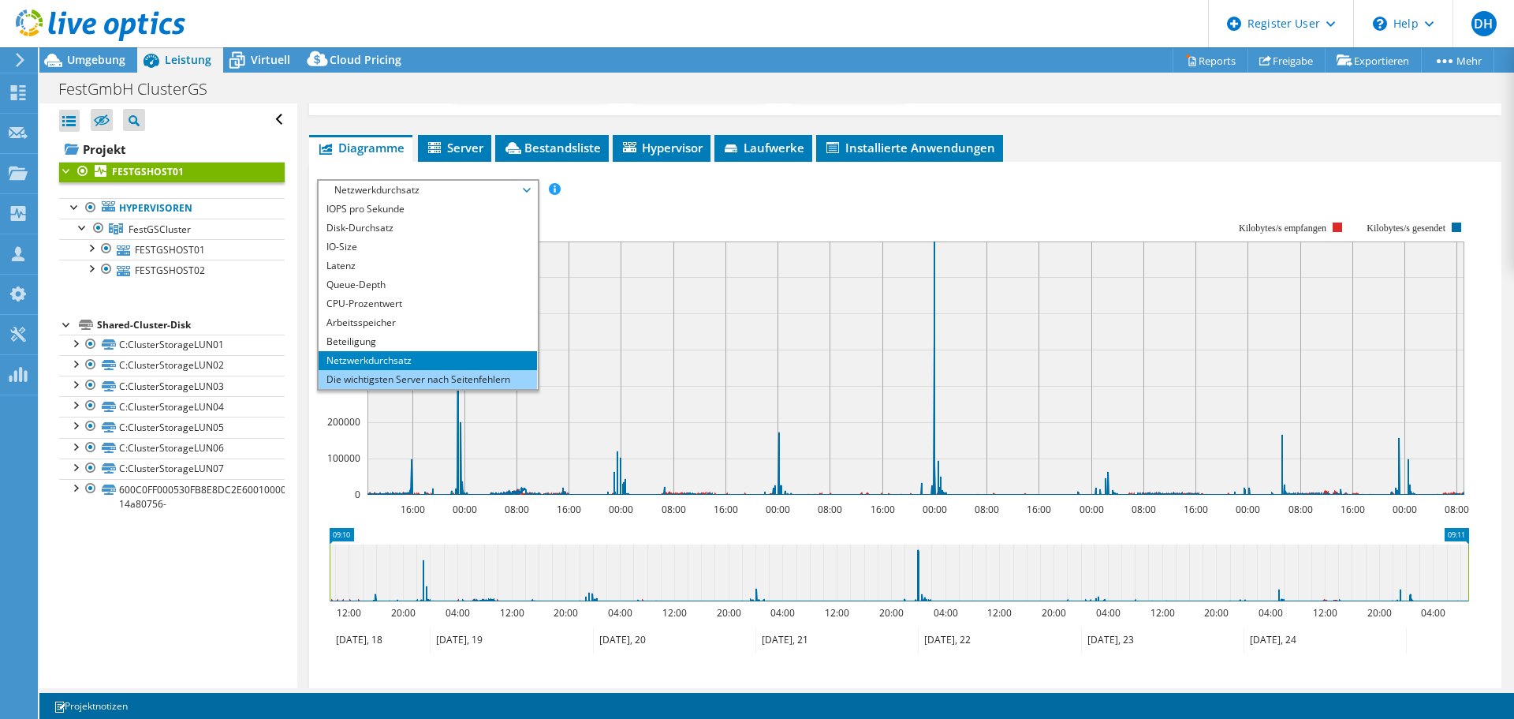
click at [442, 379] on li "Die wichtigsten Server nach Seitenfehlern" at bounding box center [428, 379] width 218 height 19
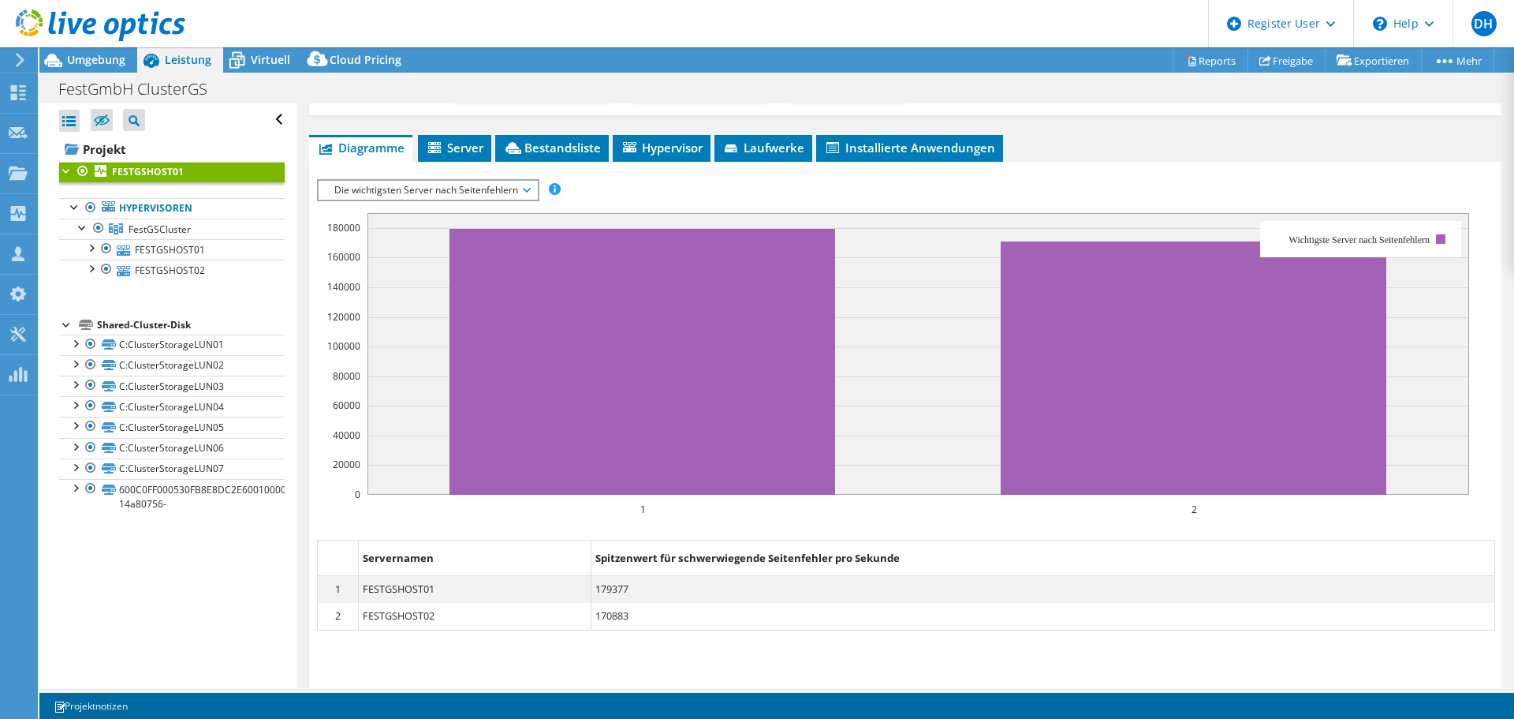
click at [529, 184] on span "Die wichtigsten Server nach Seitenfehlern" at bounding box center [428, 190] width 203 height 19
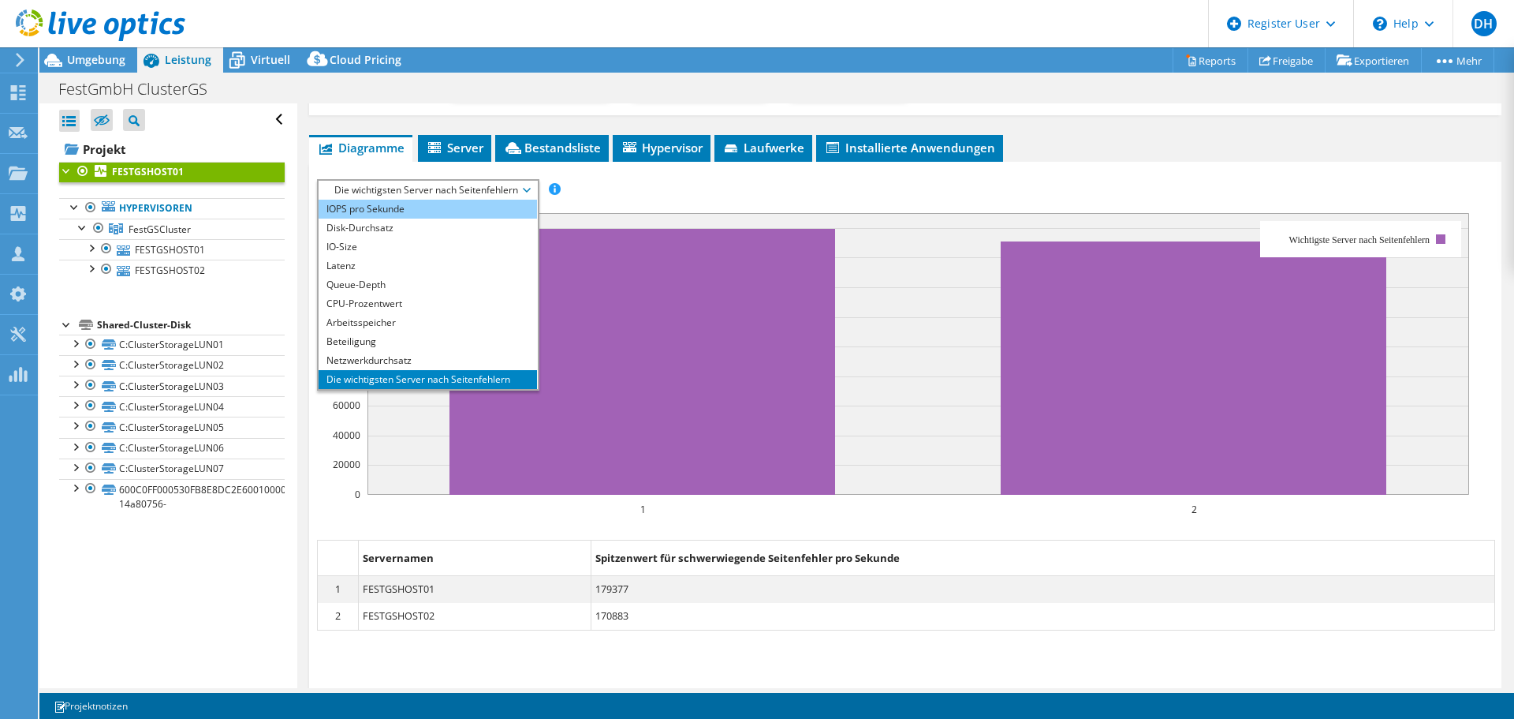
click at [386, 216] on li "IOPS pro Sekunde" at bounding box center [428, 209] width 218 height 19
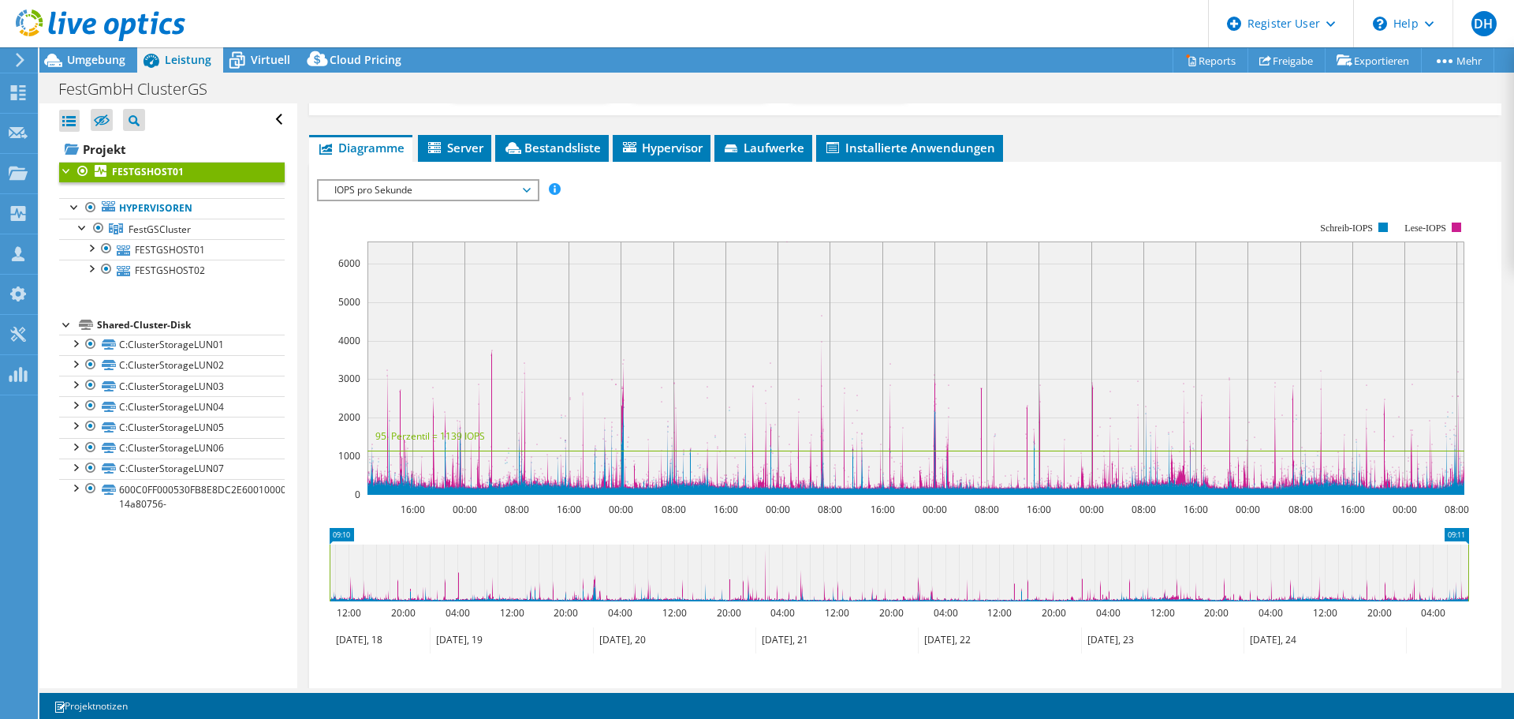
click at [400, 194] on span "IOPS pro Sekunde" at bounding box center [428, 190] width 203 height 19
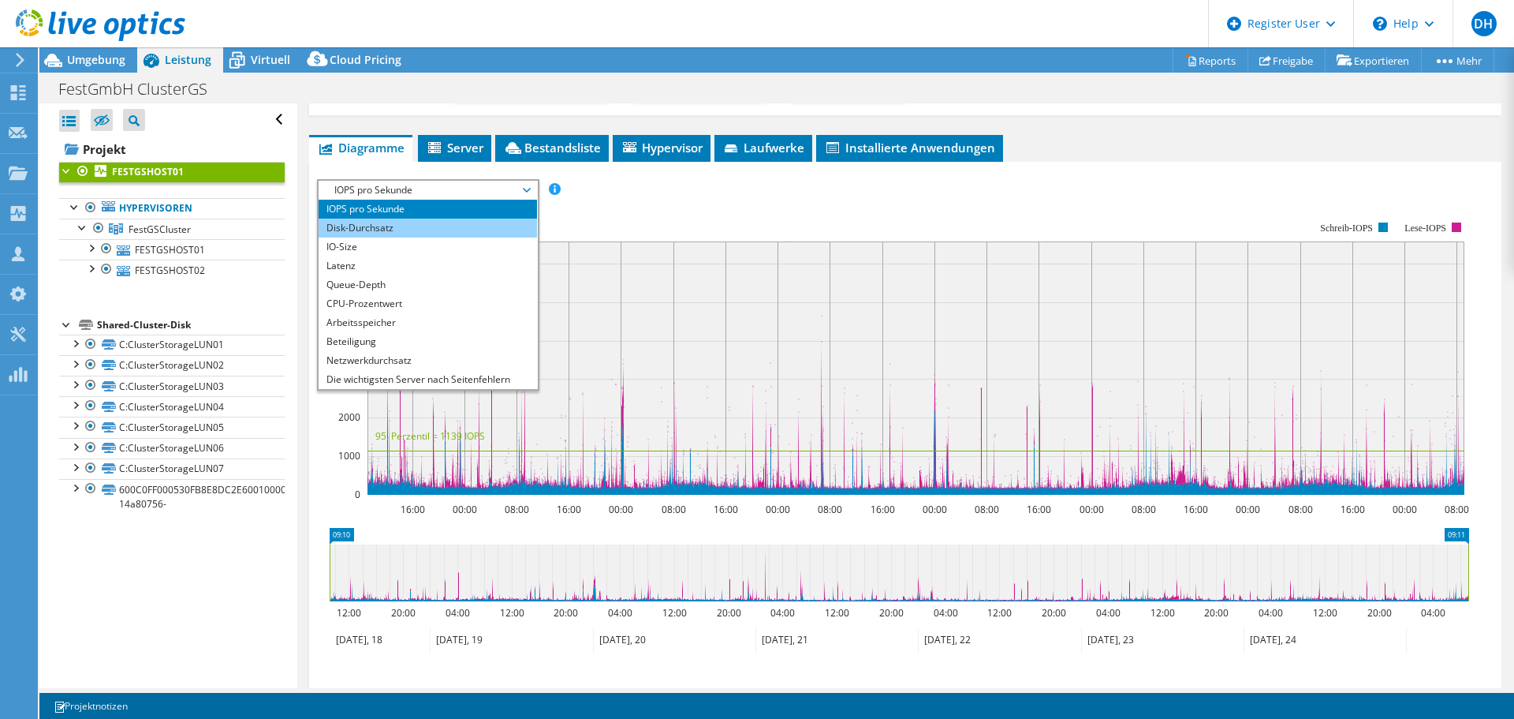
click at [389, 219] on li "Disk-Durchsatz" at bounding box center [428, 227] width 218 height 19
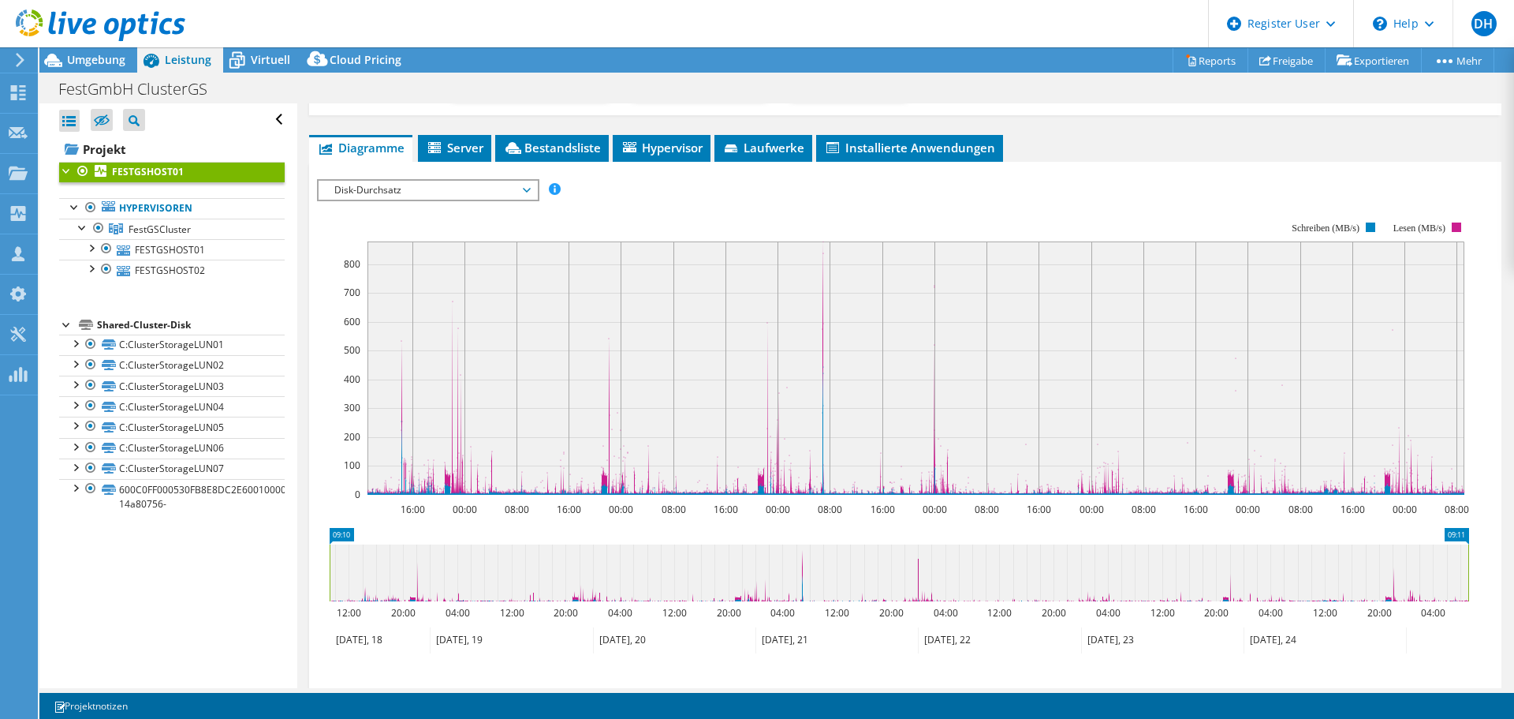
click at [401, 194] on span "Disk-Durchsatz" at bounding box center [428, 190] width 203 height 19
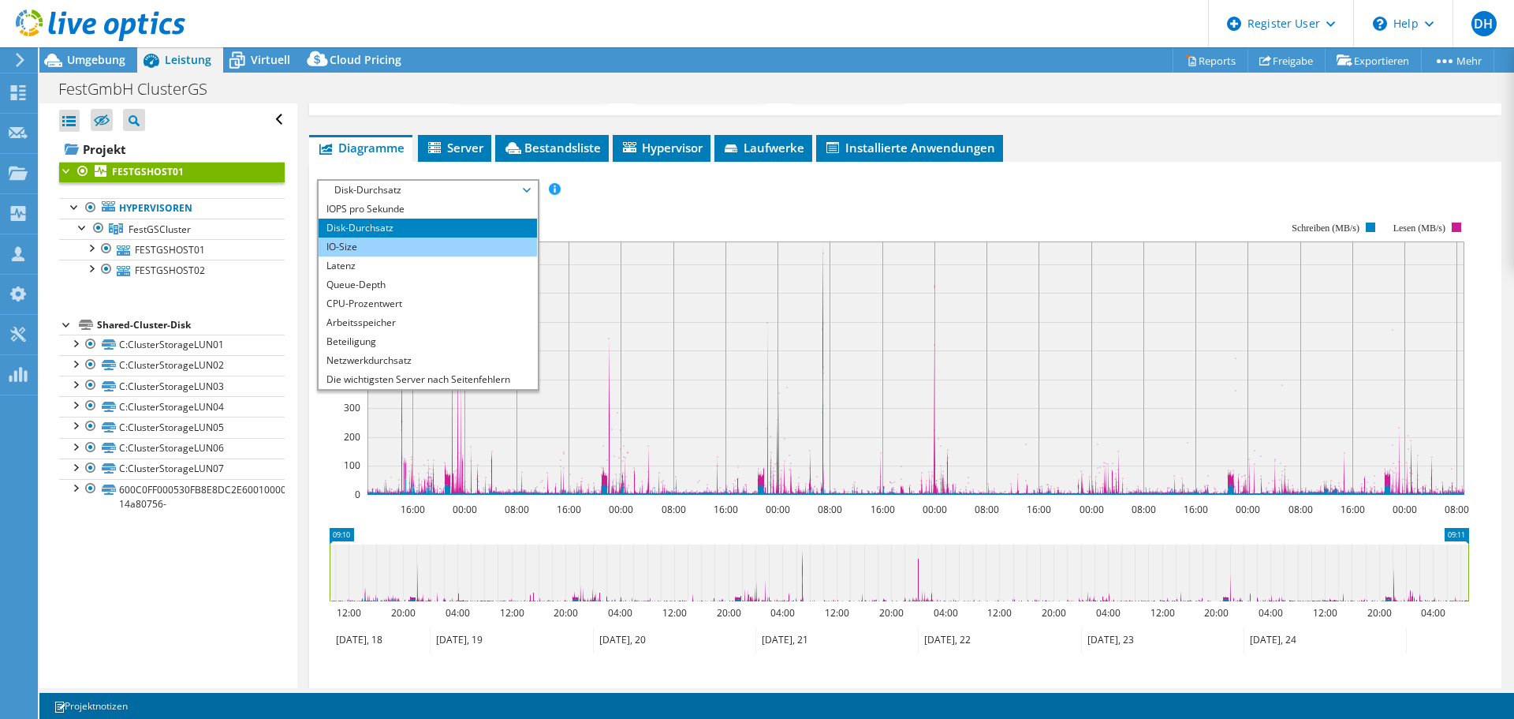
click at [396, 246] on li "IO-Size" at bounding box center [428, 246] width 218 height 19
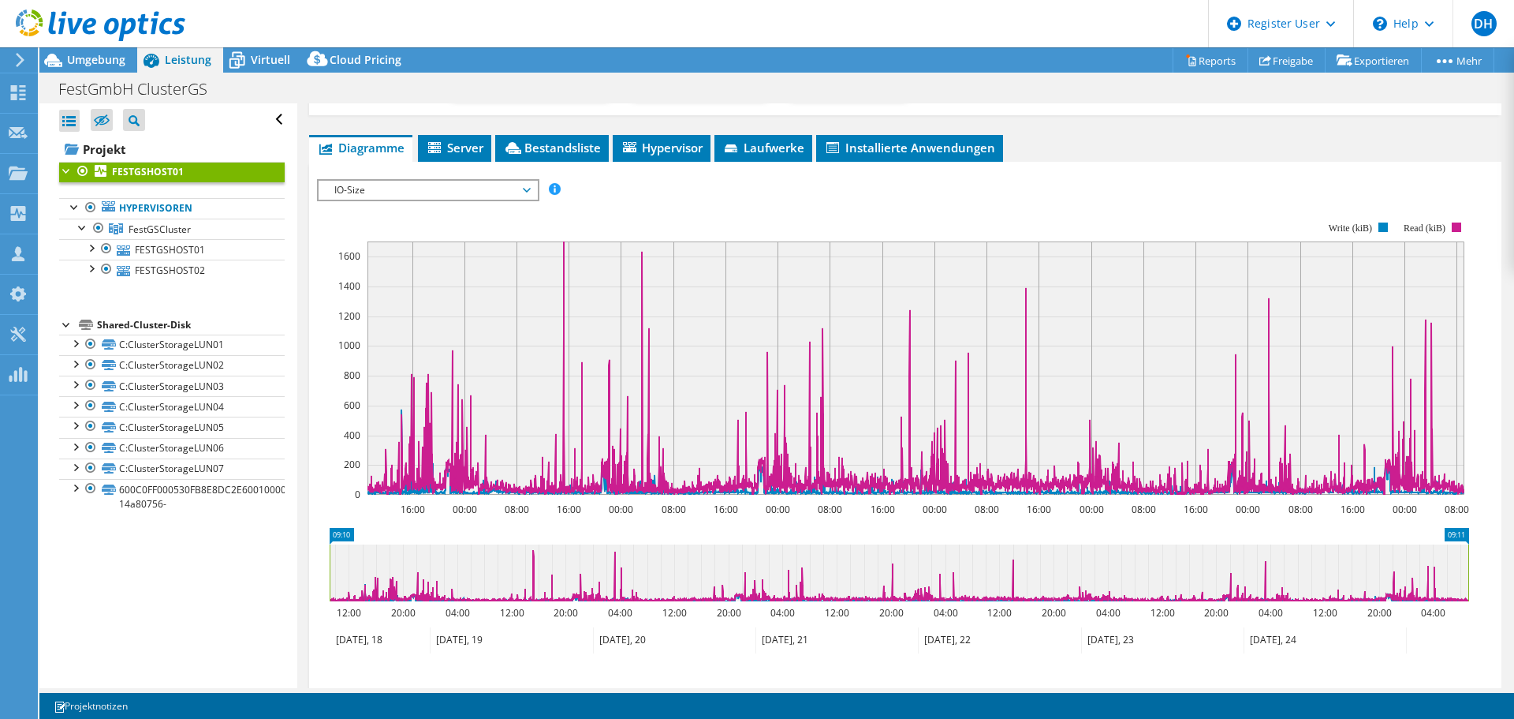
click at [409, 194] on span "IO-Size" at bounding box center [428, 190] width 203 height 19
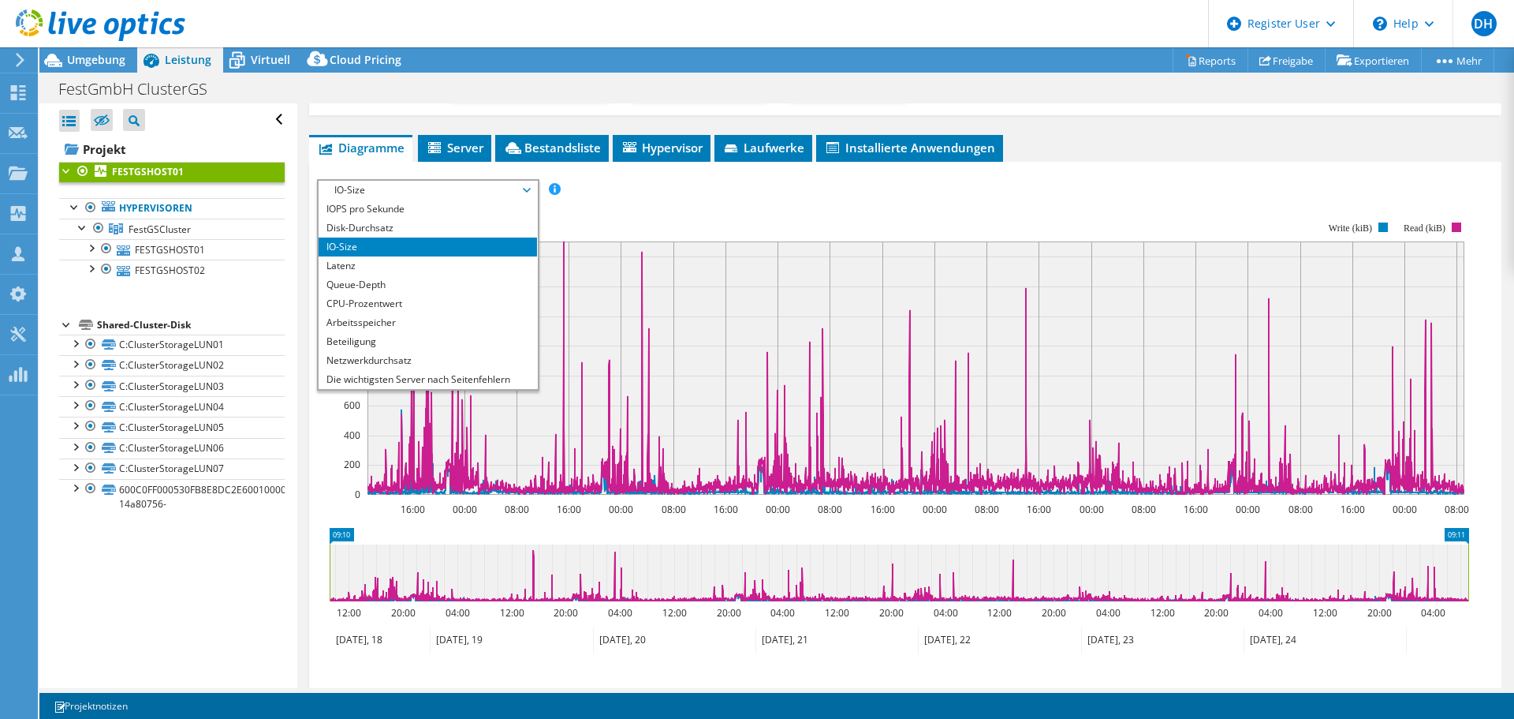
click at [409, 194] on span "IO-Size" at bounding box center [428, 190] width 203 height 19
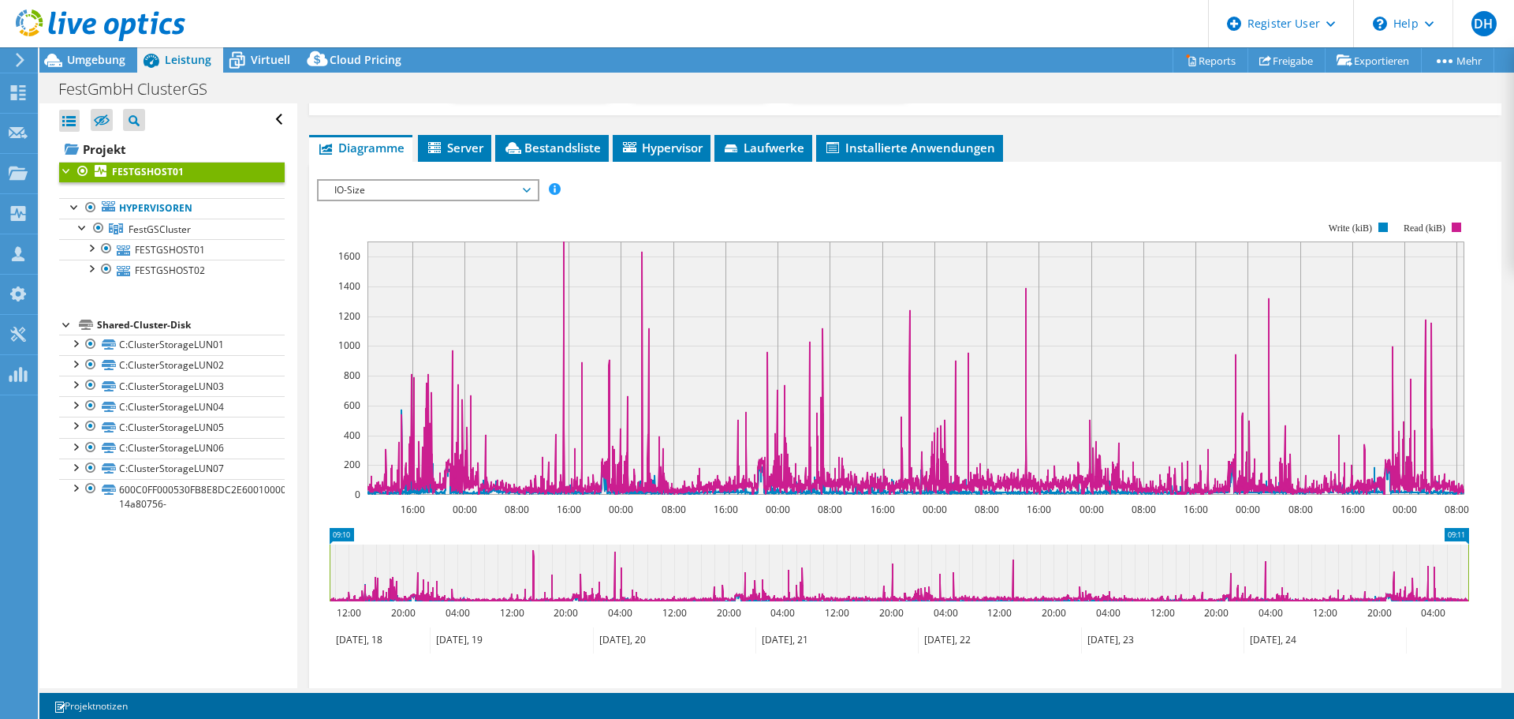
scroll to position [0, 0]
